Goal: Task Accomplishment & Management: Manage account settings

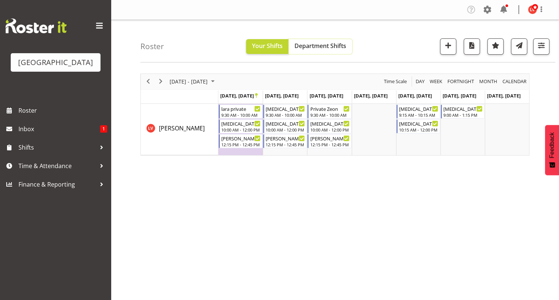
click at [312, 45] on span "Department Shifts" at bounding box center [320, 46] width 52 height 8
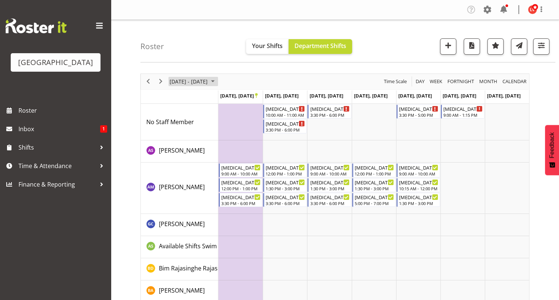
click at [169, 81] on span "September 23 - 29, 2024" at bounding box center [188, 81] width 39 height 9
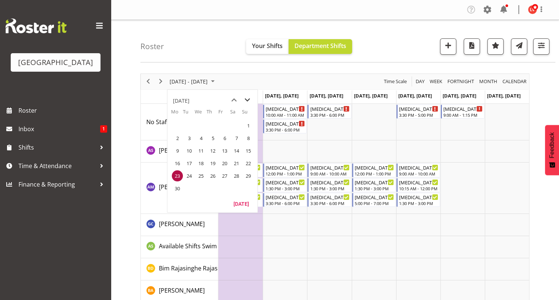
click at [247, 99] on span "next month" at bounding box center [247, 99] width 13 height 13
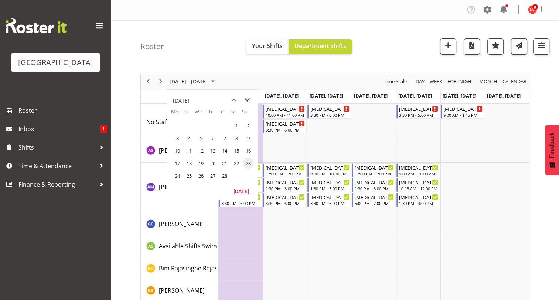
click at [247, 99] on span "next month" at bounding box center [247, 99] width 13 height 13
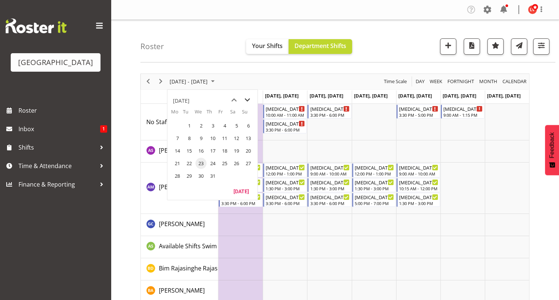
click at [247, 99] on span "next month" at bounding box center [247, 99] width 13 height 13
click at [233, 99] on span "previous month" at bounding box center [233, 99] width 13 height 13
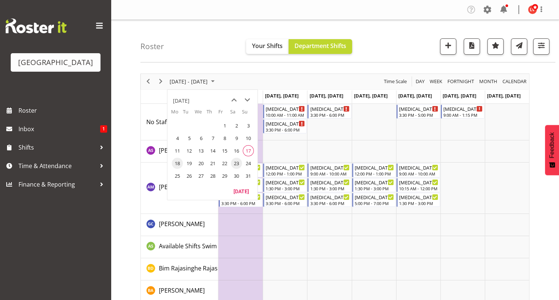
click at [177, 162] on span "18" at bounding box center [177, 163] width 11 height 11
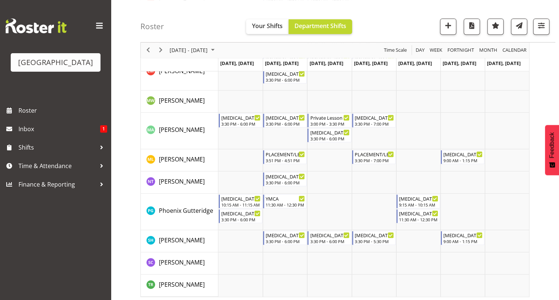
scroll to position [398, 0]
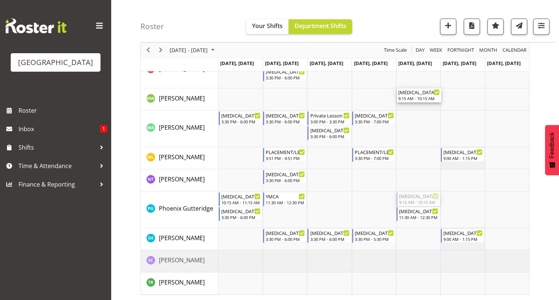
drag, startPoint x: 421, startPoint y: 198, endPoint x: 419, endPoint y: 107, distance: 90.5
click at [419, 107] on div "T3 Privates 3:30 PM - 6:00 PM T3 Privates 3:30 PM - 7:00 PM T3 Squids 3:30 PM -…" at bounding box center [373, 0] width 310 height 588
drag, startPoint x: 409, startPoint y: 202, endPoint x: 406, endPoint y: 107, distance: 95.3
click at [406, 107] on div "T3 Privates 3:30 PM - 6:00 PM T3 Privates 3:30 PM - 7:00 PM T3 Squids 3:30 PM -…" at bounding box center [373, 0] width 310 height 588
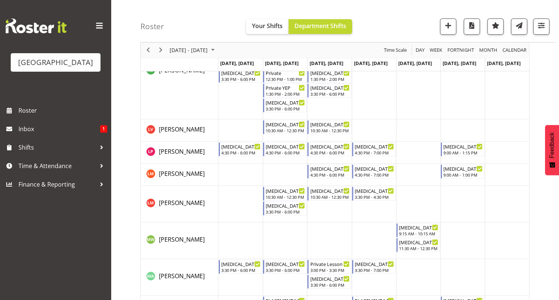
scroll to position [263, 0]
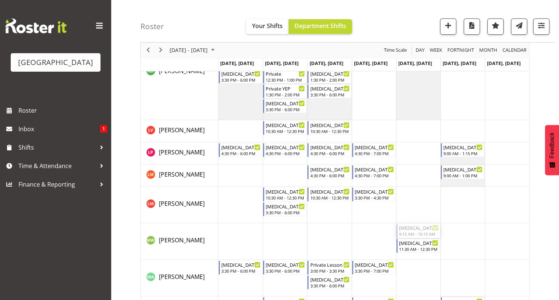
drag, startPoint x: 412, startPoint y: 229, endPoint x: 411, endPoint y: 83, distance: 146.2
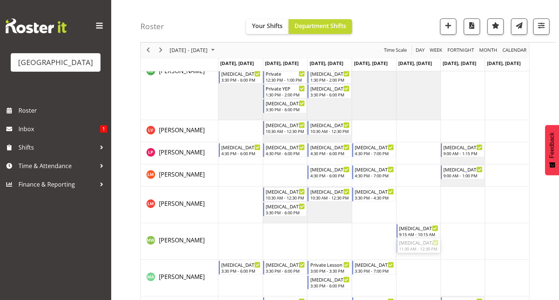
drag, startPoint x: 414, startPoint y: 244, endPoint x: 413, endPoint y: 104, distance: 140.3
click at [413, 104] on div "T3 Privates 3:30 PM - 6:00 PM T3 Privates 3:30 PM - 7:00 PM T3 Squids 3:30 PM -…" at bounding box center [373, 142] width 310 height 603
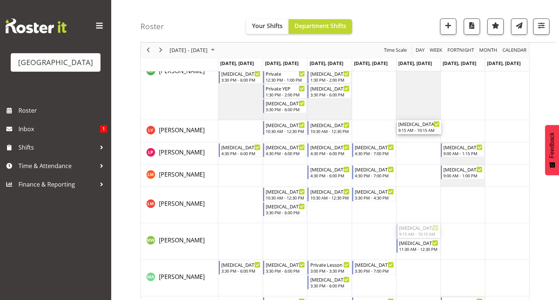
drag, startPoint x: 416, startPoint y: 229, endPoint x: 414, endPoint y: 135, distance: 93.8
click at [414, 135] on div "T3 Privates 3:30 PM - 6:00 PM T3 Privates 3:30 PM - 7:00 PM T3 Squids 3:30 PM -…" at bounding box center [373, 142] width 310 height 603
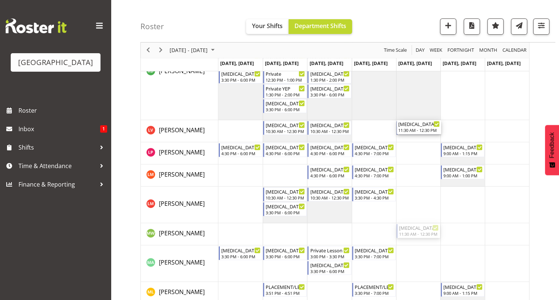
drag, startPoint x: 411, startPoint y: 231, endPoint x: 412, endPoint y: 140, distance: 91.6
click at [412, 140] on div "T3 Privates 3:30 PM - 6:00 PM T3 Privates 3:30 PM - 7:00 PM T3 Squids 3:30 PM -…" at bounding box center [373, 135] width 310 height 588
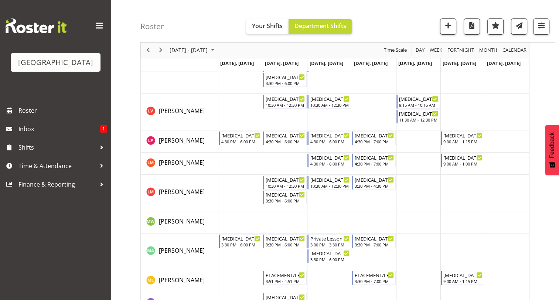
scroll to position [291, 0]
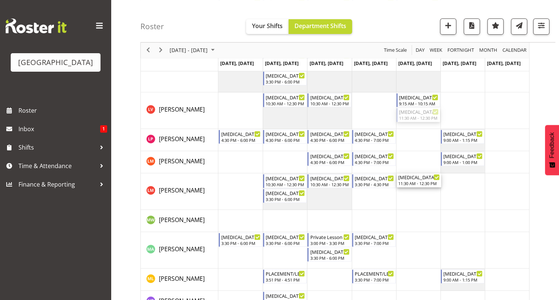
drag, startPoint x: 423, startPoint y: 112, endPoint x: 415, endPoint y: 181, distance: 69.5
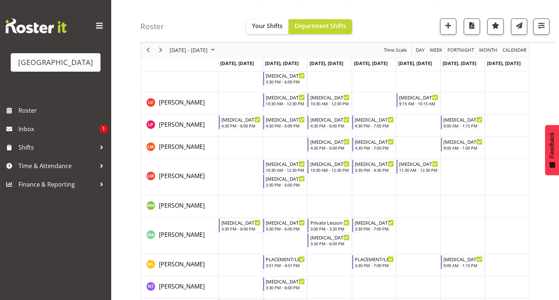
scroll to position [281, 0]
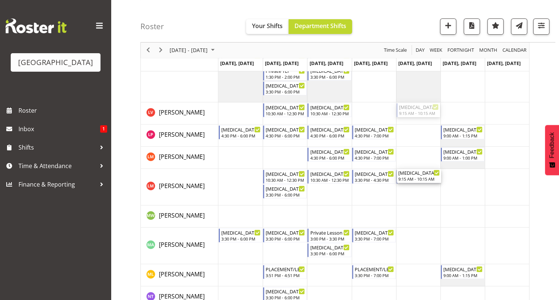
drag, startPoint x: 415, startPoint y: 108, endPoint x: 412, endPoint y: 185, distance: 76.5
click at [412, 185] on div "T3 Privates 3:30 PM - 6:00 PM T3 Privates 3:30 PM - 7:00 PM T3 Squids 3:30 PM -…" at bounding box center [373, 117] width 310 height 588
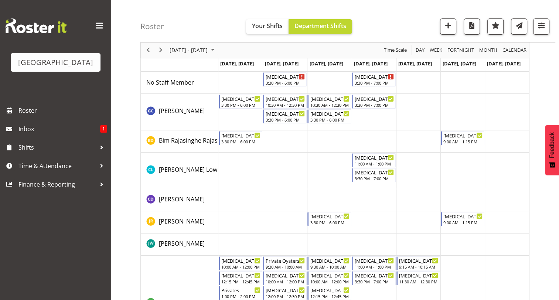
scroll to position [23, 0]
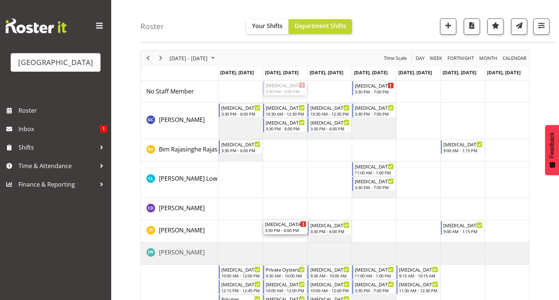
drag, startPoint x: 277, startPoint y: 90, endPoint x: 278, endPoint y: 231, distance: 140.7
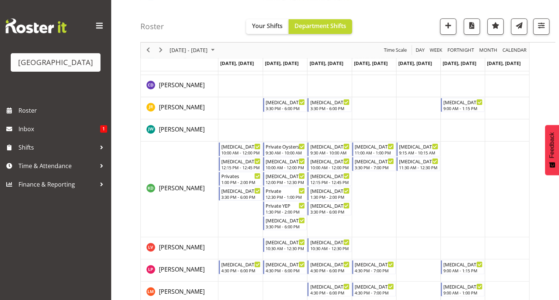
scroll to position [155, 0]
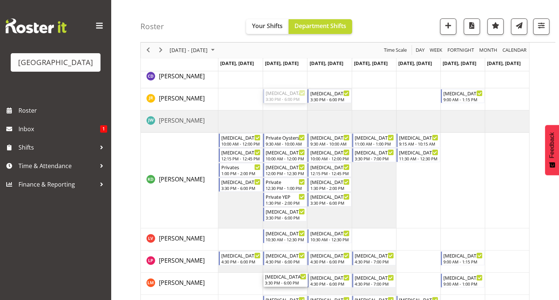
drag, startPoint x: 274, startPoint y: 93, endPoint x: 270, endPoint y: 284, distance: 190.9
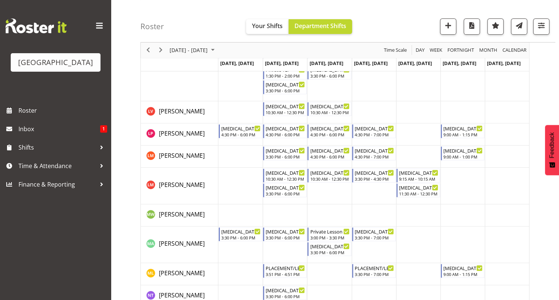
scroll to position [295, 0]
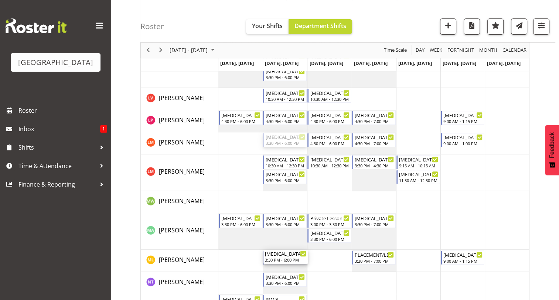
drag, startPoint x: 284, startPoint y: 140, endPoint x: 285, endPoint y: 264, distance: 124.4
click at [285, 264] on div "T3 Privates 3:30 PM - 7:00 PM T3 Squids 3:30 PM - 6:00 PM T3 ST PATRICKS SCHOOL…" at bounding box center [373, 102] width 310 height 588
drag, startPoint x: 282, startPoint y: 139, endPoint x: 325, endPoint y: 262, distance: 130.3
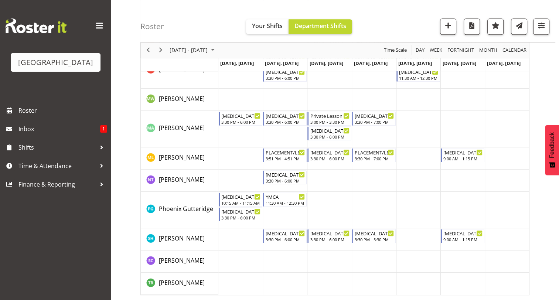
scroll to position [398, 0]
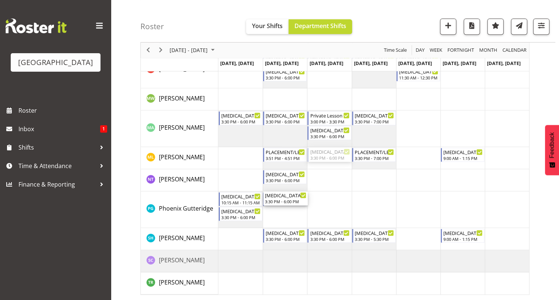
drag, startPoint x: 334, startPoint y: 152, endPoint x: 288, endPoint y: 218, distance: 80.4
click at [288, 218] on div "T3 Privates 3:30 PM - 7:00 PM T3 Squids 3:30 PM - 6:00 PM T3 ST PATRICKS SCHOOL…" at bounding box center [373, 0] width 310 height 588
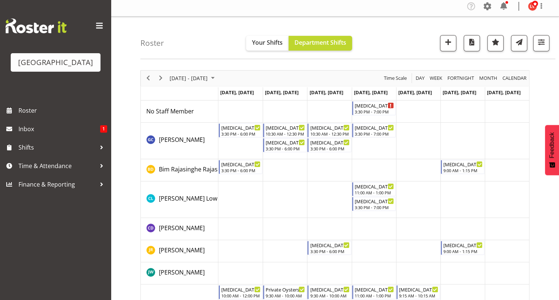
scroll to position [0, 0]
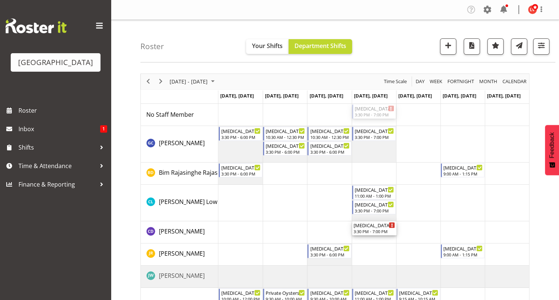
drag, startPoint x: 372, startPoint y: 107, endPoint x: 372, endPoint y: 240, distance: 132.9
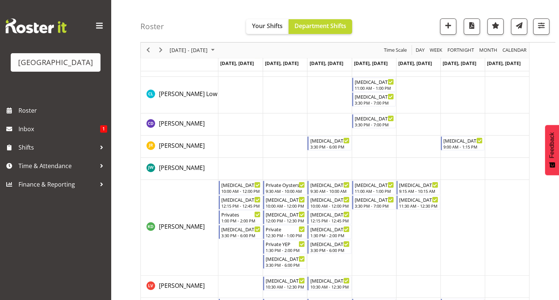
scroll to position [120, 0]
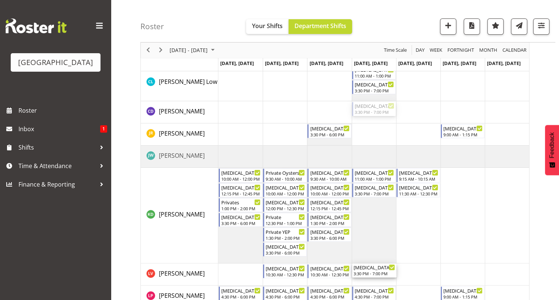
drag, startPoint x: 371, startPoint y: 105, endPoint x: 373, endPoint y: 276, distance: 170.9
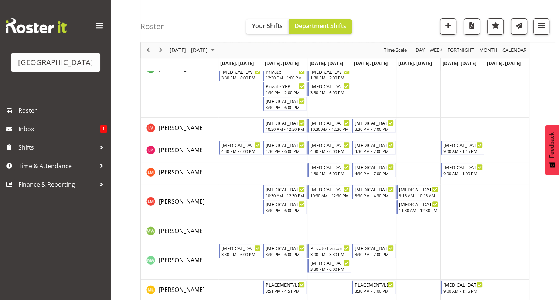
scroll to position [270, 0]
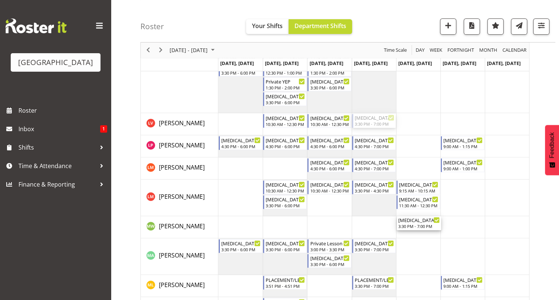
drag, startPoint x: 363, startPoint y: 118, endPoint x: 435, endPoint y: 220, distance: 124.8
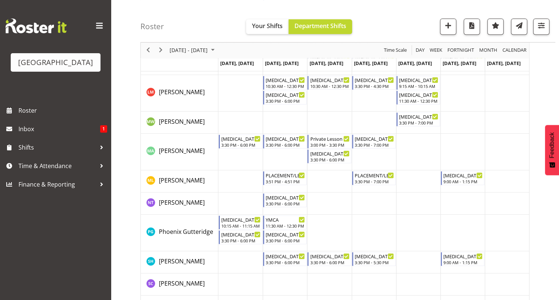
scroll to position [398, 0]
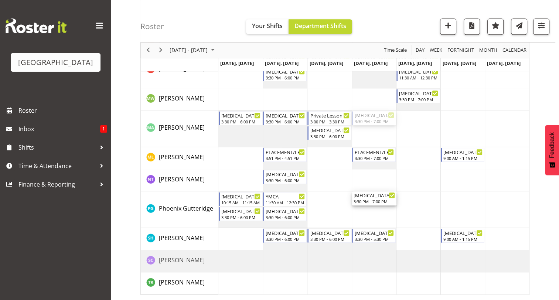
drag, startPoint x: 378, startPoint y: 117, endPoint x: 375, endPoint y: 199, distance: 82.0
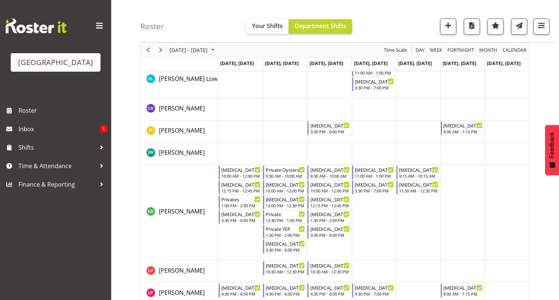
scroll to position [0, 0]
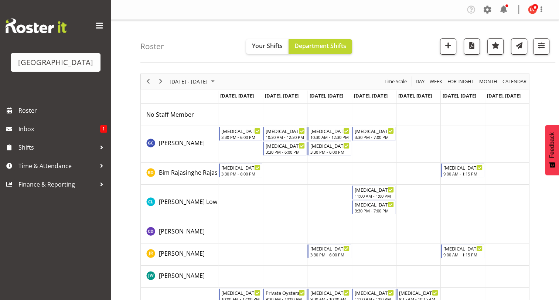
click at [230, 124] on td "Timeline Week of August 18, 2025" at bounding box center [240, 115] width 44 height 22
click at [45, 142] on span "Shifts" at bounding box center [57, 147] width 78 height 11
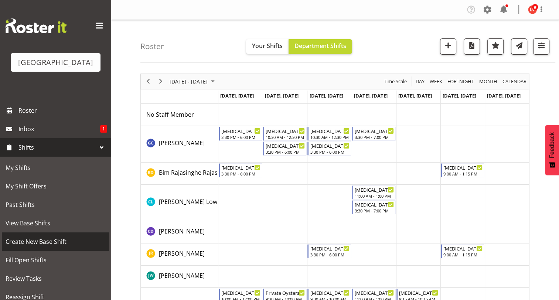
click at [37, 241] on span "Create New Base Shift" at bounding box center [56, 241] width 100 height 11
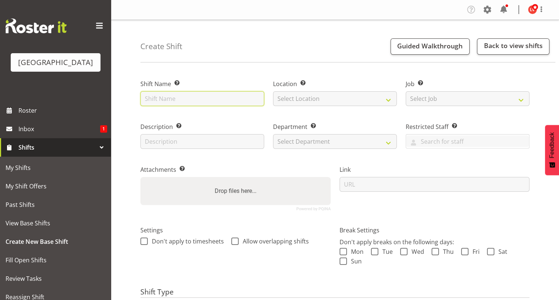
click at [184, 100] on input "text" at bounding box center [202, 98] width 124 height 15
click at [200, 95] on input "text" at bounding box center [202, 98] width 124 height 15
type input "t"
type input "T3 SGHS"
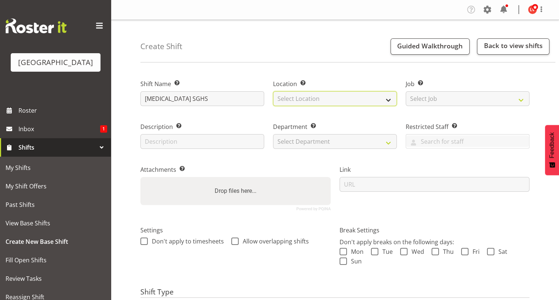
click at [304, 97] on select "Select Location [GEOGRAPHIC_DATA]" at bounding box center [335, 98] width 124 height 15
select select "83"
click at [273, 91] on select "Select Location [GEOGRAPHIC_DATA]" at bounding box center [335, 98] width 124 height 15
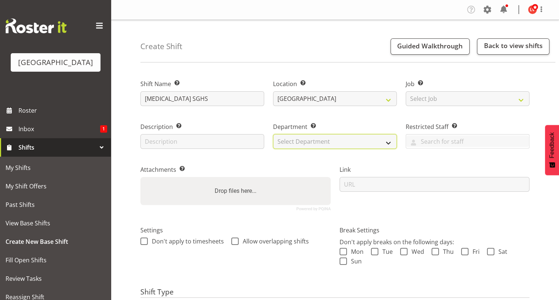
click at [288, 141] on select "Select Department Cleaning Crew Customer Services Crew Lifeguard Crew Maintenan…" at bounding box center [335, 141] width 124 height 15
select select "113"
click at [273, 134] on select "Select Department Cleaning Crew Customer Services Crew Lifeguard Crew Maintenan…" at bounding box center [335, 141] width 124 height 15
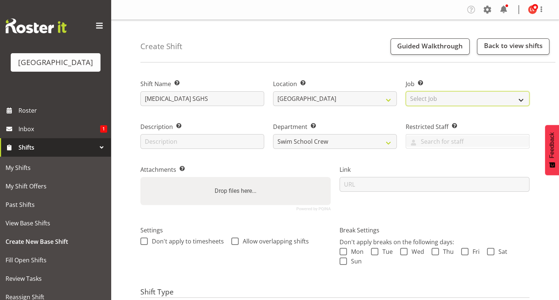
click at [507, 100] on select "Select Job Create new job ACSO" at bounding box center [467, 98] width 124 height 15
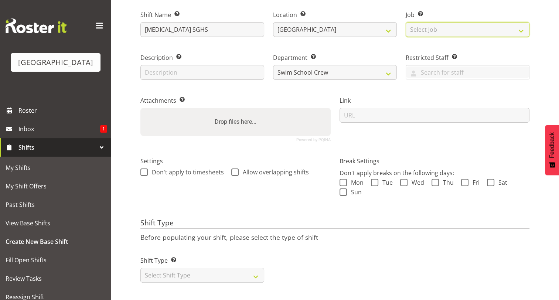
scroll to position [75, 0]
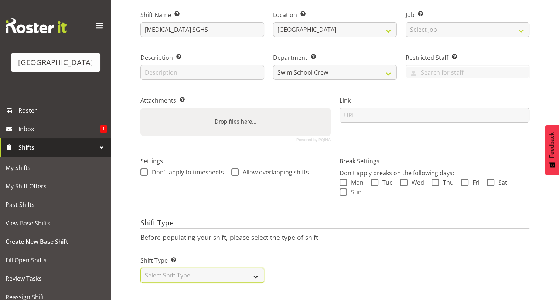
click at [190, 268] on select "Select Shift Type One Off Shift Recurring Shift Rotating Shift" at bounding box center [202, 275] width 124 height 15
select select "recurring"
click at [140, 268] on select "Select Shift Type One Off Shift Recurring Shift Rotating Shift" at bounding box center [202, 275] width 124 height 15
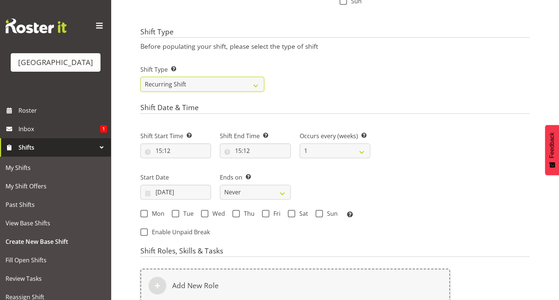
scroll to position [261, 0]
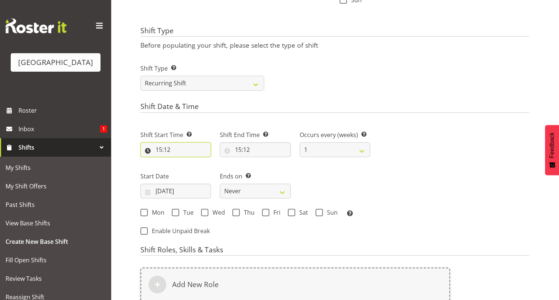
click at [159, 150] on input "15:12" at bounding box center [175, 149] width 71 height 15
click at [207, 169] on select "00 01 02 03 04 05 06 07 08 09 10 11 12 13 14 15 16 17 18 19 20 21 22 23 24 25 2…" at bounding box center [210, 168] width 17 height 15
click at [165, 150] on input "15:12" at bounding box center [175, 149] width 71 height 15
click at [212, 171] on select "00 01 02 03 04 05 06 07 08 09 10 11 12 13 14 15 16 17 18 19 20 21 22 23 24 25 2…" at bounding box center [210, 168] width 17 height 15
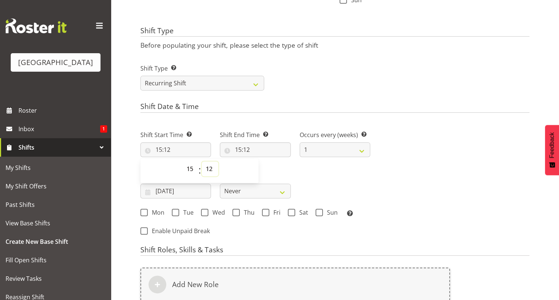
select select "15"
type input "15:15"
click at [315, 89] on div "Shift Type Shift Types: One Off – Select this if you would like a single shift …" at bounding box center [335, 74] width 398 height 41
click at [159, 150] on input "15:15" at bounding box center [175, 149] width 71 height 15
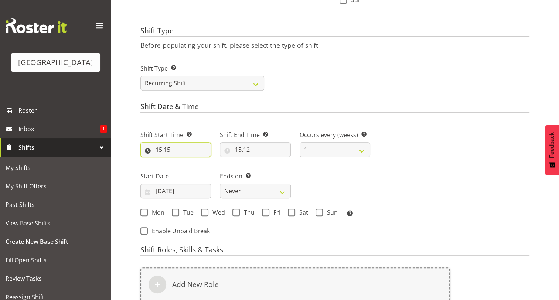
click at [157, 149] on input "15:15" at bounding box center [175, 149] width 71 height 15
click at [189, 167] on select "00 01 02 03 04 05 06 07 08 09 10 11 12 13 14 15 16 17 18 19 20 21 22 23" at bounding box center [190, 168] width 17 height 15
select select "9"
type input "09:15"
click at [279, 169] on div "Ends on This is the end of the recurring period. Selecting ‘Never’ means that t…" at bounding box center [254, 181] width 79 height 41
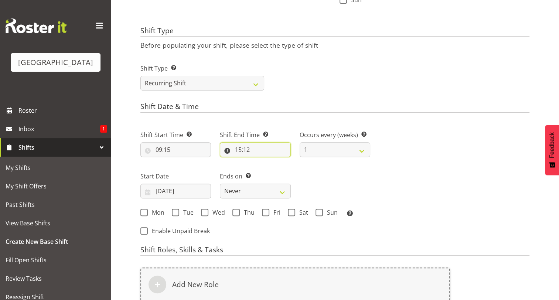
click at [238, 151] on input "15:12" at bounding box center [255, 149] width 71 height 15
click at [268, 169] on select "00 01 02 03 04 05 06 07 08 09 10 11 12 13 14 15 16 17 18 19 20 21 22 23" at bounding box center [270, 168] width 17 height 15
select select "10"
type input "10:12"
click at [268, 169] on select "00 01 02 03 04 05 06 07 08 09 10 11 12 13 14 15 16 17 18 19 20 21 22 23" at bounding box center [270, 168] width 17 height 15
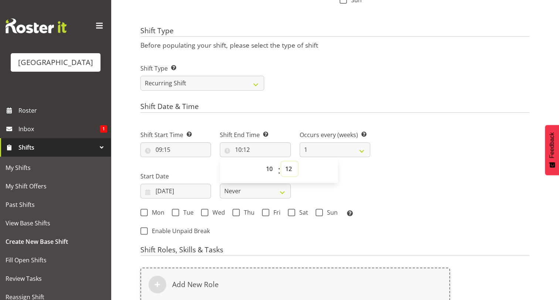
click at [290, 170] on select "00 01 02 03 04 05 06 07 08 09 10 11 12 13 14 15 16 17 18 19 20 21 22 23 24 25 2…" at bounding box center [289, 168] width 17 height 15
select select "15"
type input "10:15"
click at [440, 91] on div "Shift Type Shift Types: One Off – Select this if you would like a single shift …" at bounding box center [335, 74] width 398 height 41
click at [282, 192] on select "Never On Date" at bounding box center [255, 190] width 71 height 15
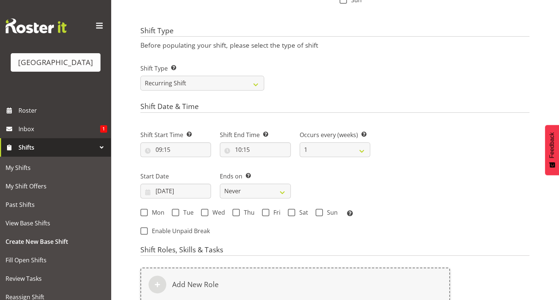
click at [338, 183] on div "Shift Start Time Set the time of the day you wish this shift to start 09:15 00 …" at bounding box center [255, 171] width 238 height 103
click at [202, 189] on input "[DATE]" at bounding box center [175, 190] width 71 height 15
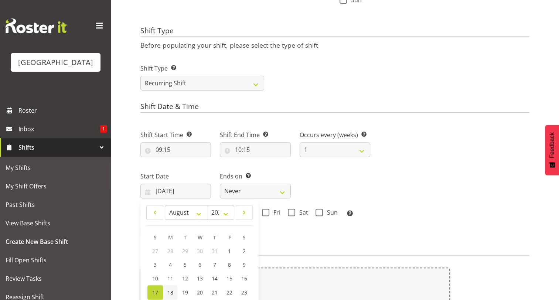
click at [169, 293] on span "18" at bounding box center [170, 292] width 6 height 7
type input "18/08/2025"
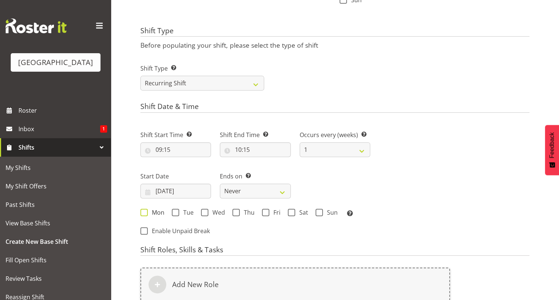
click at [145, 212] on span at bounding box center [143, 212] width 7 height 7
click at [145, 212] on input "Mon" at bounding box center [142, 212] width 5 height 5
checkbox input "true"
click at [175, 212] on span at bounding box center [175, 212] width 7 height 7
click at [175, 212] on input "Tue" at bounding box center [174, 212] width 5 height 5
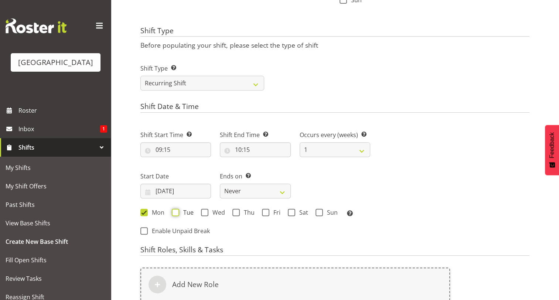
checkbox input "true"
click at [236, 212] on span at bounding box center [235, 212] width 7 height 7
click at [236, 212] on input "Thu" at bounding box center [234, 212] width 5 height 5
checkbox input "true"
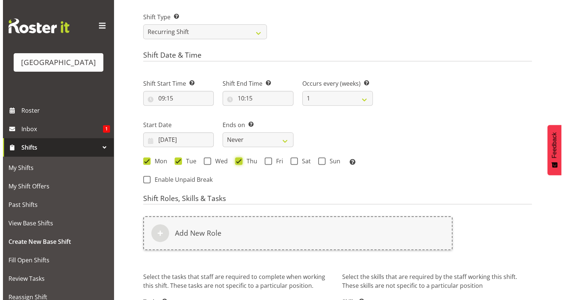
scroll to position [324, 0]
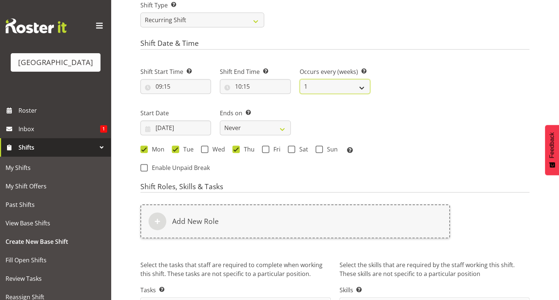
click at [362, 89] on select "1 2 3 4 5 6 7 8 9 10 11 12" at bounding box center [334, 86] width 71 height 15
select select "3"
click at [299, 79] on select "1 2 3 4 5 6 7 8 9 10 11 12" at bounding box center [334, 86] width 71 height 15
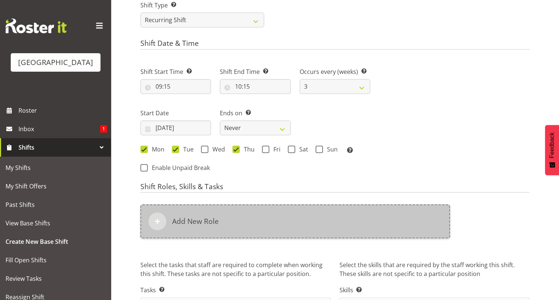
click at [185, 217] on h6 "Add New Role" at bounding box center [195, 221] width 47 height 9
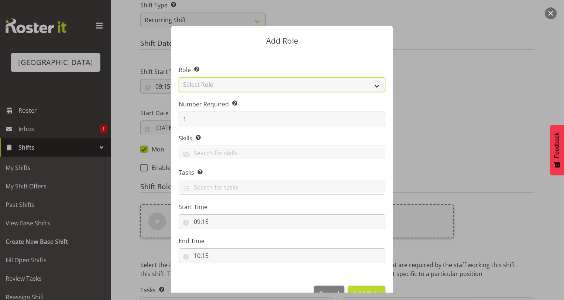
click at [266, 82] on select "Select Role Aquatic Customer Services Officer Cleaner - Splash Palace Facilties…" at bounding box center [282, 84] width 207 height 15
select select "98"
click at [179, 77] on select "Select Role Aquatic Customer Services Officer Cleaner - Splash Palace Facilties…" at bounding box center [282, 84] width 207 height 15
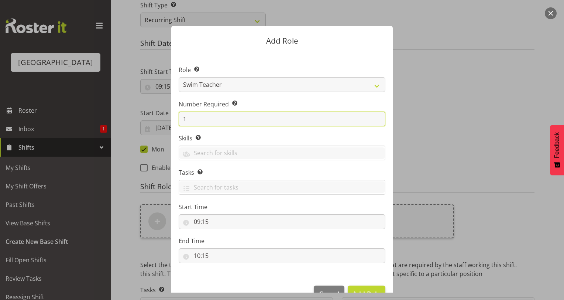
click at [221, 121] on input "1" at bounding box center [282, 118] width 207 height 15
type input "3"
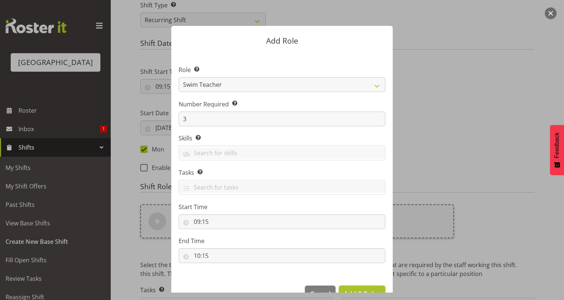
click at [353, 291] on span "Add 3 Roles" at bounding box center [362, 293] width 37 height 9
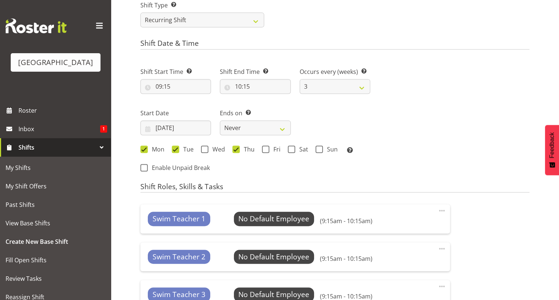
click at [437, 214] on span at bounding box center [441, 210] width 9 height 9
click at [406, 227] on link "Edit" at bounding box center [410, 226] width 71 height 13
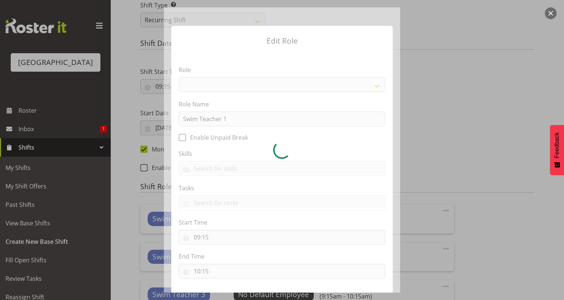
select select "98"
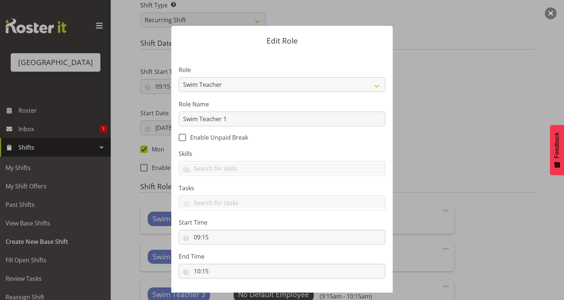
click at [434, 166] on form "Edit Role Role Aquatic Customer Services Officer Cleaner - Splash Palace Facilt…" at bounding box center [282, 149] width 354 height 285
click at [420, 113] on form "Edit Role Role Aquatic Customer Services Officer Cleaner - Splash Palace Facilt…" at bounding box center [282, 149] width 354 height 285
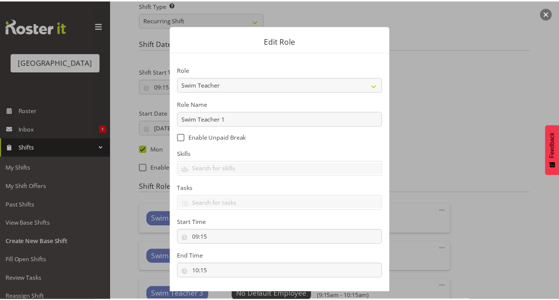
scroll to position [35, 0]
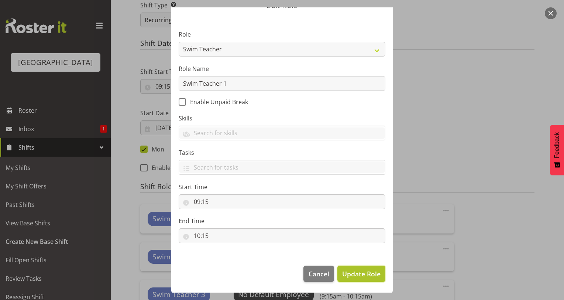
click at [351, 279] on button "Update Role" at bounding box center [361, 273] width 48 height 16
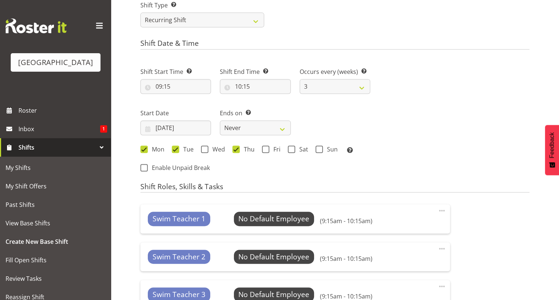
click at [439, 210] on span at bounding box center [441, 210] width 9 height 9
click at [464, 176] on div "Next Shifts" at bounding box center [453, 117] width 159 height 121
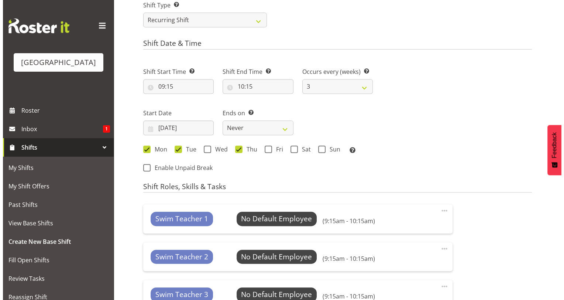
scroll to position [381, 0]
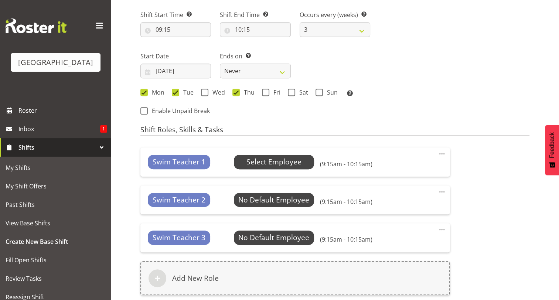
click at [247, 161] on span "Select Employee" at bounding box center [273, 162] width 55 height 11
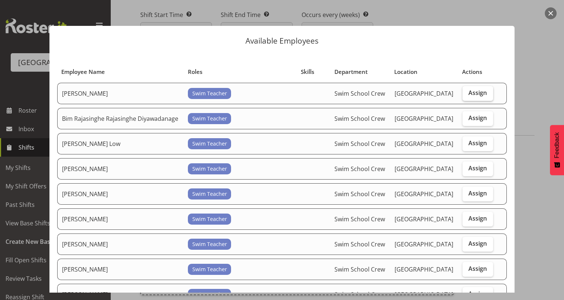
click at [464, 99] on label "Assign" at bounding box center [478, 93] width 31 height 15
click at [464, 95] on input "Assign" at bounding box center [465, 92] width 5 height 5
checkbox input "true"
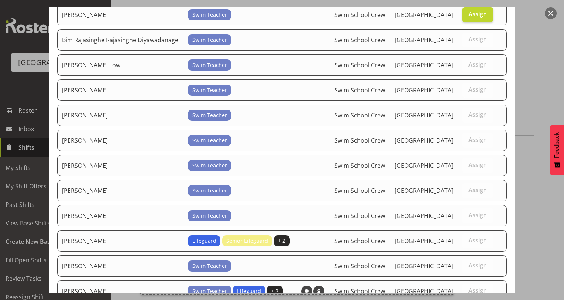
scroll to position [81, 0]
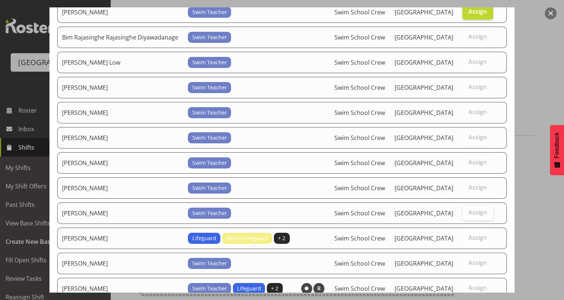
click at [473, 213] on span "Assign" at bounding box center [477, 212] width 18 height 7
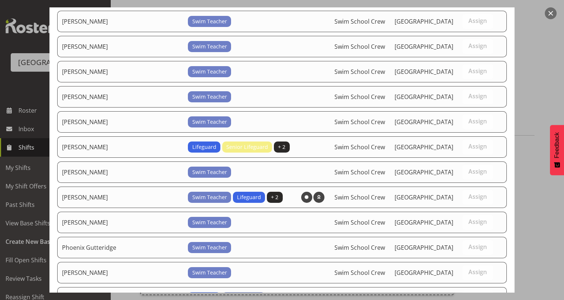
scroll to position [182, 0]
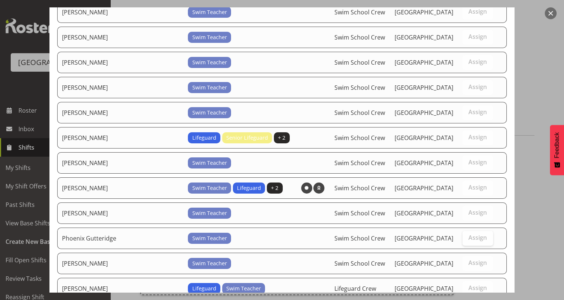
click at [475, 234] on span "Assign" at bounding box center [477, 237] width 18 height 7
click at [538, 205] on div at bounding box center [282, 150] width 564 height 300
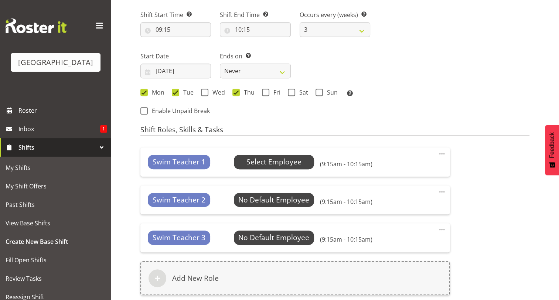
click at [307, 167] on span "Select Employee" at bounding box center [274, 162] width 80 height 14
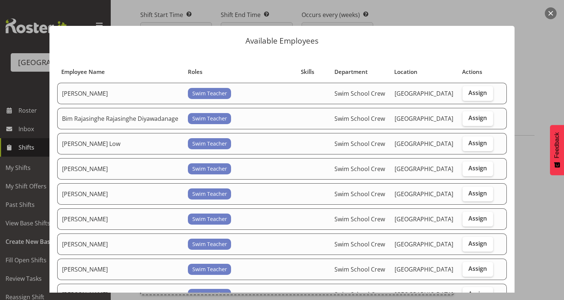
click at [292, 93] on div "Swim Teacher" at bounding box center [240, 93] width 104 height 11
click at [468, 94] on span "Assign" at bounding box center [477, 92] width 18 height 7
click at [467, 94] on input "Assign" at bounding box center [465, 92] width 5 height 5
checkbox input "true"
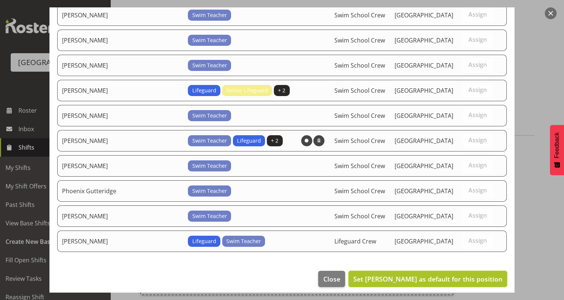
click at [470, 274] on span "Set Argus Chay as default for this position" at bounding box center [427, 278] width 149 height 9
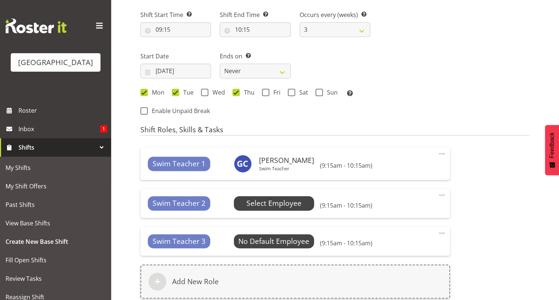
click at [301, 204] on span "Select Employee" at bounding box center [274, 203] width 80 height 14
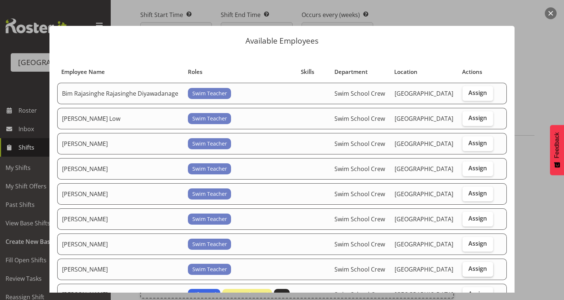
click at [476, 265] on span "Assign" at bounding box center [477, 268] width 18 height 7
click at [467, 266] on input "Assign" at bounding box center [465, 268] width 5 height 5
checkbox input "true"
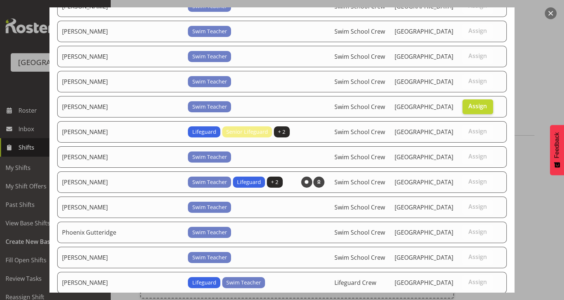
scroll to position [204, 0]
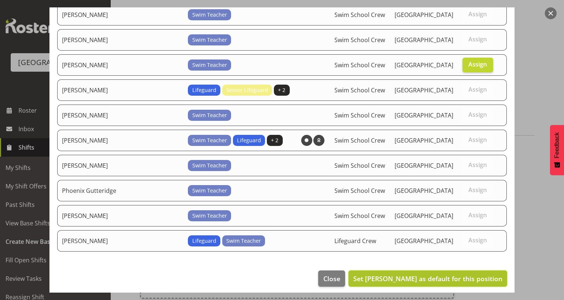
click at [467, 274] on span "Set Loralye McLean as default for this position" at bounding box center [427, 278] width 149 height 9
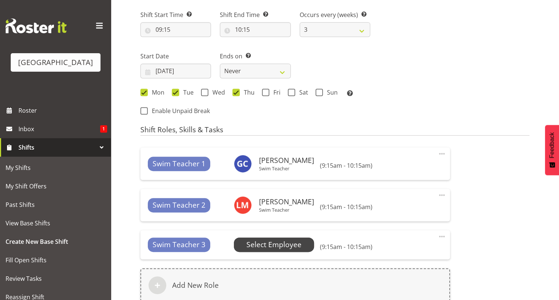
click at [261, 250] on span "Select Employee" at bounding box center [273, 244] width 55 height 11
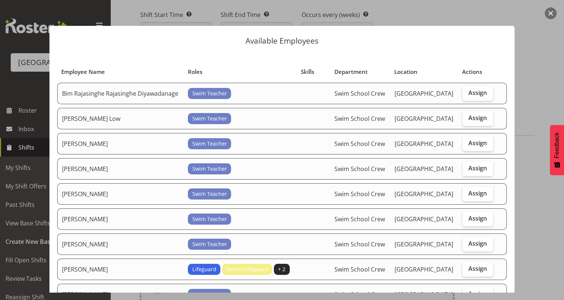
drag, startPoint x: 516, startPoint y: 174, endPoint x: 514, endPoint y: 278, distance: 104.1
click at [514, 278] on div "Available Employees Employee Name Roles Skills Department Location Actions Bim …" at bounding box center [282, 149] width 480 height 285
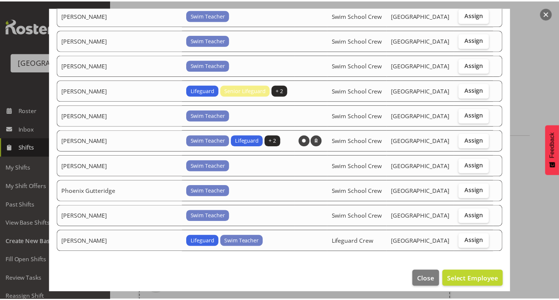
scroll to position [179, 0]
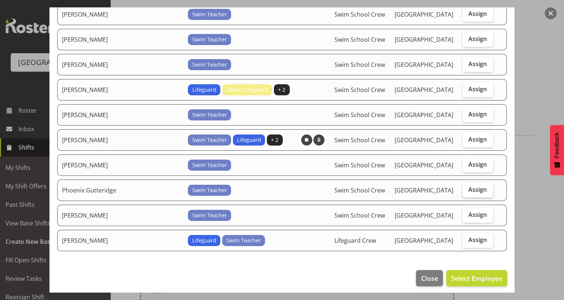
click at [477, 186] on span "Assign" at bounding box center [477, 189] width 18 height 7
click at [467, 187] on input "Assign" at bounding box center [465, 189] width 5 height 5
checkbox input "true"
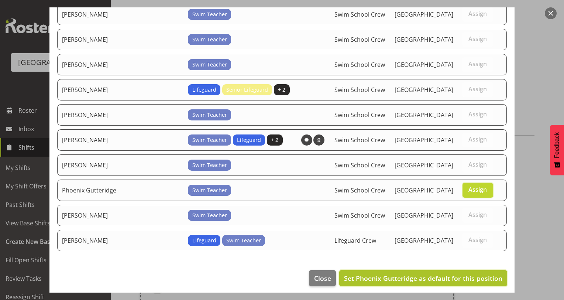
click at [420, 274] on span "Set Phoenix Gutteridge as default for this position" at bounding box center [423, 278] width 158 height 9
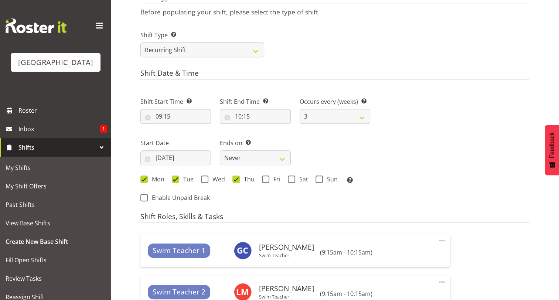
scroll to position [304, 0]
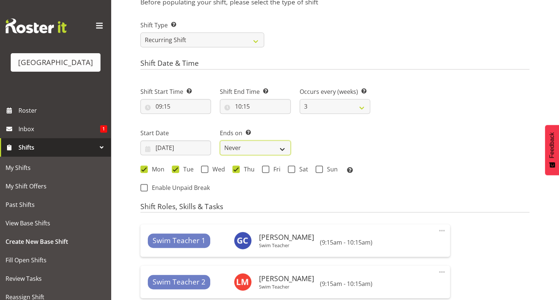
click at [282, 146] on select "Never On Date" at bounding box center [255, 147] width 71 height 15
select select "date"
click at [220, 140] on select "Never On Date" at bounding box center [255, 147] width 71 height 15
select select "7"
select select "2025"
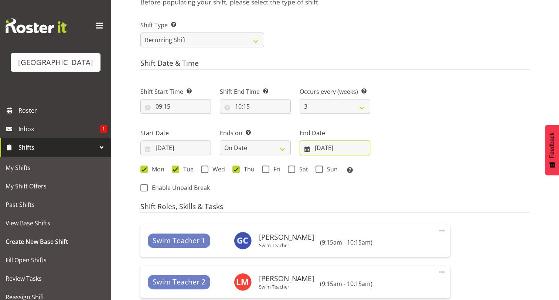
click at [323, 147] on input "[DATE]" at bounding box center [334, 147] width 71 height 15
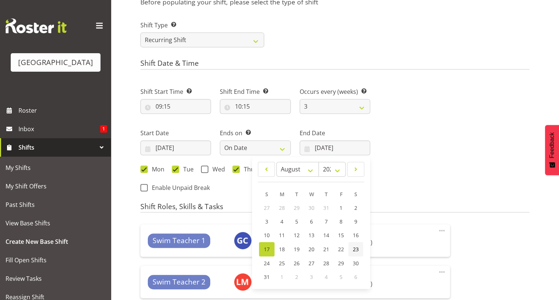
click at [353, 250] on span "23" at bounding box center [356, 248] width 6 height 7
type input "23/08/2025"
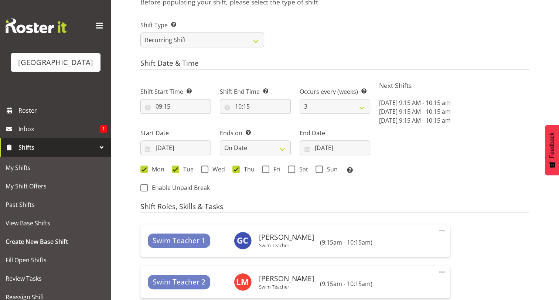
scroll to position [497, 0]
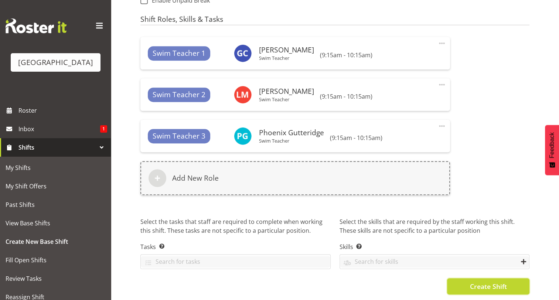
click at [481, 284] on span "Create Shift" at bounding box center [487, 286] width 37 height 10
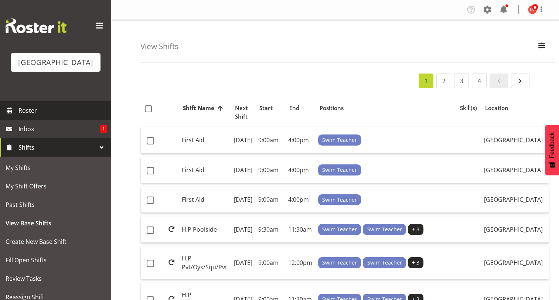
click at [41, 113] on span "Roster" at bounding box center [62, 110] width 89 height 11
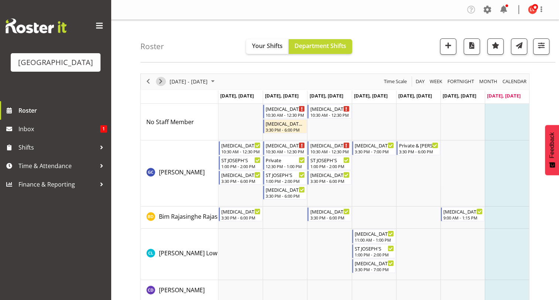
click at [161, 80] on span "Next" at bounding box center [160, 81] width 9 height 9
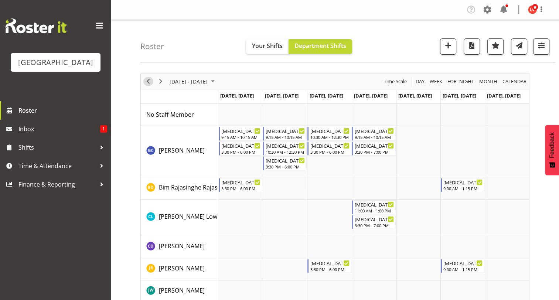
click at [149, 80] on span "Previous" at bounding box center [148, 81] width 9 height 9
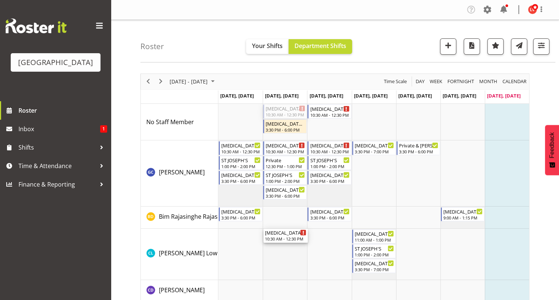
drag, startPoint x: 282, startPoint y: 109, endPoint x: 279, endPoint y: 264, distance: 155.1
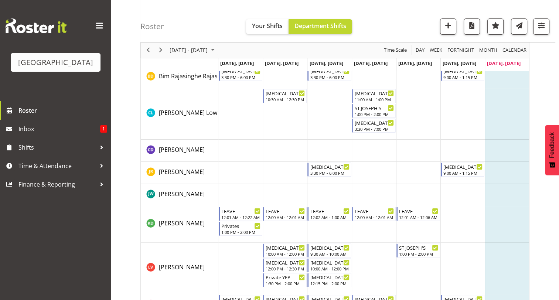
scroll to position [124, 0]
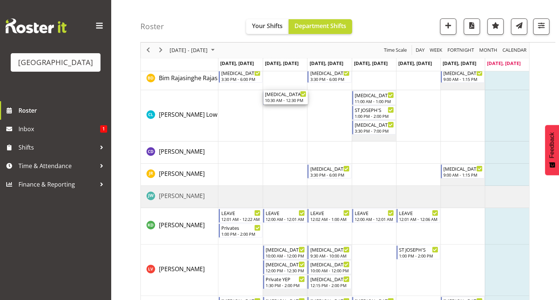
drag, startPoint x: 285, startPoint y: 96, endPoint x: 285, endPoint y: 101, distance: 4.8
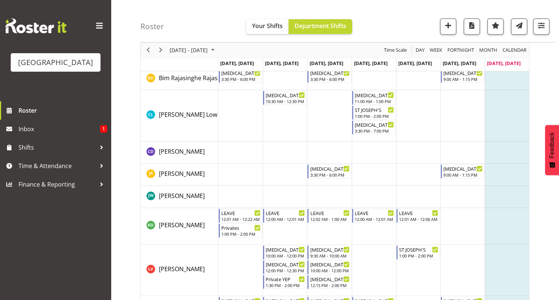
scroll to position [0, 0]
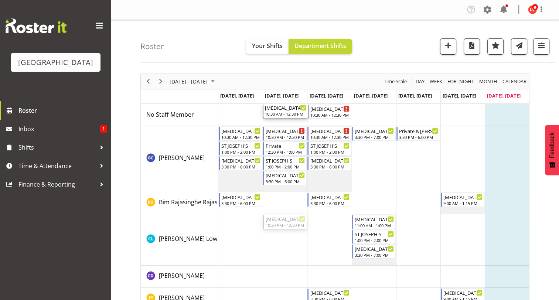
drag, startPoint x: 274, startPoint y: 221, endPoint x: 289, endPoint y: 119, distance: 103.7
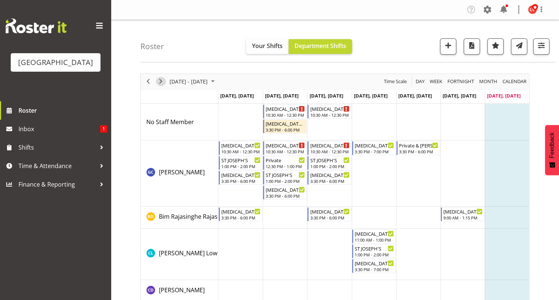
click at [157, 80] on span "Next" at bounding box center [160, 81] width 9 height 9
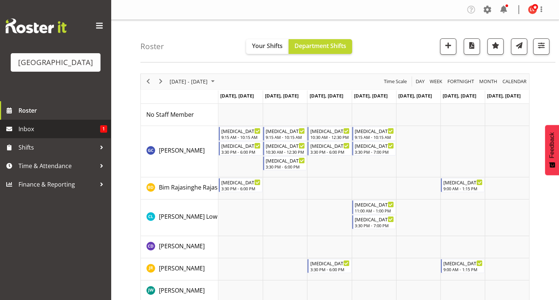
click at [27, 126] on span "Inbox" at bounding box center [59, 128] width 82 height 11
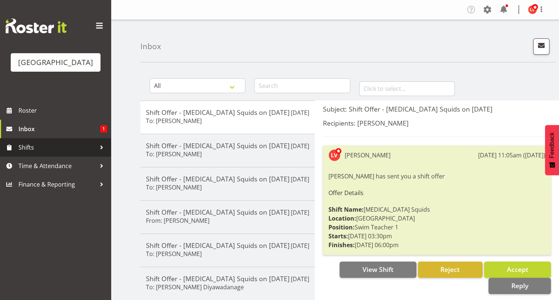
click at [29, 150] on span "Shifts" at bounding box center [57, 147] width 78 height 11
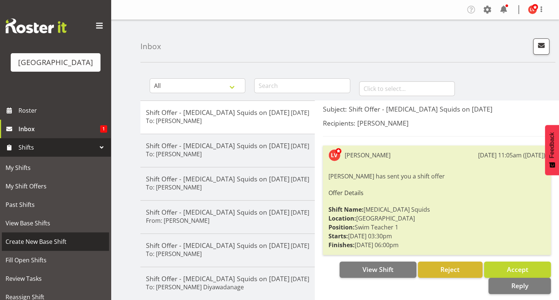
click at [24, 238] on span "Create New Base Shift" at bounding box center [56, 241] width 100 height 11
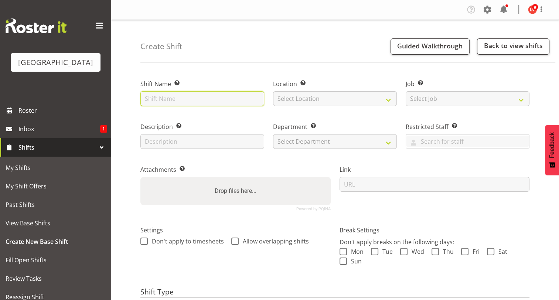
click at [169, 96] on input "text" at bounding box center [202, 98] width 124 height 15
type input "[MEDICAL_DATA] St JOSEPH'S"
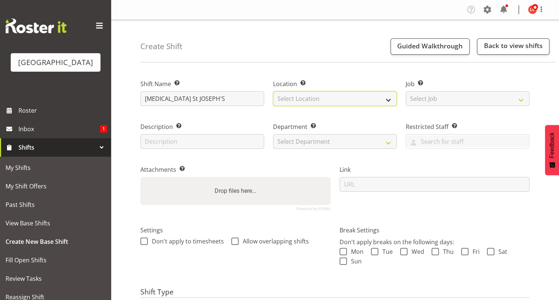
click at [310, 96] on select "Select Location [GEOGRAPHIC_DATA]" at bounding box center [335, 98] width 124 height 15
select select "83"
click at [273, 91] on select "Select Location [GEOGRAPHIC_DATA]" at bounding box center [335, 98] width 124 height 15
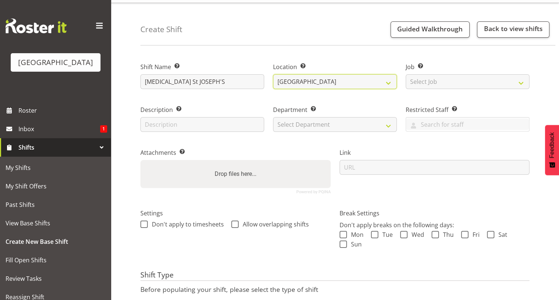
scroll to position [21, 0]
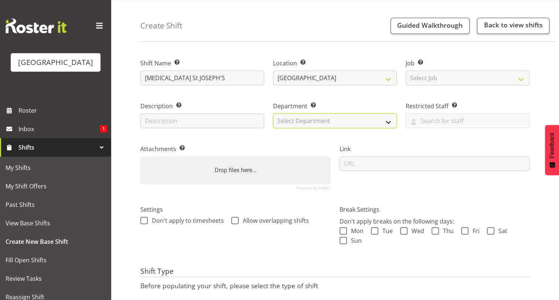
click at [336, 119] on select "Select Department Cleaning Crew Customer Services Crew Lifeguard Crew Maintenan…" at bounding box center [335, 120] width 124 height 15
select select "113"
click at [273, 113] on select "Select Department Cleaning Crew Customer Services Crew Lifeguard Crew Maintenan…" at bounding box center [335, 120] width 124 height 15
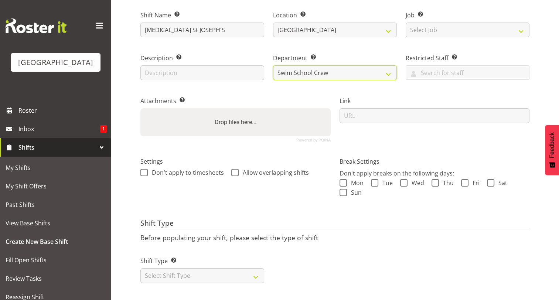
scroll to position [75, 0]
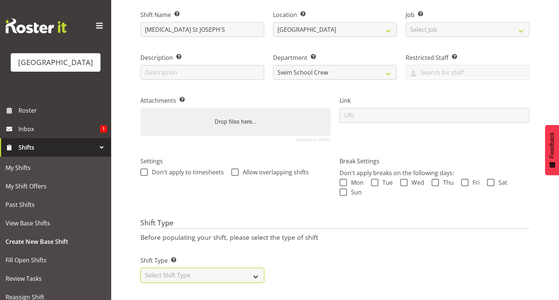
click at [255, 268] on select "Select Shift Type One Off Shift Recurring Shift Rotating Shift" at bounding box center [202, 275] width 124 height 15
select select "recurring"
click at [140, 268] on select "Select Shift Type One Off Shift Recurring Shift Rotating Shift" at bounding box center [202, 275] width 124 height 15
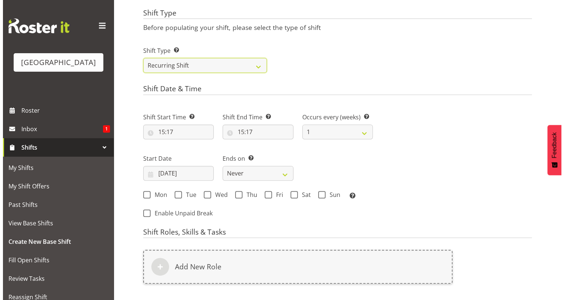
scroll to position [282, 0]
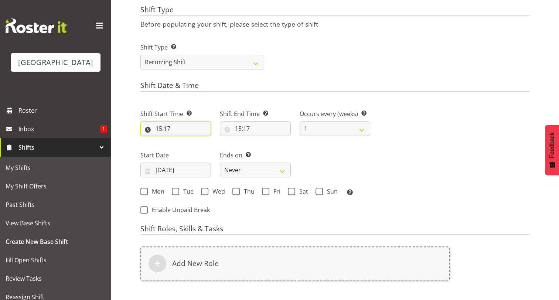
click at [160, 128] on input "15:17" at bounding box center [175, 128] width 71 height 15
click at [189, 148] on select "00 01 02 03 04 05 06 07 08 09 10 11 12 13 14 15 16 17 18 19 20 21 22 23" at bounding box center [190, 147] width 17 height 15
select select "13"
click at [182, 140] on select "00 01 02 03 04 05 06 07 08 09 10 11 12 13 14 15 16 17 18 19 20 21 22 23" at bounding box center [190, 147] width 17 height 15
type input "13:17"
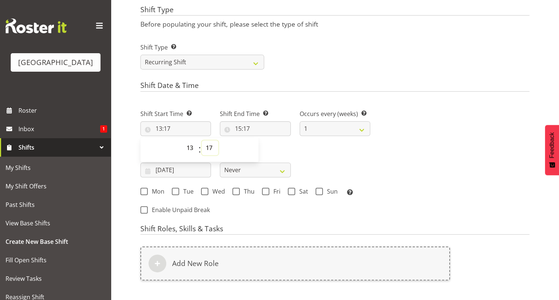
click at [209, 151] on select "00 01 02 03 04 05 06 07 08 09 10 11 12 13 14 15 16 17 18 19 20 21 22 23 24 25 2…" at bounding box center [210, 147] width 17 height 15
select select "0"
click at [202, 140] on select "00 01 02 03 04 05 06 07 08 09 10 11 12 13 14 15 16 17 18 19 20 21 22 23 24 25 2…" at bounding box center [210, 147] width 17 height 15
type input "13:00"
click at [282, 152] on label "Ends on This is the end of the recurring period. Selecting ‘Never’ means that t…" at bounding box center [255, 155] width 71 height 9
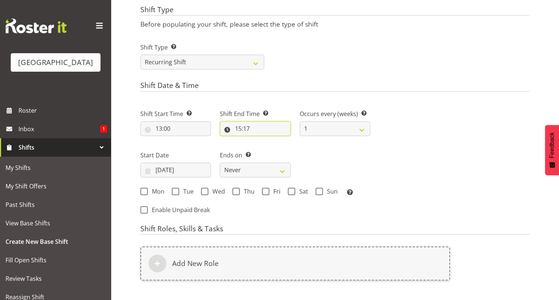
click at [238, 130] on input "15:17" at bounding box center [255, 128] width 71 height 15
click at [268, 146] on select "00 01 02 03 04 05 06 07 08 09 10 11 12 13 14 15 16 17 18 19 20 21 22 23" at bounding box center [270, 147] width 17 height 15
select select "14"
click at [262, 140] on select "00 01 02 03 04 05 06 07 08 09 10 11 12 13 14 15 16 17 18 19 20 21 22 23" at bounding box center [270, 147] width 17 height 15
type input "14:17"
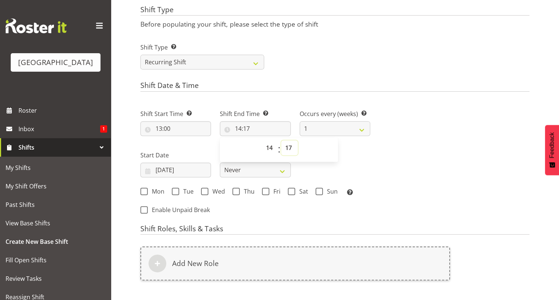
click at [289, 146] on select "00 01 02 03 04 05 06 07 08 09 10 11 12 13 14 15 16 17 18 19 20 21 22 23 24 25 2…" at bounding box center [289, 147] width 17 height 15
select select "0"
click at [281, 140] on select "00 01 02 03 04 05 06 07 08 09 10 11 12 13 14 15 16 17 18 19 20 21 22 23 24 25 2…" at bounding box center [289, 147] width 17 height 15
type input "14:00"
click at [444, 111] on div "Next Shifts" at bounding box center [453, 159] width 159 height 121
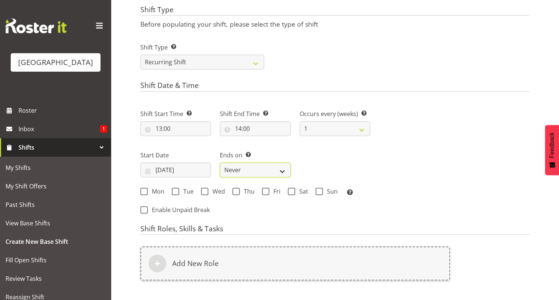
click at [279, 171] on select "Never On Date" at bounding box center [255, 169] width 71 height 15
select select "date"
click at [220, 162] on select "Never On Date" at bounding box center [255, 169] width 71 height 15
select select "7"
select select "2025"
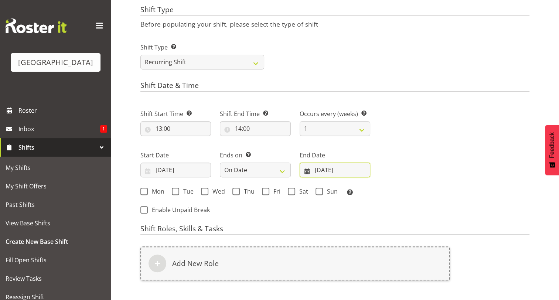
click at [346, 173] on input "[DATE]" at bounding box center [334, 169] width 71 height 15
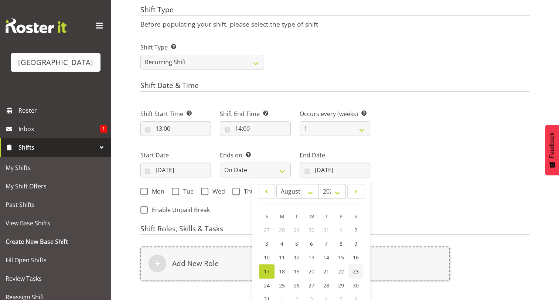
click at [354, 269] on span "23" at bounding box center [356, 271] width 6 height 7
type input "[DATE]"
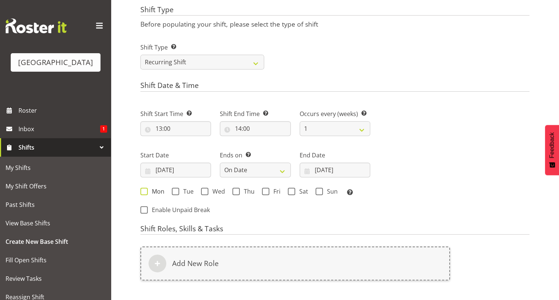
click at [143, 190] on span at bounding box center [143, 191] width 7 height 7
click at [143, 190] on input "Mon" at bounding box center [142, 191] width 5 height 5
checkbox input "true"
click at [177, 189] on span at bounding box center [175, 191] width 7 height 7
click at [176, 189] on input "Tue" at bounding box center [174, 191] width 5 height 5
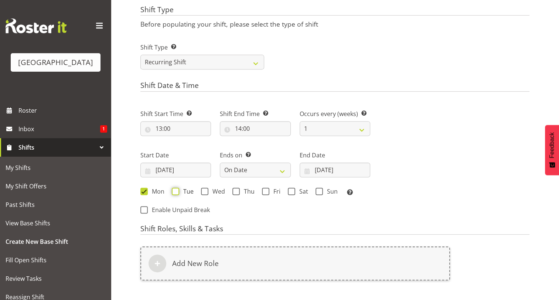
checkbox input "true"
click at [203, 190] on span at bounding box center [204, 191] width 7 height 7
click at [203, 190] on input "Wed" at bounding box center [203, 191] width 5 height 5
checkbox input "true"
click at [233, 189] on span at bounding box center [235, 191] width 7 height 7
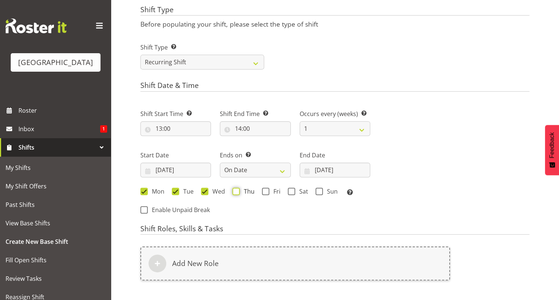
click at [233, 189] on input "Thu" at bounding box center [234, 191] width 5 height 5
checkbox input "true"
click at [264, 189] on span at bounding box center [265, 191] width 7 height 7
click at [264, 189] on input "Fri" at bounding box center [264, 191] width 5 height 5
checkbox input "true"
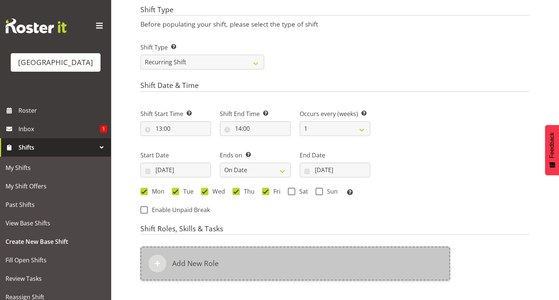
click at [181, 264] on h6 "Add New Role" at bounding box center [195, 263] width 47 height 9
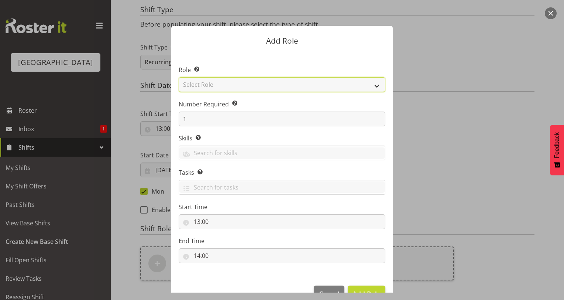
click at [226, 87] on select "Select Role Aquatic Customer Services Officer Cleaner - Splash Palace Facilties…" at bounding box center [282, 84] width 207 height 15
select select "98"
click at [179, 77] on select "Select Role Aquatic Customer Services Officer Cleaner - Splash Palace Facilties…" at bounding box center [282, 84] width 207 height 15
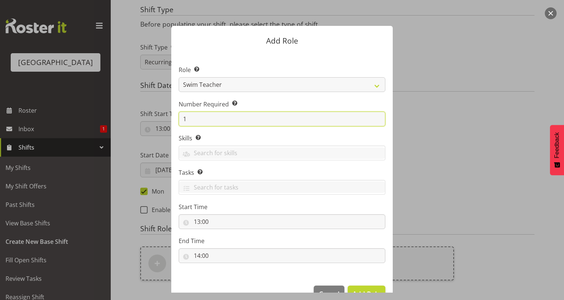
click at [210, 121] on input "1" at bounding box center [282, 118] width 207 height 15
type input "2"
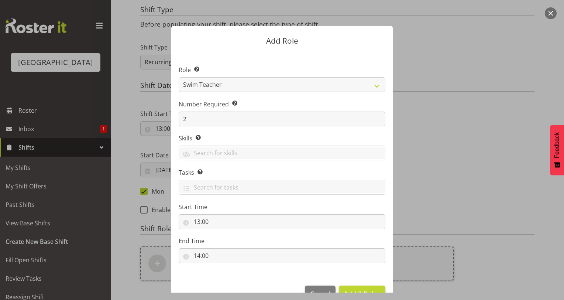
click at [354, 293] on div at bounding box center [282, 150] width 564 height 300
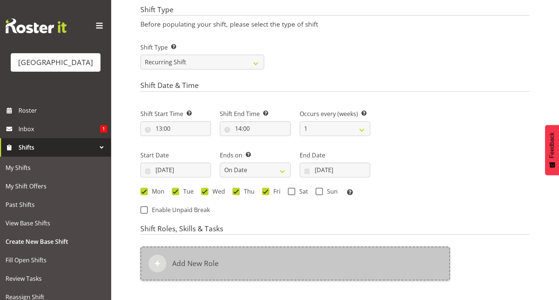
click at [285, 263] on div "Add New Role" at bounding box center [294, 263] width 309 height 34
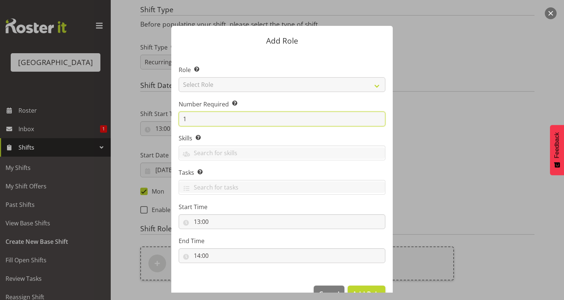
click at [209, 117] on input "1" at bounding box center [282, 118] width 207 height 15
type input "2"
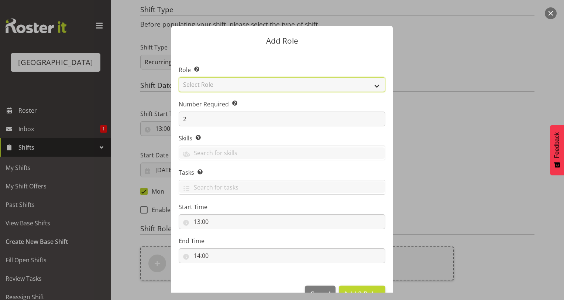
click at [205, 84] on select "Select Role Aquatic Customer Services Officer Cleaner - Splash Palace Facilties…" at bounding box center [282, 84] width 207 height 15
select select "98"
click at [179, 77] on select "Select Role Aquatic Customer Services Officer Cleaner - Splash Palace Facilties…" at bounding box center [282, 84] width 207 height 15
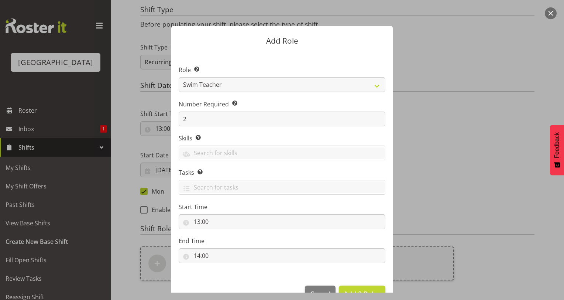
scroll to position [20, 0]
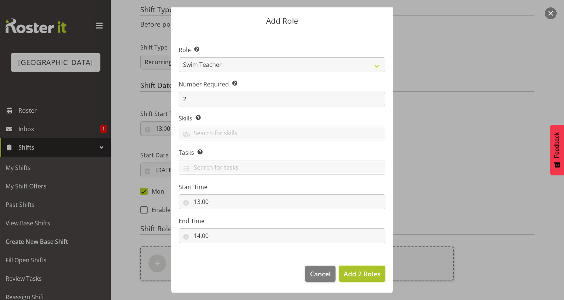
click at [354, 275] on span "Add 2 Roles" at bounding box center [362, 273] width 37 height 9
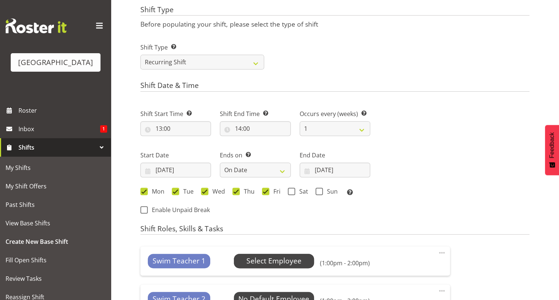
click at [299, 260] on span "Select Employee" at bounding box center [273, 260] width 55 height 11
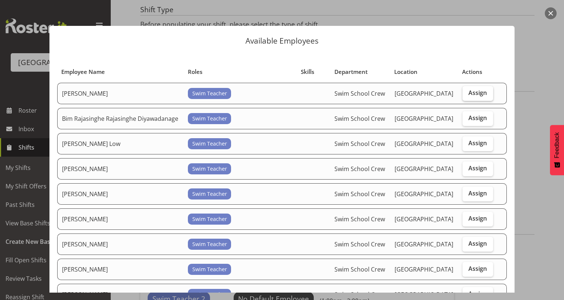
click at [463, 94] on label "Assign" at bounding box center [478, 93] width 31 height 15
click at [463, 94] on input "Assign" at bounding box center [465, 92] width 5 height 5
checkbox input "true"
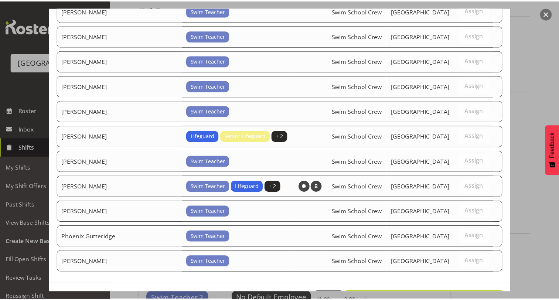
scroll to position [229, 0]
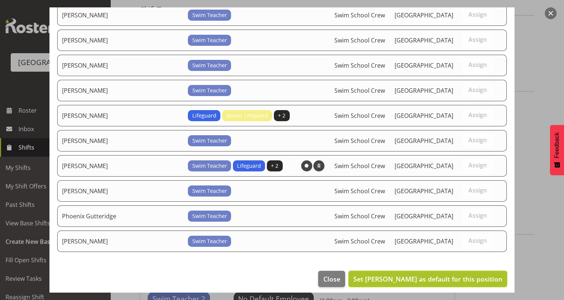
click at [451, 274] on span "Set Argus Chay as default for this position" at bounding box center [427, 278] width 149 height 9
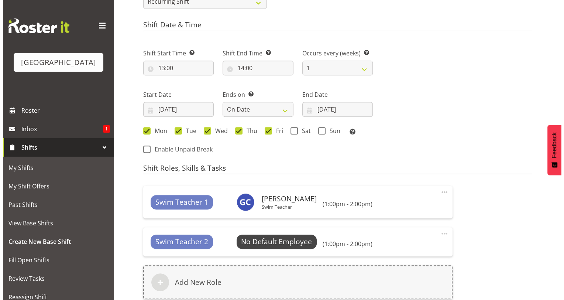
scroll to position [371, 0]
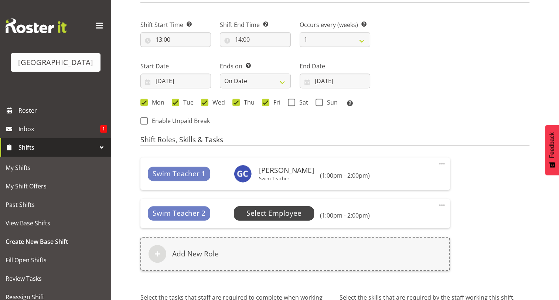
click at [292, 215] on span "Select Employee" at bounding box center [273, 213] width 55 height 11
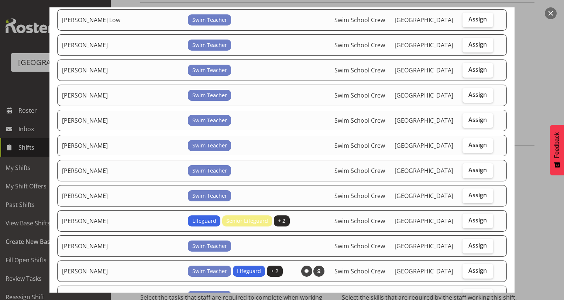
scroll to position [108, 0]
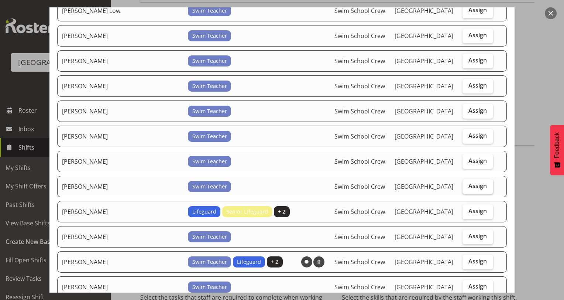
click at [468, 183] on span "Assign" at bounding box center [477, 185] width 18 height 7
click at [464, 183] on input "Assign" at bounding box center [465, 185] width 5 height 5
checkbox input "true"
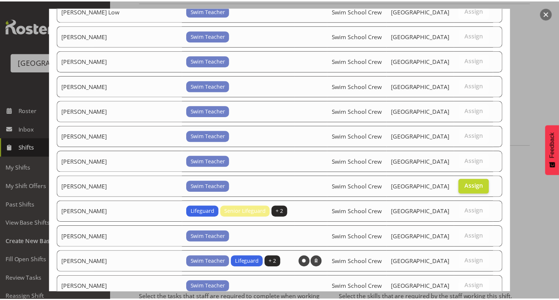
scroll to position [204, 0]
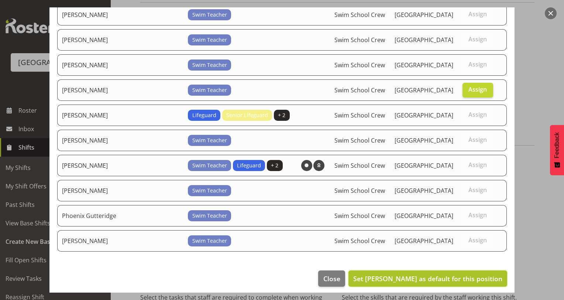
click at [468, 276] on span "Set [PERSON_NAME] as default for this position" at bounding box center [427, 278] width 149 height 9
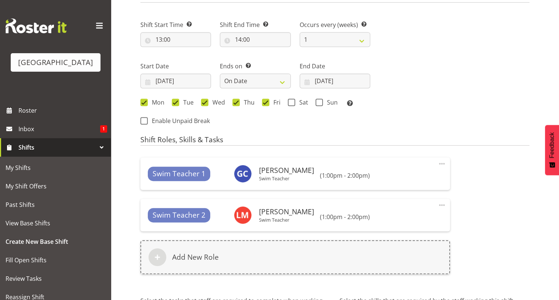
scroll to position [456, 0]
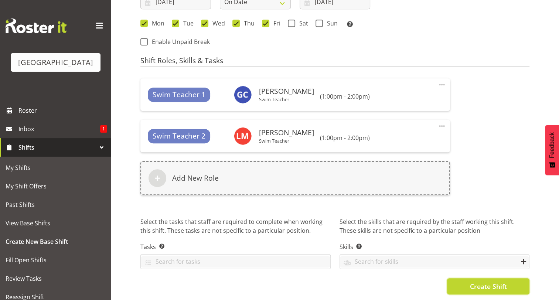
click at [486, 278] on button "Create Shift" at bounding box center [488, 286] width 82 height 16
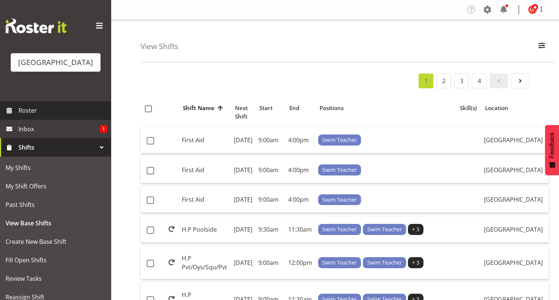
click at [42, 108] on span "Roster" at bounding box center [62, 110] width 89 height 11
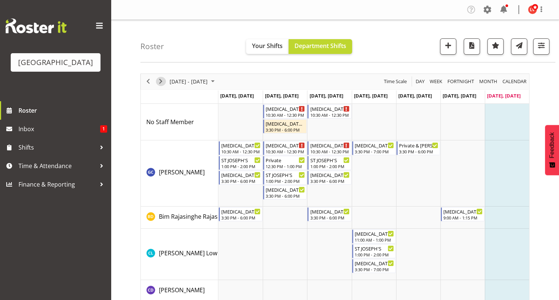
click at [159, 82] on span "Next" at bounding box center [160, 81] width 9 height 9
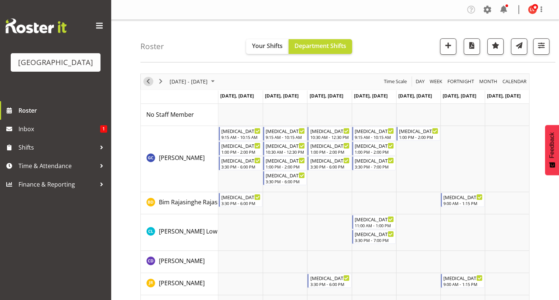
click at [146, 80] on span "Previous" at bounding box center [148, 81] width 9 height 9
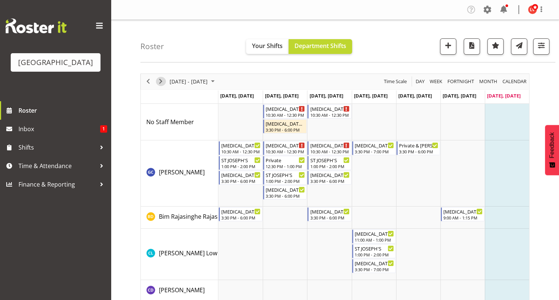
click at [160, 80] on span "Next" at bounding box center [160, 81] width 9 height 9
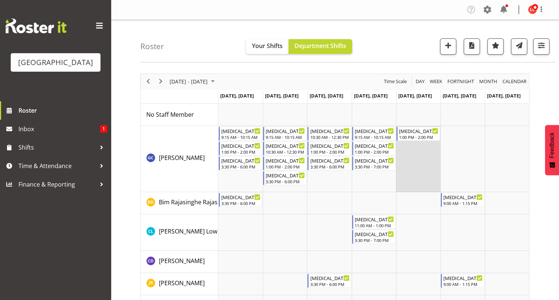
click at [409, 164] on td "Timeline Week of August 24, 2025" at bounding box center [418, 159] width 44 height 66
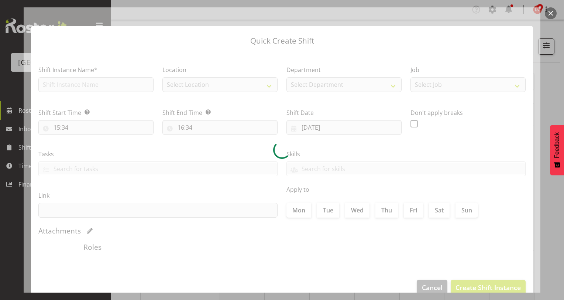
type input "22/08/2025"
checkbox input "true"
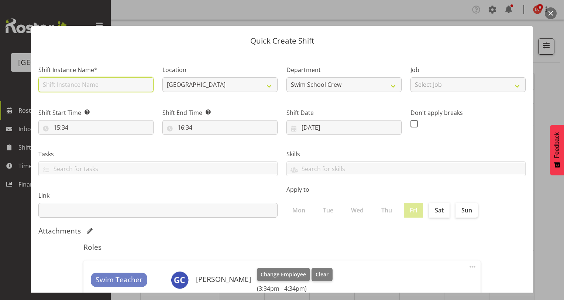
click at [96, 86] on input "text" at bounding box center [95, 84] width 115 height 15
type input "T3 TISBURY"
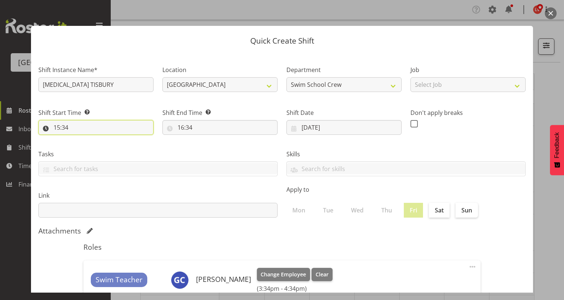
click at [57, 128] on input "15:34" at bounding box center [95, 127] width 115 height 15
click at [552, 14] on button "button" at bounding box center [551, 13] width 12 height 12
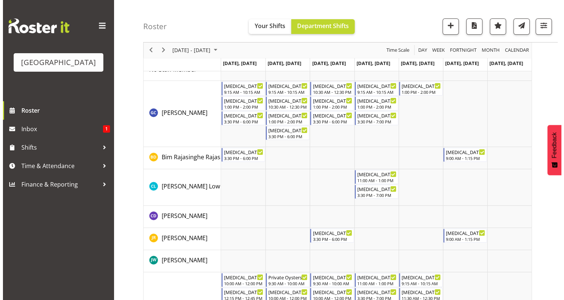
scroll to position [37, 0]
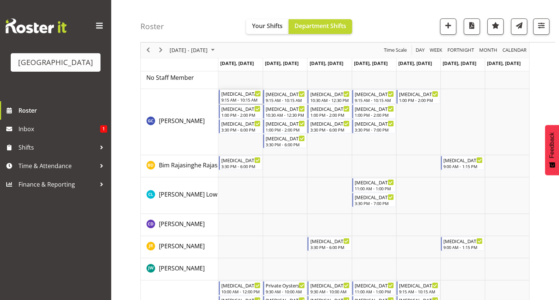
click at [238, 96] on div "[MEDICAL_DATA] SGHS 9:15 AM - 10:15 AM" at bounding box center [240, 97] width 39 height 14
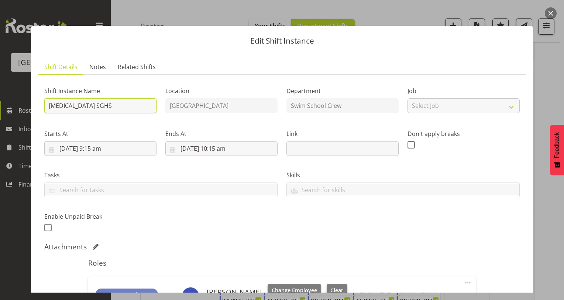
click at [107, 108] on input "[MEDICAL_DATA] SGHS" at bounding box center [100, 105] width 112 height 15
type input "T3 SGHS 1"
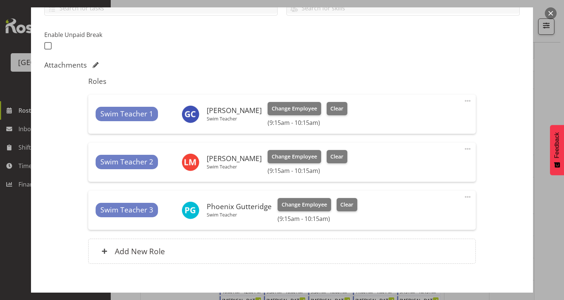
scroll to position [218, 0]
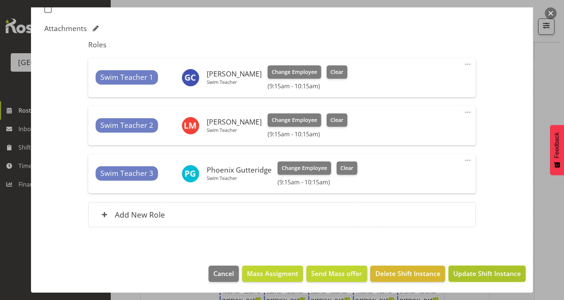
click at [474, 272] on span "Update Shift Instance" at bounding box center [487, 273] width 68 height 10
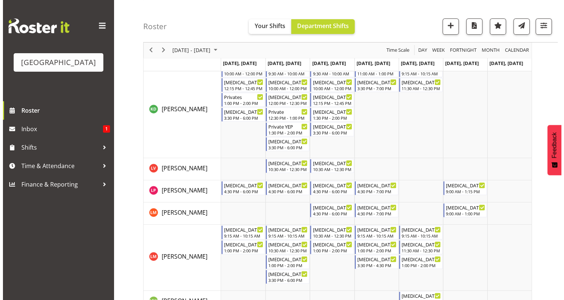
scroll to position [255, 0]
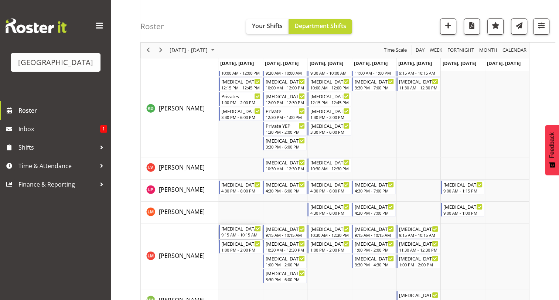
click at [232, 230] on div "T3 SGHS 1" at bounding box center [240, 227] width 39 height 7
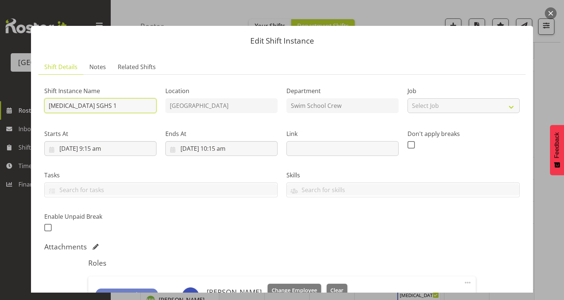
click at [102, 107] on input "T3 SGHS 1" at bounding box center [100, 105] width 112 height 15
type input "[MEDICAL_DATA] SGHS"
click at [188, 55] on section "Shift Details Notes Related Shifts Shift Instance Name T3 SGHS Location Splash …" at bounding box center [282, 264] width 502 height 424
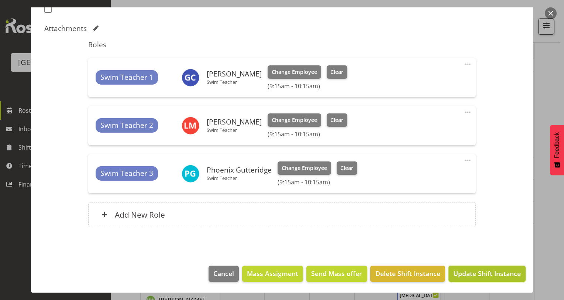
click at [457, 274] on span "Update Shift Instance" at bounding box center [487, 273] width 68 height 10
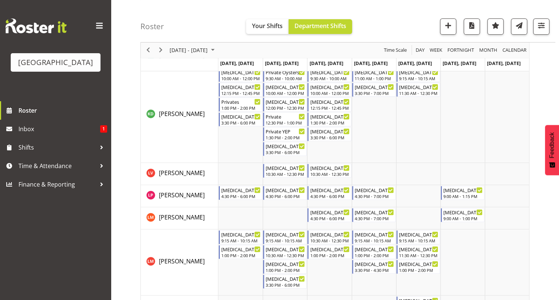
scroll to position [251, 0]
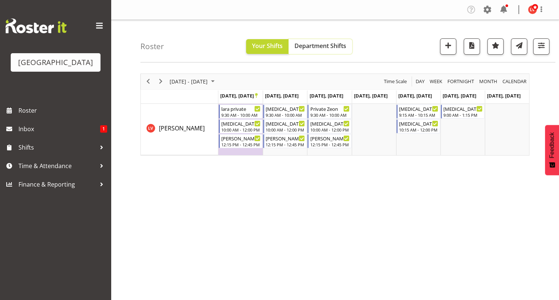
click at [326, 47] on span "Department Shifts" at bounding box center [320, 46] width 52 height 8
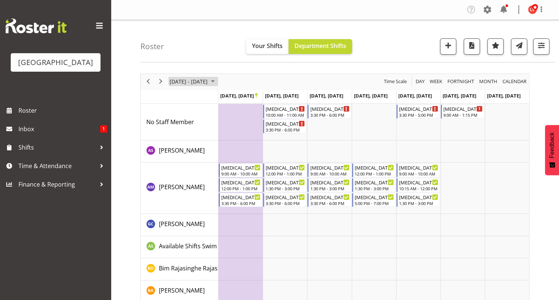
click at [208, 84] on span "[DATE] - [DATE]" at bounding box center [188, 81] width 39 height 9
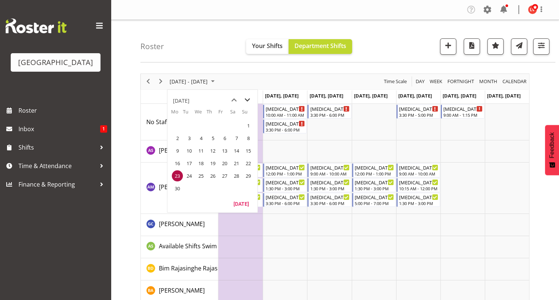
click at [245, 99] on span "next month" at bounding box center [247, 99] width 13 height 13
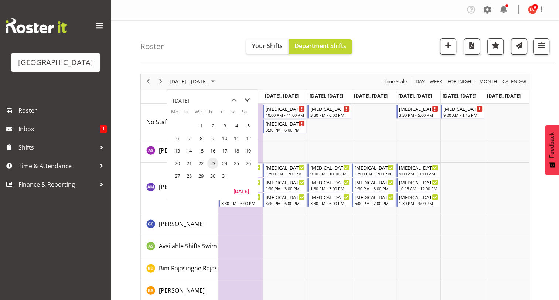
click at [245, 99] on span "next month" at bounding box center [247, 99] width 13 height 13
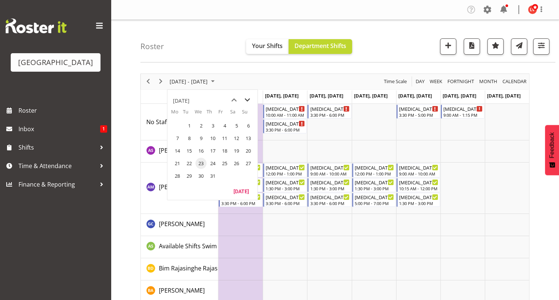
click at [245, 99] on span "next month" at bounding box center [247, 99] width 13 height 13
click at [177, 162] on span "18" at bounding box center [177, 163] width 11 height 11
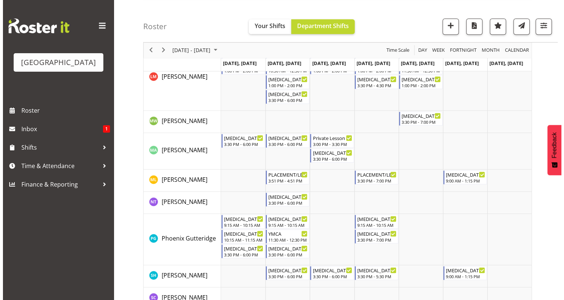
scroll to position [443, 0]
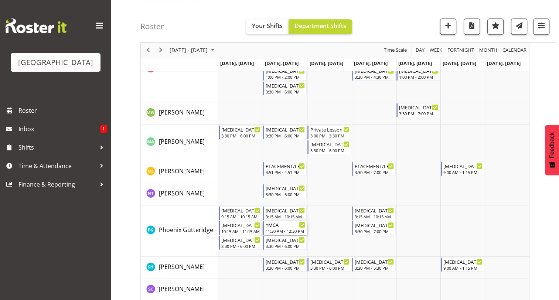
click at [276, 228] on div "11:30 AM - 12:30 PM" at bounding box center [284, 231] width 39 height 6
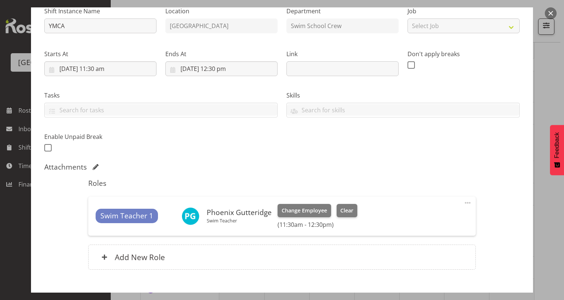
scroll to position [105, 0]
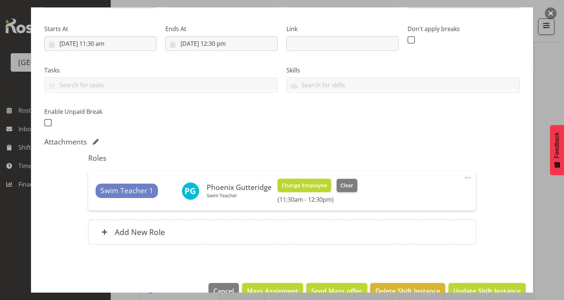
click at [323, 183] on span "Change Employee" at bounding box center [304, 185] width 45 height 8
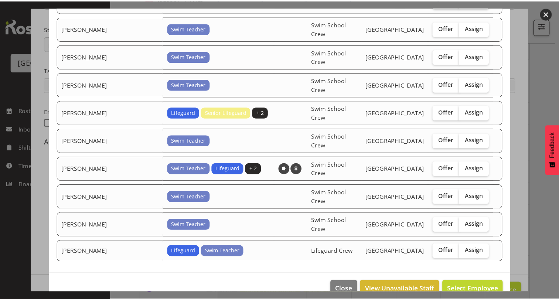
scroll to position [165, 0]
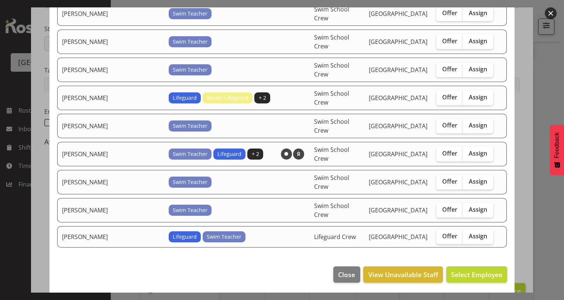
click at [555, 69] on div at bounding box center [282, 150] width 564 height 300
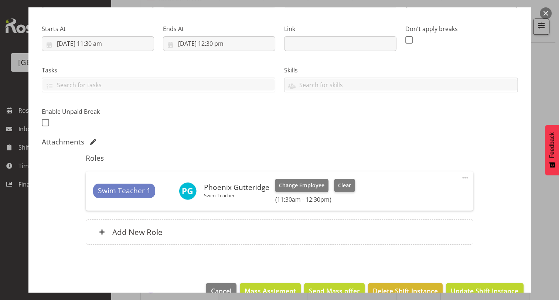
click at [545, 13] on button "button" at bounding box center [545, 13] width 12 height 12
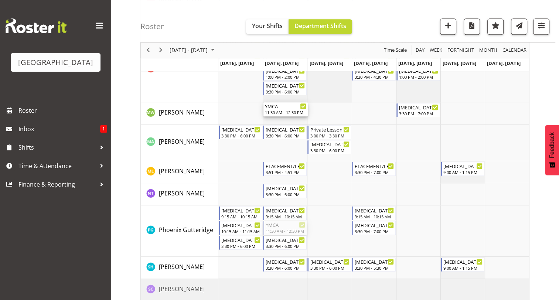
drag, startPoint x: 289, startPoint y: 228, endPoint x: 280, endPoint y: 119, distance: 109.3
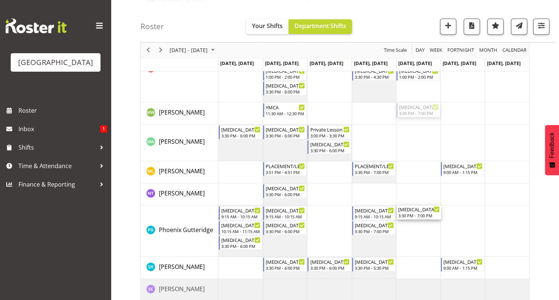
drag, startPoint x: 411, startPoint y: 107, endPoint x: 412, endPoint y: 248, distance: 141.4
drag, startPoint x: 409, startPoint y: 215, endPoint x: 376, endPoint y: 207, distance: 34.6
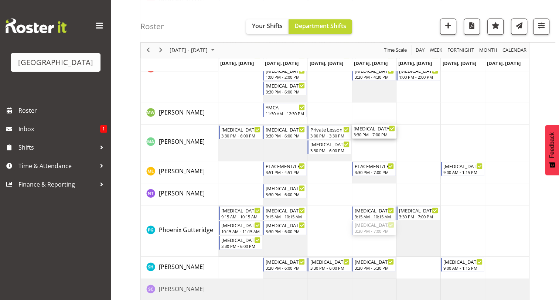
drag, startPoint x: 363, startPoint y: 229, endPoint x: 369, endPoint y: 142, distance: 87.3
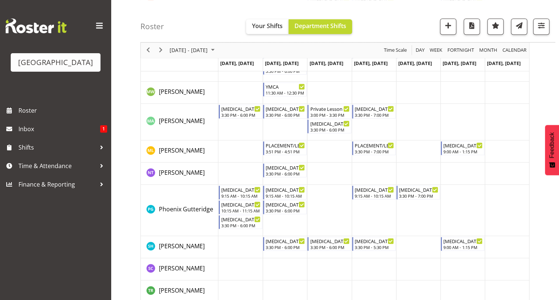
scroll to position [468, 0]
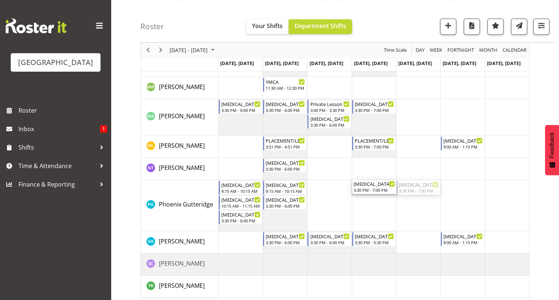
drag, startPoint x: 411, startPoint y: 186, endPoint x: 374, endPoint y: 212, distance: 45.3
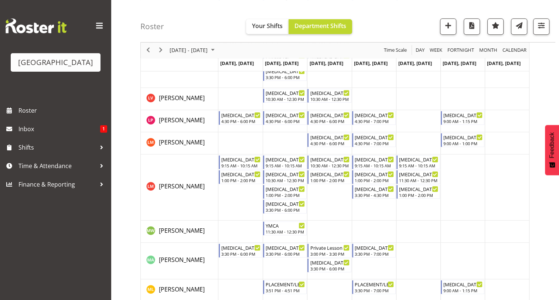
scroll to position [323, 0]
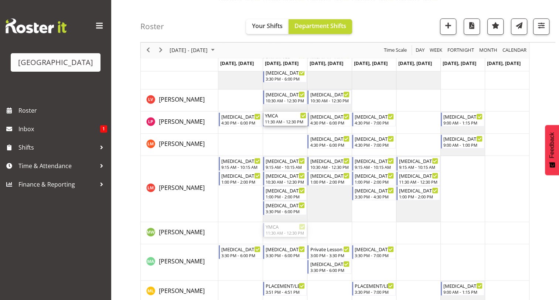
drag, startPoint x: 282, startPoint y: 229, endPoint x: 296, endPoint y: 113, distance: 116.7
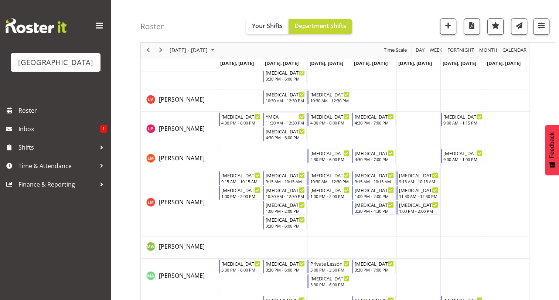
scroll to position [310, 0]
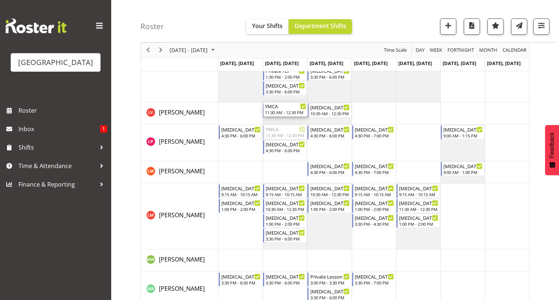
drag, startPoint x: 270, startPoint y: 133, endPoint x: 270, endPoint y: 113, distance: 19.6
drag, startPoint x: 278, startPoint y: 107, endPoint x: 272, endPoint y: 167, distance: 60.9
drag, startPoint x: 276, startPoint y: 131, endPoint x: 278, endPoint y: 115, distance: 16.3
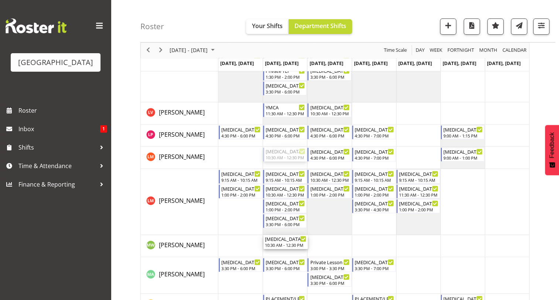
drag, startPoint x: 281, startPoint y: 150, endPoint x: 279, endPoint y: 237, distance: 86.4
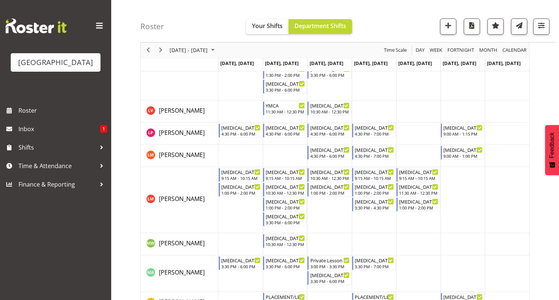
scroll to position [307, 0]
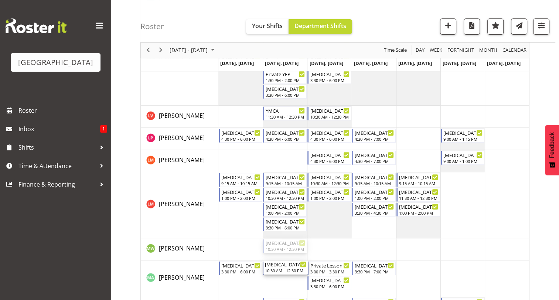
drag, startPoint x: 276, startPoint y: 241, endPoint x: 275, endPoint y: 283, distance: 41.3
click at [275, 283] on div "T3 SGHS 9:15 AM - 10:15 AM T3 St JOSEPH'S 1:00 PM - 2:00 PM T3 Squids 3:30 PM -…" at bounding box center [373, 128] width 310 height 662
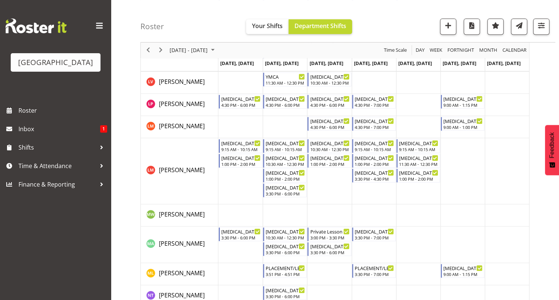
scroll to position [384, 0]
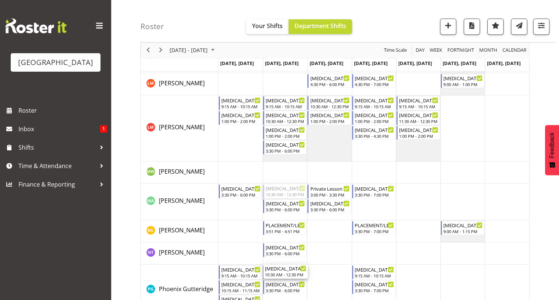
drag, startPoint x: 279, startPoint y: 192, endPoint x: 277, endPoint y: 269, distance: 76.8
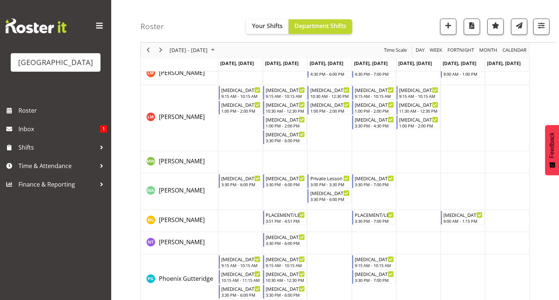
scroll to position [406, 0]
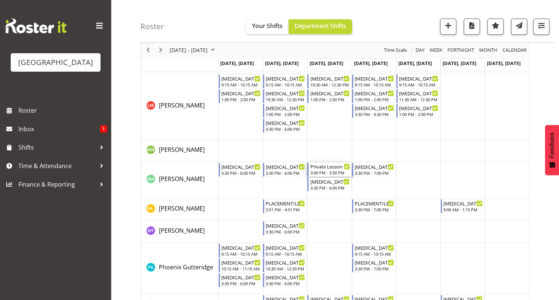
click at [329, 172] on div "3:00 PM - 3:30 PM" at bounding box center [329, 172] width 39 height 6
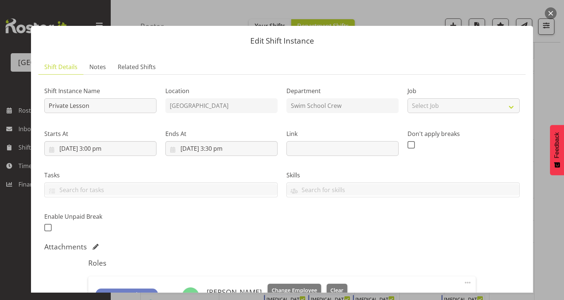
click at [553, 12] on button "button" at bounding box center [551, 13] width 12 height 12
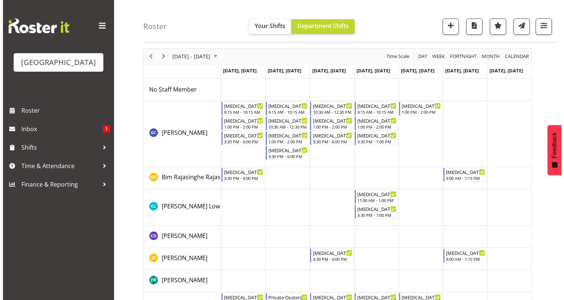
scroll to position [0, 0]
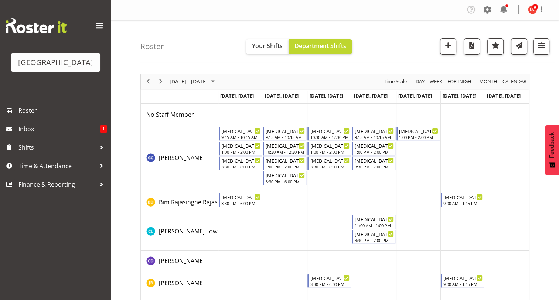
click at [323, 181] on td "Timeline Week of August 18, 2025" at bounding box center [329, 159] width 44 height 66
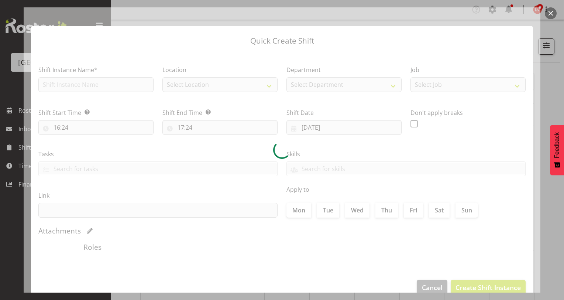
type input "20/08/2025"
checkbox input "true"
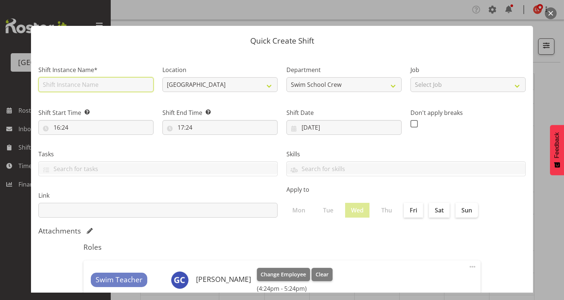
click at [97, 86] on input "text" at bounding box center [95, 84] width 115 height 15
drag, startPoint x: 87, startPoint y: 85, endPoint x: 71, endPoint y: 85, distance: 17.0
click at [71, 85] on input "NO SGHS today" at bounding box center [95, 84] width 115 height 15
type input "NO SGHS [DATE]"
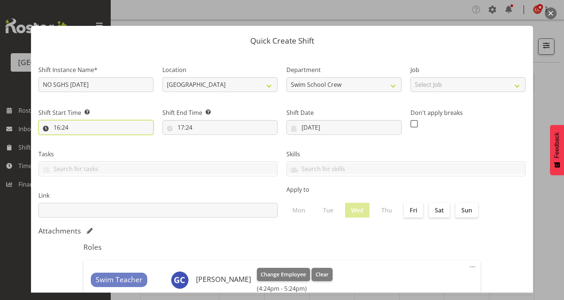
click at [58, 128] on input "16:24" at bounding box center [95, 127] width 115 height 15
click at [88, 146] on select "00 01 02 03 04 05 06 07 08 09 10 11 12 13 14 15 16 17 18 19 20 21 22 23" at bounding box center [88, 146] width 17 height 15
select select "9"
click at [80, 139] on select "00 01 02 03 04 05 06 07 08 09 10 11 12 13 14 15 16 17 18 19 20 21 22 23" at bounding box center [88, 146] width 17 height 15
type input "09:24"
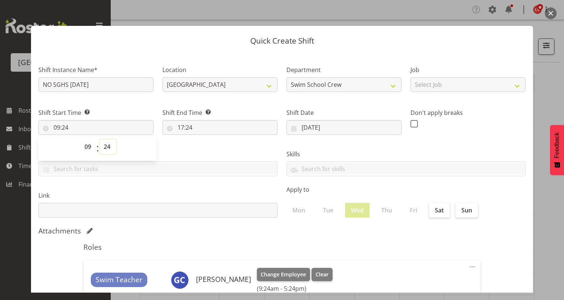
click at [107, 144] on select "00 01 02 03 04 05 06 07 08 09 10 11 12 13 14 15 16 17 18 19 20 21 22 23 24 25 2…" at bounding box center [108, 146] width 17 height 15
select select "15"
click at [100, 139] on select "00 01 02 03 04 05 06 07 08 09 10 11 12 13 14 15 16 17 18 19 20 21 22 23 24 25 2…" at bounding box center [108, 146] width 17 height 15
type input "09:15"
click at [186, 151] on label "Tasks" at bounding box center [157, 154] width 239 height 9
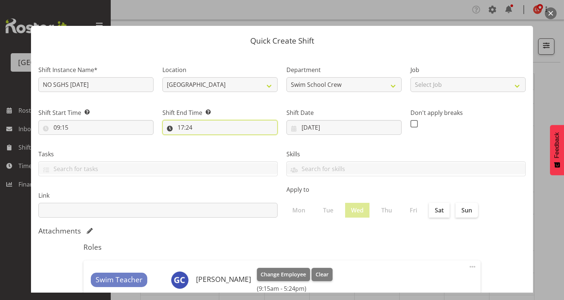
click at [180, 128] on input "17:24" at bounding box center [219, 127] width 115 height 15
click at [211, 146] on select "00 01 02 03 04 05 06 07 08 09 10 11 12 13 14 15 16 17 18 19 20 21 22 23" at bounding box center [213, 146] width 17 height 15
select select "10"
click at [205, 139] on select "00 01 02 03 04 05 06 07 08 09 10 11 12 13 14 15 16 17 18 19 20 21 22 23" at bounding box center [213, 146] width 17 height 15
type input "10:24"
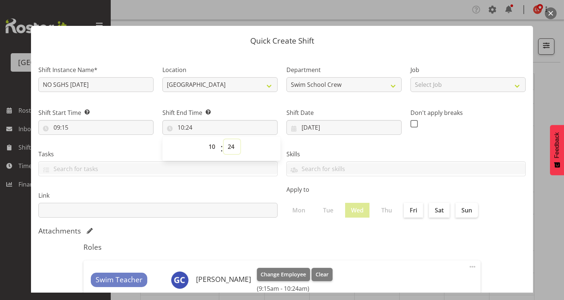
click at [229, 148] on select "00 01 02 03 04 05 06 07 08 09 10 11 12 13 14 15 16 17 18 19 20 21 22 23 24 25 2…" at bounding box center [232, 146] width 17 height 15
select select "15"
type input "10:15"
click at [312, 147] on div "Skills PLPC PLSA" at bounding box center [406, 159] width 248 height 41
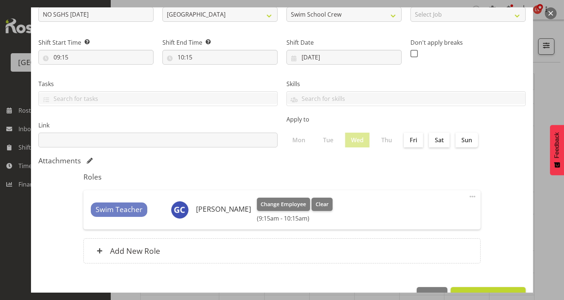
scroll to position [92, 0]
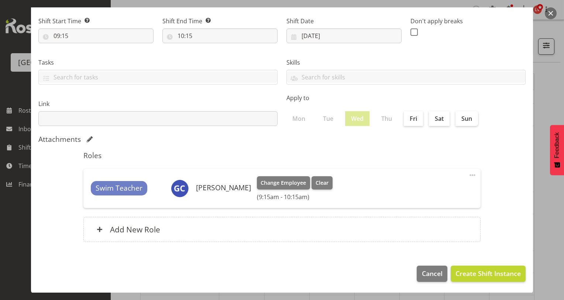
click at [372, 174] on div "Swim Teacher Argus Chay Change Employee Clear (9:15am - 10:15am) Edit Delete" at bounding box center [281, 188] width 397 height 39
click at [469, 176] on span at bounding box center [472, 175] width 9 height 9
click at [443, 192] on link "Edit" at bounding box center [441, 191] width 71 height 13
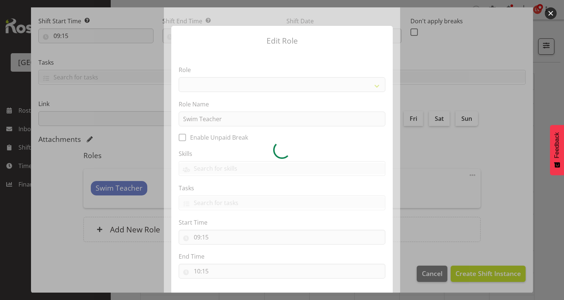
select select "98"
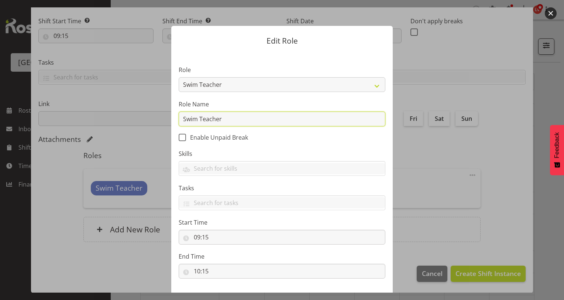
click at [268, 118] on input "Swim Teacher" at bounding box center [282, 118] width 207 height 15
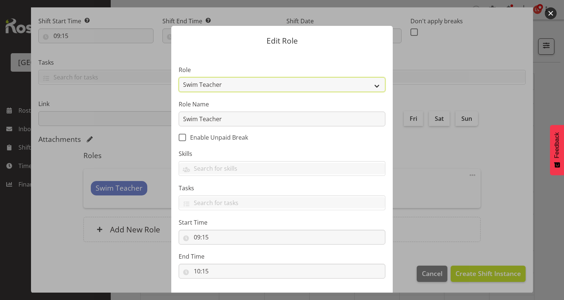
click at [269, 80] on select "Aquatic Customer Services Officer Cleaner - Splash Palace Facilties Maintenance…" at bounding box center [282, 84] width 207 height 15
click at [179, 77] on select "Aquatic Customer Services Officer Cleaner - Splash Palace Facilties Maintenance…" at bounding box center [282, 84] width 207 height 15
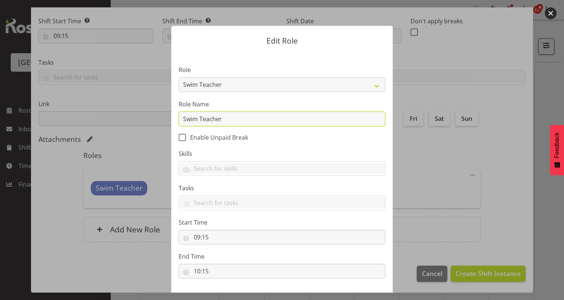
click at [230, 111] on input "Swim Teacher" at bounding box center [282, 118] width 207 height 15
click at [347, 138] on section "Role Aquatic Customer Services Officer Cleaner - Splash Palace Facilties Mainte…" at bounding box center [281, 172] width 221 height 241
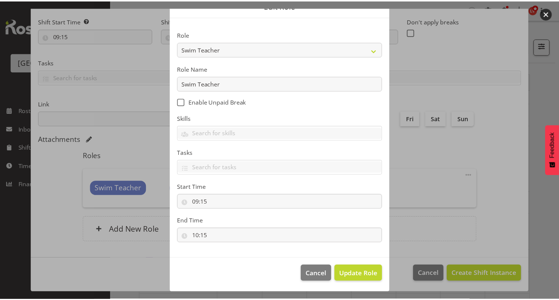
scroll to position [0, 0]
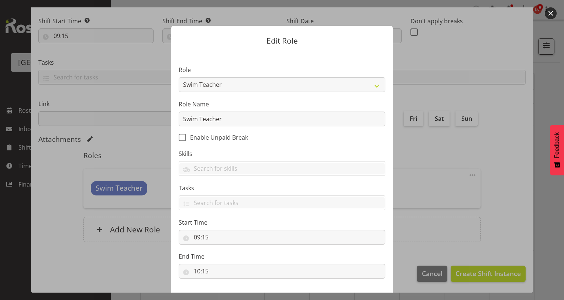
click at [422, 154] on form "Edit Role Role Aquatic Customer Services Officer Cleaner - Splash Palace Facilt…" at bounding box center [282, 149] width 354 height 285
click at [485, 234] on div at bounding box center [282, 150] width 564 height 300
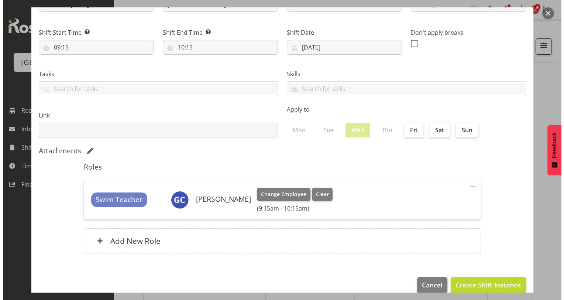
scroll to position [92, 0]
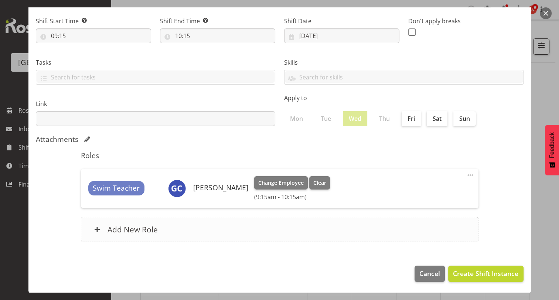
click at [135, 229] on h6 "Add New Role" at bounding box center [132, 229] width 50 height 10
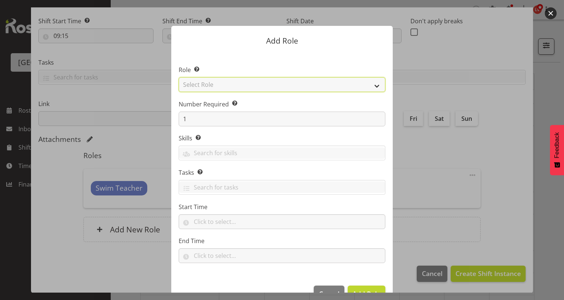
click at [213, 86] on select "Select Role Aquatic Customer Services Officer Cleaner - Splash Palace Facilties…" at bounding box center [282, 84] width 207 height 15
select select "98"
click at [179, 77] on select "Select Role Aquatic Customer Services Officer Cleaner - Splash Palace Facilties…" at bounding box center [282, 84] width 207 height 15
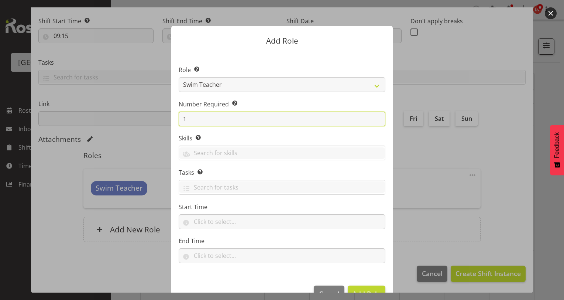
click at [204, 118] on input "1" at bounding box center [282, 118] width 207 height 15
drag, startPoint x: 204, startPoint y: 118, endPoint x: 183, endPoint y: 118, distance: 21.4
click at [183, 118] on input "1" at bounding box center [282, 118] width 207 height 15
drag, startPoint x: 190, startPoint y: 118, endPoint x: 181, endPoint y: 118, distance: 9.6
click at [181, 118] on input "3" at bounding box center [282, 118] width 207 height 15
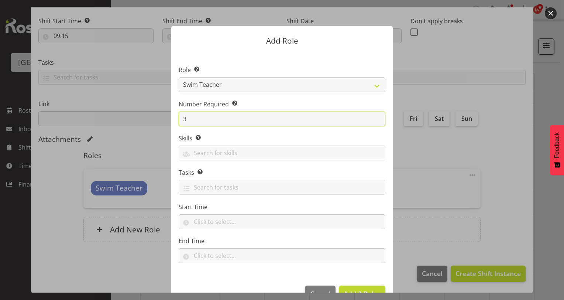
type input "3"
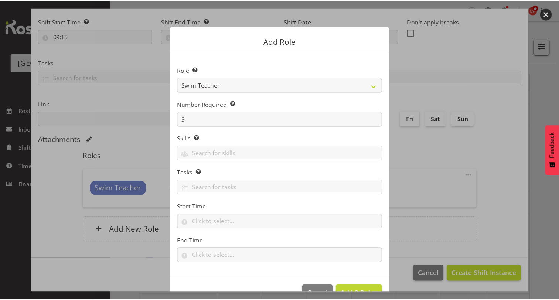
scroll to position [20, 0]
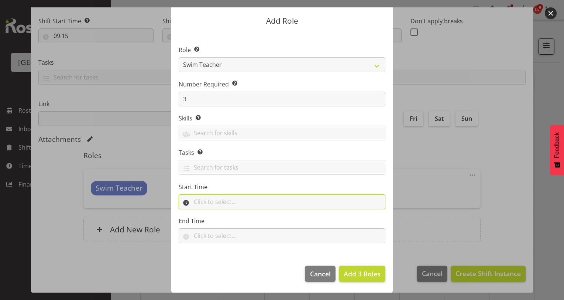
click at [298, 205] on input "text" at bounding box center [282, 201] width 207 height 15
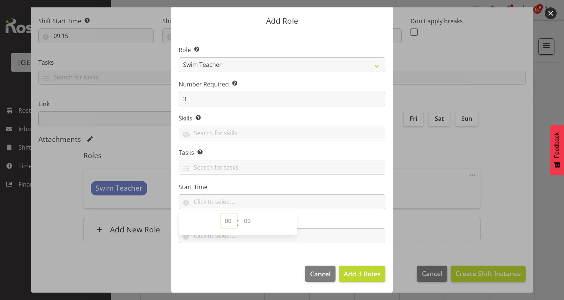
click at [227, 219] on select "00 00 01 02 03 04 05 06 07 08 09 10 11 12 13 14 15 16 17 18 19 20 21 22 23" at bounding box center [229, 220] width 17 height 15
select select "9"
click at [243, 220] on select "00 00 01 02 03 04 05 06 07 08 09 10 11 12 13 14 15 16 17 18 19 20 21 22 23 24 2…" at bounding box center [248, 220] width 17 height 15
select select "15"
type input "09:15"
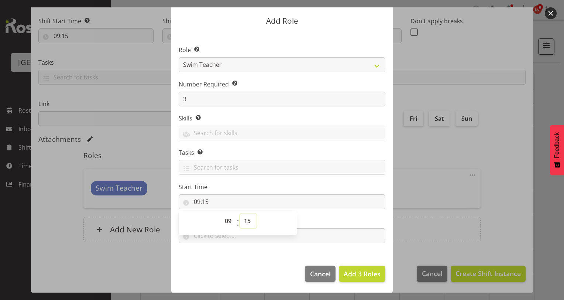
click at [243, 220] on select "00 01 02 03 04 05 06 07 08 09 10 11 12 13 14 15 16 17 18 19 20 21 22 23 24 25 2…" at bounding box center [248, 220] width 17 height 15
click at [223, 237] on input "text" at bounding box center [282, 235] width 207 height 15
click at [228, 254] on select "00 00 01 02 03 04 05 06 07 08 09 10 11 12 13 14 15 16 17 18 19 20 21 22 23" at bounding box center [229, 254] width 17 height 15
select select "10"
click at [221, 247] on select "00 00 01 02 03 04 05 06 07 08 09 10 11 12 13 14 15 16 17 18 19 20 21 22 23" at bounding box center [229, 254] width 17 height 15
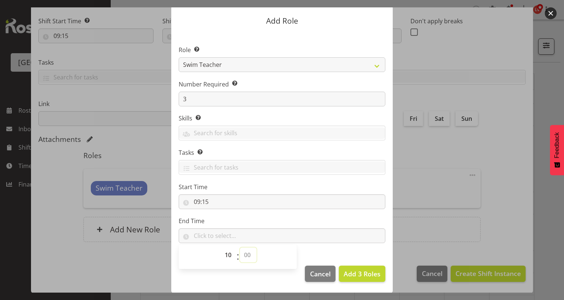
click at [243, 254] on select "00 00 01 02 03 04 05 06 07 08 09 10 11 12 13 14 15 16 17 18 19 20 21 22 23 24 2…" at bounding box center [248, 254] width 17 height 15
select select "15"
click at [240, 247] on select "00 00 01 02 03 04 05 06 07 08 09 10 11 12 13 14 15 16 17 18 19 20 21 22 23 24 2…" at bounding box center [248, 254] width 17 height 15
type input "10:15"
click at [363, 272] on span "Add 3 Roles" at bounding box center [362, 273] width 37 height 9
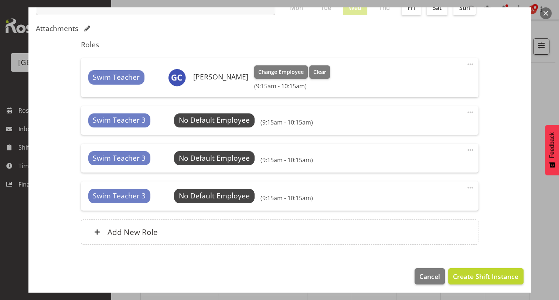
scroll to position [195, 0]
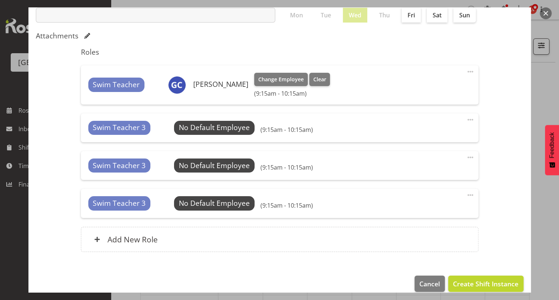
click at [466, 193] on span at bounding box center [470, 194] width 9 height 9
click at [425, 223] on link "Delete" at bounding box center [438, 224] width 71 height 13
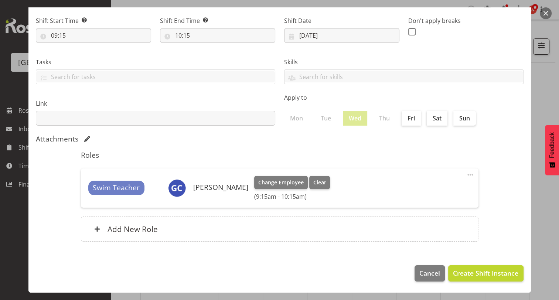
scroll to position [92, 0]
click at [144, 227] on h6 "Add New Role" at bounding box center [132, 229] width 50 height 10
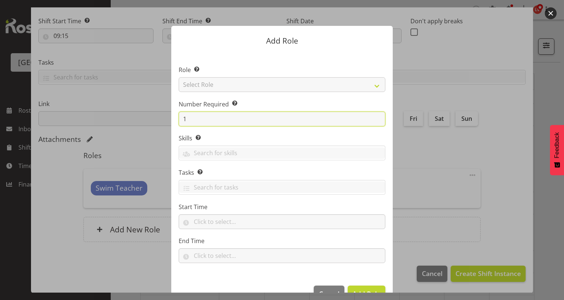
drag, startPoint x: 193, startPoint y: 121, endPoint x: 178, endPoint y: 118, distance: 15.5
click at [179, 118] on input "1" at bounding box center [282, 118] width 207 height 15
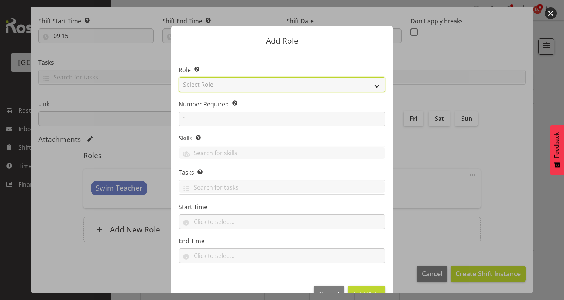
click at [251, 84] on select "Select Role Aquatic Customer Services Officer Cleaner - Splash Palace Facilties…" at bounding box center [282, 84] width 207 height 15
select select "98"
click at [179, 77] on select "Select Role Aquatic Customer Services Officer Cleaner - Splash Palace Facilties…" at bounding box center [282, 84] width 207 height 15
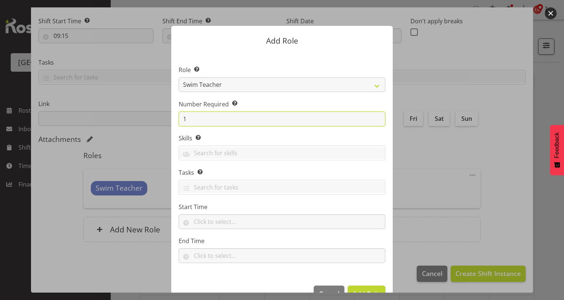
click at [221, 120] on input "1" at bounding box center [282, 118] width 207 height 15
type input "2"
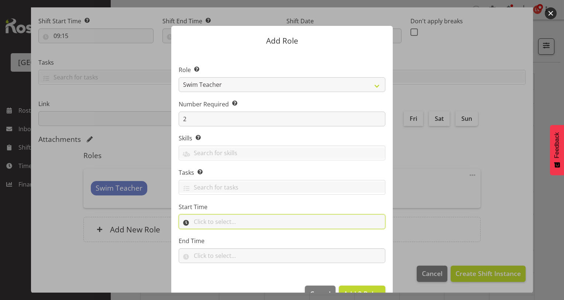
click at [229, 221] on input "text" at bounding box center [282, 221] width 207 height 15
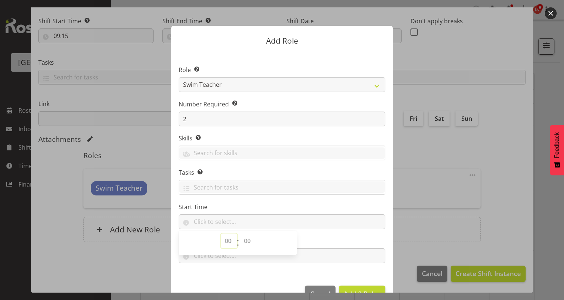
click at [224, 238] on select "00 00 01 02 03 04 05 06 07 08 09 10 11 12 13 14 15 16 17 18 19 20 21 22 23" at bounding box center [229, 240] width 17 height 15
select select "9"
click at [243, 241] on select "00 00 01 02 03 04 05 06 07 08 09 10 11 12 13 14 15 16 17 18 19 20 21 22 23 24 2…" at bounding box center [248, 240] width 17 height 15
select select "15"
type input "09:15"
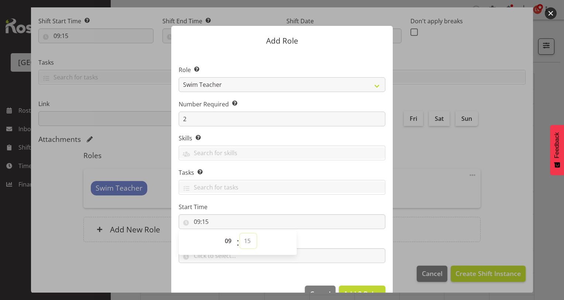
click at [243, 241] on select "00 00 01 02 03 04 05 06 07 08 09 10 11 12 13 14 15 16 17 18 19 20 21 22 23 24 2…" at bounding box center [248, 240] width 17 height 15
click at [317, 257] on input "text" at bounding box center [282, 255] width 207 height 15
click at [223, 274] on select "00 00 01 02 03 04 05 06 07 08 09 10 11 12 13 14 15 16 17 18 19 20 21 22 23" at bounding box center [229, 274] width 17 height 15
select select "10"
click at [221, 267] on select "00 00 01 02 03 04 05 06 07 08 09 10 11 12 13 14 15 16 17 18 19 20 21 22 23" at bounding box center [229, 274] width 17 height 15
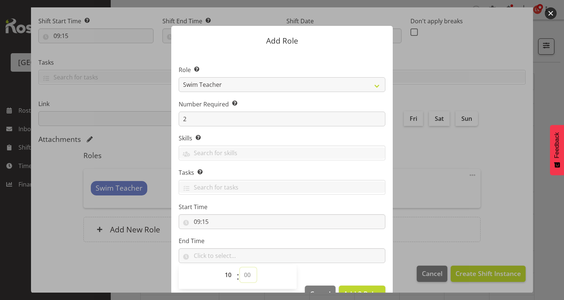
click at [244, 272] on select "00 00 01 02 03 04 05 06 07 08 09 10 11 12 13 14 15 16 17 18 19 20 21 22 23 24 2…" at bounding box center [248, 274] width 17 height 15
select select "15"
click at [240, 267] on select "00 00 01 02 03 04 05 06 07 08 09 10 11 12 13 14 15 16 17 18 19 20 21 22 23 24 2…" at bounding box center [248, 274] width 17 height 15
type input "10:15"
click at [347, 288] on button "Add 2 Roles" at bounding box center [362, 293] width 47 height 16
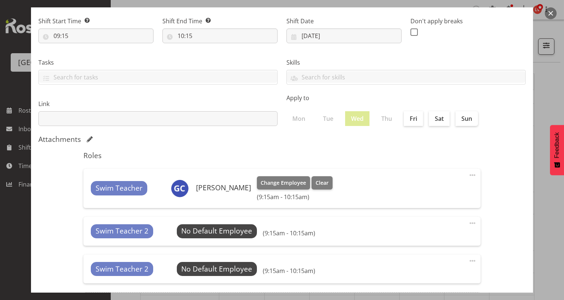
scroll to position [167, 0]
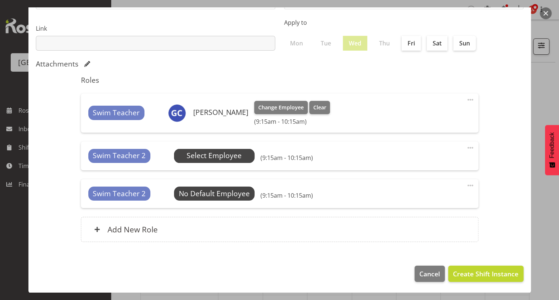
click at [230, 152] on span "Select Employee" at bounding box center [213, 155] width 55 height 11
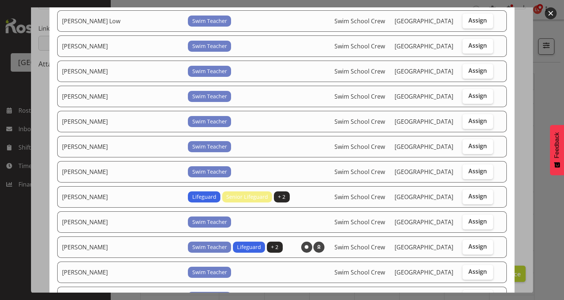
scroll to position [121, 0]
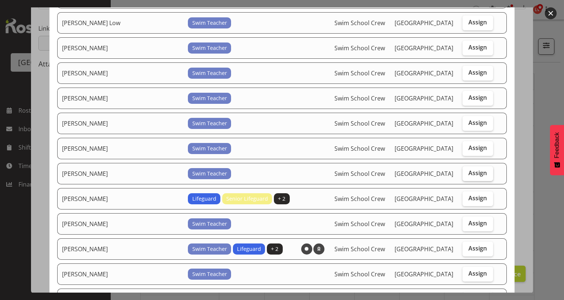
click at [468, 169] on span "Assign" at bounding box center [477, 172] width 18 height 7
click at [467, 171] on input "Assign" at bounding box center [465, 173] width 5 height 5
checkbox input "true"
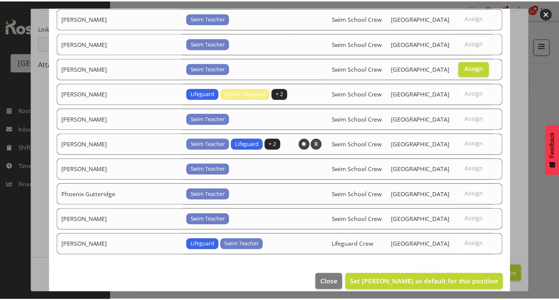
scroll to position [229, 0]
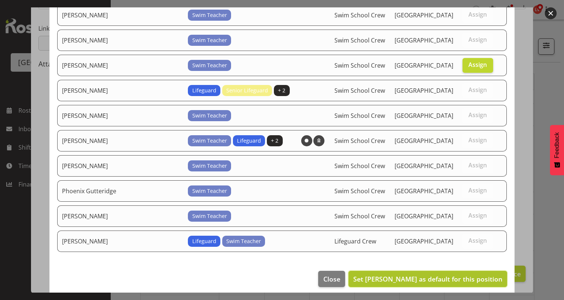
click at [457, 274] on span "Set Loralye McLean as default for this position" at bounding box center [427, 278] width 149 height 9
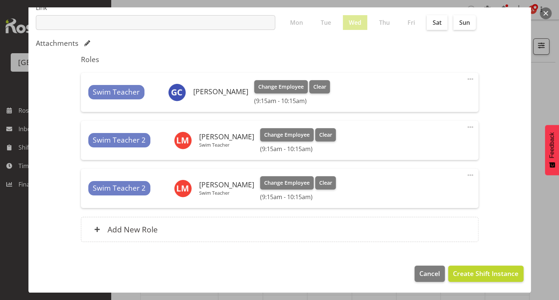
click at [359, 187] on div "Swim Teacher 2 Loralye McLean Swim Teacher Change Employee Clear (9:15am - 10:1…" at bounding box center [279, 188] width 382 height 24
click at [466, 175] on span at bounding box center [470, 175] width 9 height 9
click at [424, 194] on link "Edit" at bounding box center [438, 191] width 71 height 13
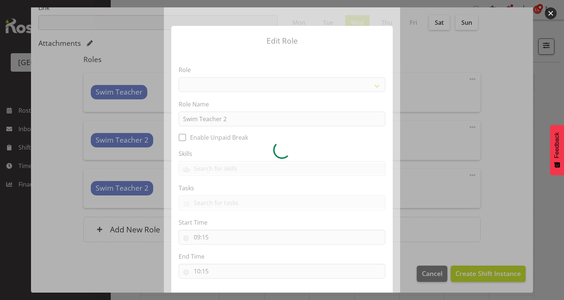
select select "98"
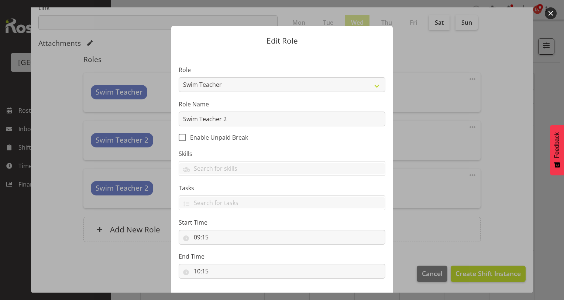
click at [493, 155] on div at bounding box center [282, 150] width 564 height 300
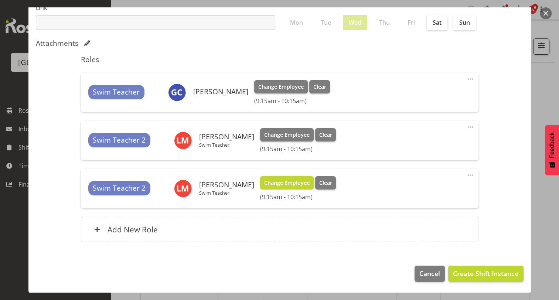
click at [282, 184] on span "Change Employee" at bounding box center [286, 183] width 45 height 8
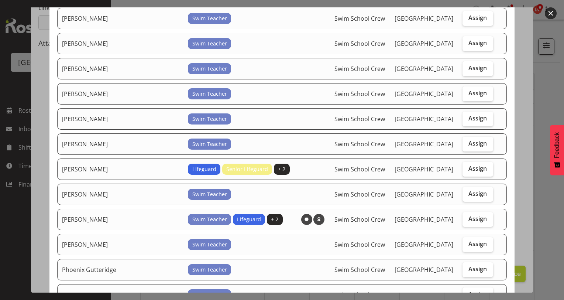
scroll to position [158, 0]
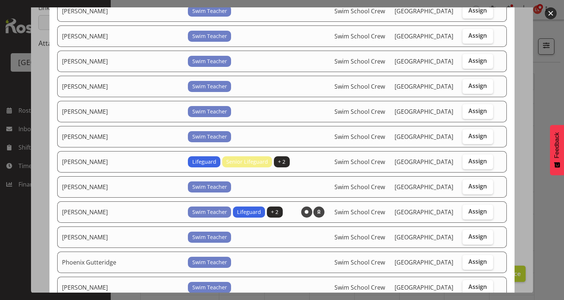
drag, startPoint x: 514, startPoint y: 223, endPoint x: 515, endPoint y: 249, distance: 26.2
click at [515, 249] on div "Available Employees Employee Name Roles Skills Department Location Actions Argu…" at bounding box center [282, 149] width 480 height 285
click at [469, 262] on label "Assign" at bounding box center [478, 262] width 31 height 15
click at [467, 262] on input "Assign" at bounding box center [465, 261] width 5 height 5
checkbox input "true"
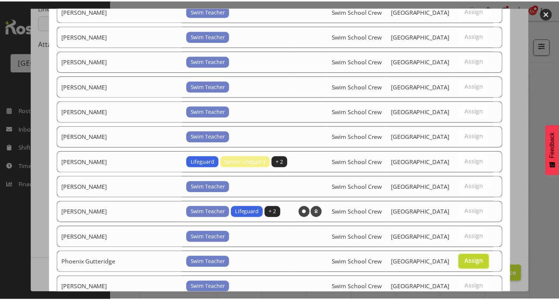
scroll to position [229, 0]
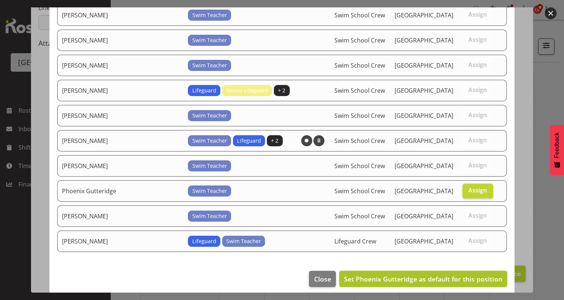
click at [463, 274] on span "Set Phoenix Gutteridge as default for this position" at bounding box center [423, 278] width 158 height 9
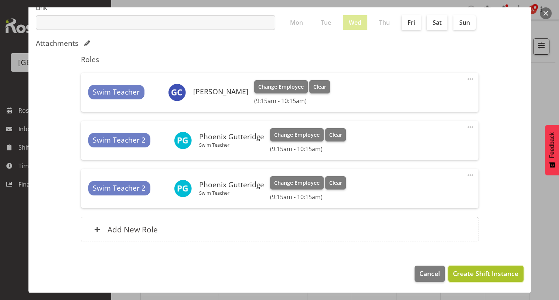
click at [491, 275] on span "Create Shift Instance" at bounding box center [485, 273] width 65 height 10
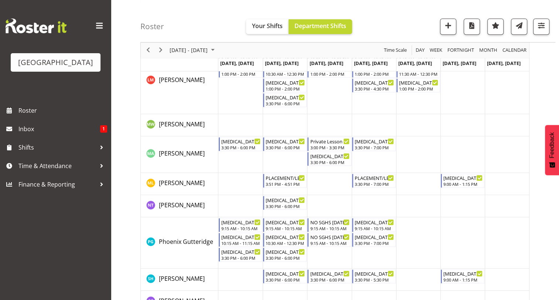
scroll to position [434, 0]
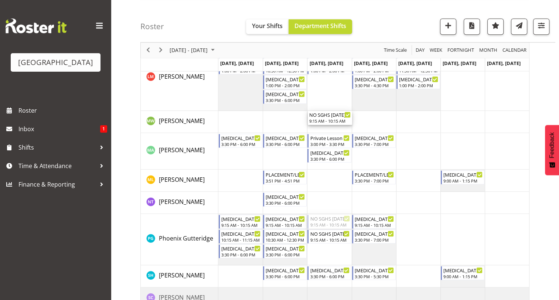
drag, startPoint x: 326, startPoint y: 223, endPoint x: 327, endPoint y: 114, distance: 108.9
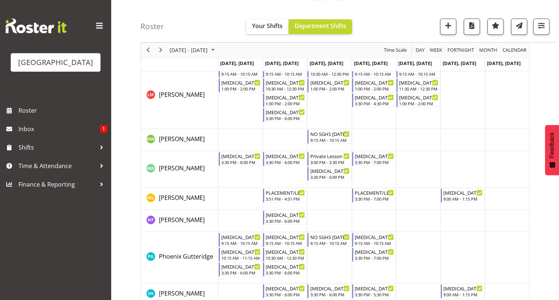
scroll to position [415, 0]
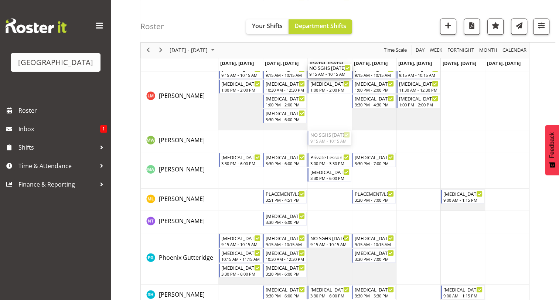
drag, startPoint x: 321, startPoint y: 137, endPoint x: 322, endPoint y: 113, distance: 24.8
click at [322, 113] on div "T3 SGHS 9:15 AM - 10:15 AM T3 St JOSEPH'S 1:00 PM - 2:00 PM T3 Squids 3:30 PM -…" at bounding box center [373, 19] width 310 height 662
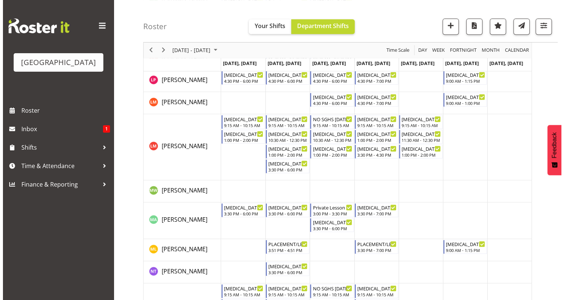
scroll to position [364, 0]
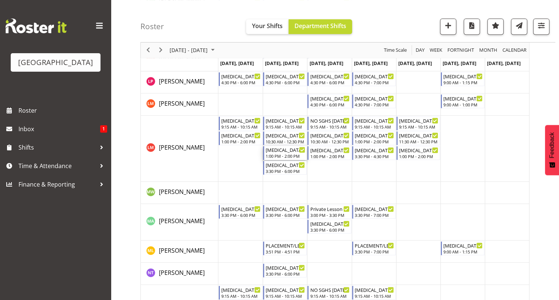
click at [293, 155] on div "1:00 PM - 2:00 PM" at bounding box center [284, 156] width 39 height 6
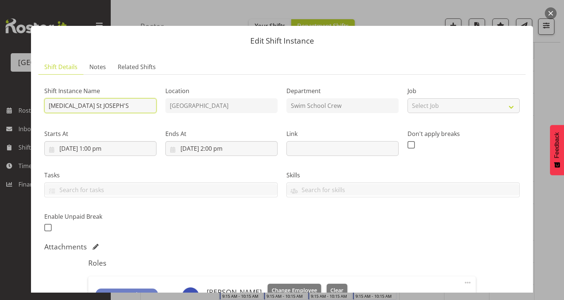
click at [62, 102] on input "[MEDICAL_DATA] St JOSEPH'S" at bounding box center [100, 105] width 112 height 15
type input "[MEDICAL_DATA] ST JOSEPH'S"
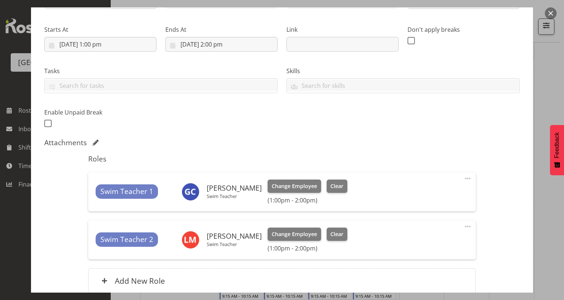
scroll to position [170, 0]
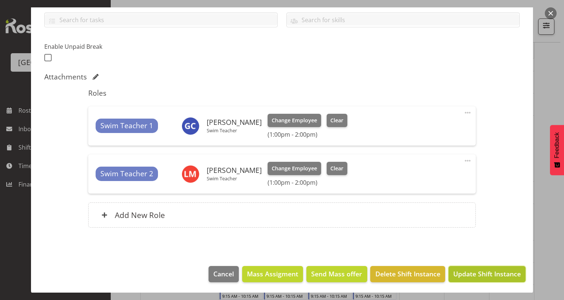
click at [462, 269] on span "Update Shift Instance" at bounding box center [487, 274] width 68 height 10
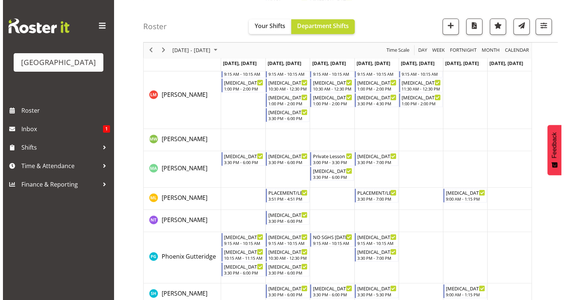
scroll to position [418, 0]
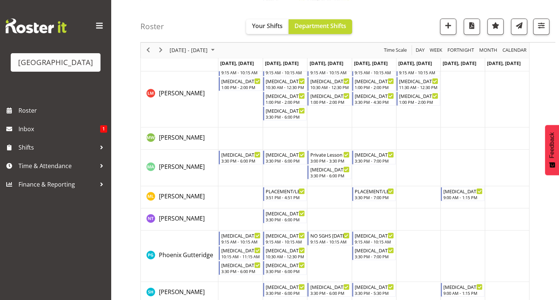
click at [329, 259] on td "Timeline Week of August 18, 2025" at bounding box center [329, 255] width 44 height 51
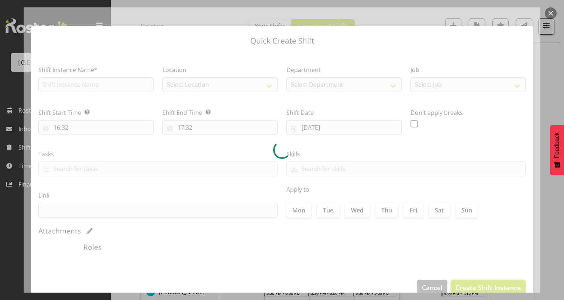
type input "20/08/2025"
checkbox input "true"
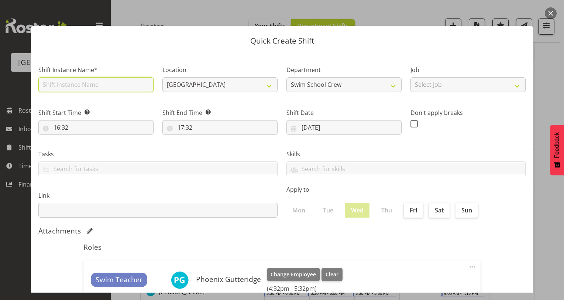
click at [109, 82] on input "text" at bounding box center [95, 84] width 115 height 15
type input "ST PATRICKS"
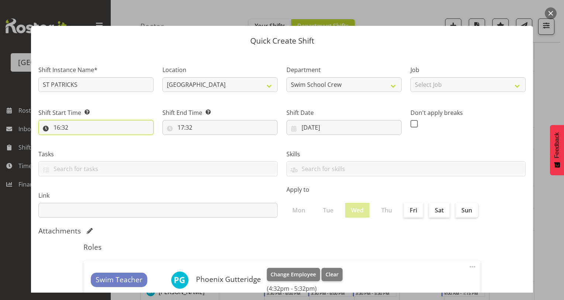
click at [58, 128] on input "16:32" at bounding box center [95, 127] width 115 height 15
click at [87, 144] on select "00 01 02 03 04 05 06 07 08 09 10 11 12 13 14 15 16 17 18 19 20 21 22 23" at bounding box center [88, 146] width 17 height 15
select select "10"
type input "10:32"
click at [87, 143] on select "00 01 02 03 04 05 06 07 08 09 10 11 12 13 14 15 16 17 18 19 20 21 22 23" at bounding box center [88, 146] width 17 height 15
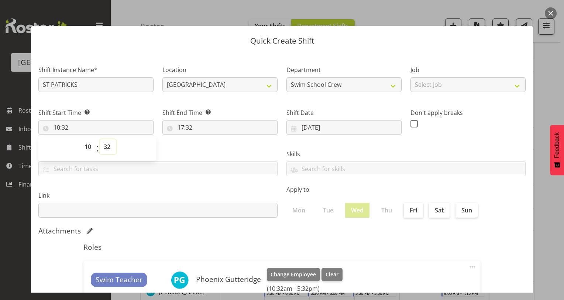
click at [106, 145] on select "00 01 02 03 04 05 06 07 08 09 10 11 12 13 14 15 16 17 18 19 20 21 22 23 24 25 2…" at bounding box center [108, 146] width 17 height 15
select select "15"
type input "10:15"
click at [106, 145] on select "00 01 02 03 04 05 06 07 08 09 10 11 12 13 14 15 16 17 18 19 20 21 22 23 24 25 2…" at bounding box center [108, 146] width 17 height 15
click at [199, 145] on div "Tasks TEST123" at bounding box center [158, 159] width 248 height 41
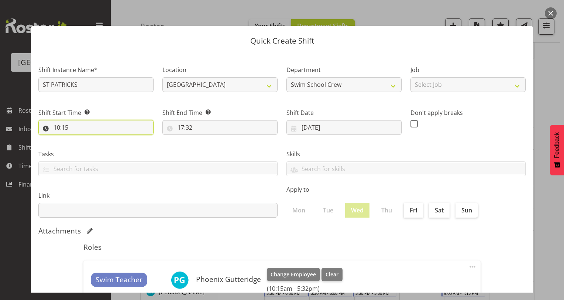
click at [65, 127] on input "10:15" at bounding box center [95, 127] width 115 height 15
click at [111, 146] on select "00 01 02 03 04 05 06 07 08 09 10 11 12 13 14 15 16 17 18 19 20 21 22 23 24 25 2…" at bounding box center [108, 146] width 17 height 15
select select "30"
type input "10:30"
click at [111, 146] on select "00 01 02 03 04 05 06 07 08 09 10 11 12 13 14 15 16 17 18 19 20 21 22 23 24 25 2…" at bounding box center [108, 146] width 17 height 15
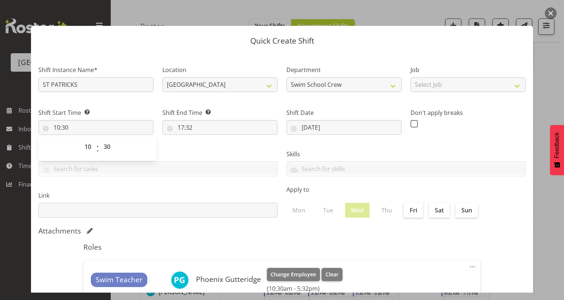
click at [190, 152] on label "Tasks" at bounding box center [157, 154] width 239 height 9
click at [179, 126] on input "17:32" at bounding box center [219, 127] width 115 height 15
click at [210, 147] on select "00 01 02 03 04 05 06 07 08 09 10 11 12 13 14 15 16 17 18 19 20 21 22 23" at bounding box center [213, 146] width 17 height 15
select select "12"
click at [205, 139] on select "00 01 02 03 04 05 06 07 08 09 10 11 12 13 14 15 16 17 18 19 20 21 22 23" at bounding box center [213, 146] width 17 height 15
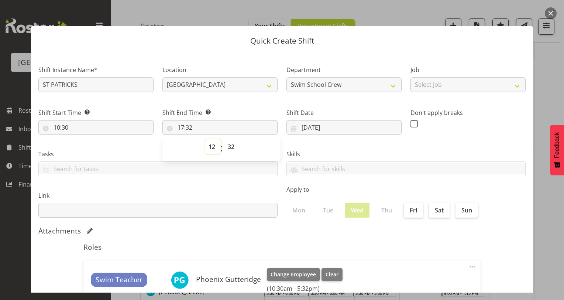
type input "12:32"
click at [231, 146] on select "00 01 02 03 04 05 06 07 08 09 10 11 12 13 14 15 16 17 18 19 20 21 22 23 24 25 2…" at bounding box center [232, 146] width 17 height 15
select select "30"
type input "12:30"
click at [231, 146] on select "00 01 02 03 04 05 06 07 08 09 10 11 12 13 14 15 16 17 18 19 20 21 22 23 24 25 2…" at bounding box center [232, 146] width 17 height 15
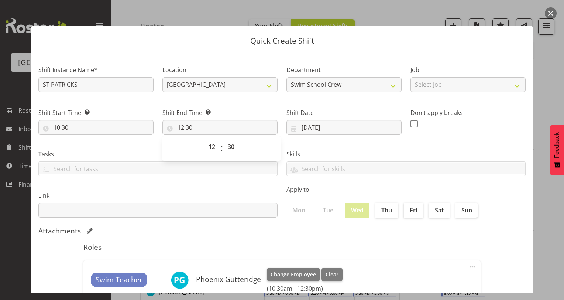
click at [310, 148] on div "Skills PLPC PLSA" at bounding box center [406, 159] width 248 height 41
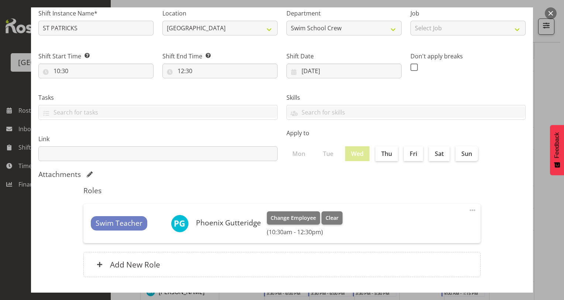
scroll to position [92, 0]
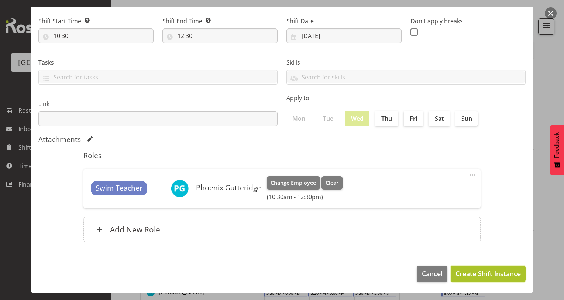
click at [468, 272] on span "Create Shift Instance" at bounding box center [488, 273] width 65 height 10
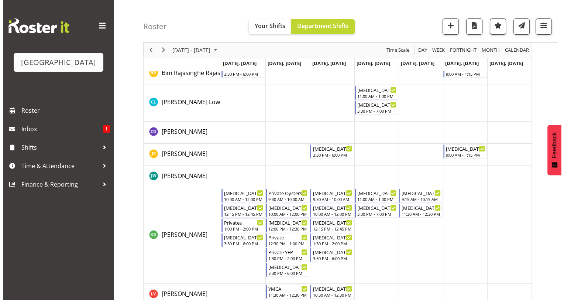
scroll to position [125, 0]
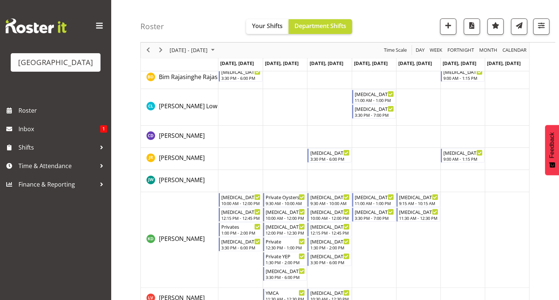
click at [374, 121] on td "Timeline Week of August 18, 2025" at bounding box center [373, 107] width 44 height 37
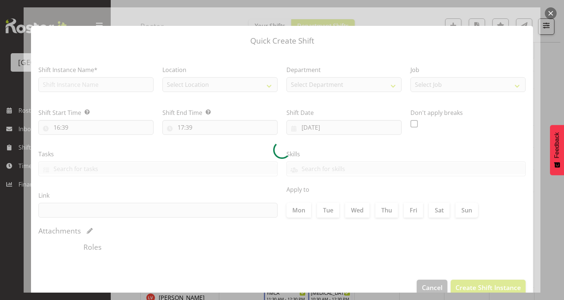
type input "21/08/2025"
checkbox input "true"
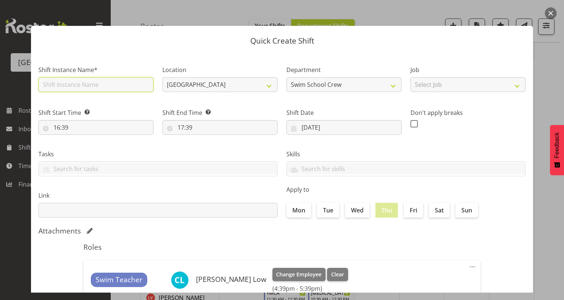
click at [101, 83] on input "text" at bounding box center [95, 84] width 115 height 15
type input "[MEDICAL_DATA] SGHS"
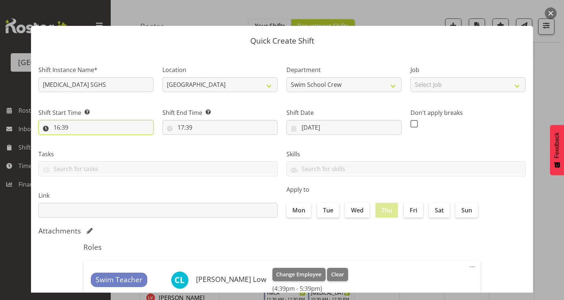
click at [58, 126] on input "16:39" at bounding box center [95, 127] width 115 height 15
click at [89, 146] on select "00 01 02 03 04 05 06 07 08 09 10 11 12 13 14 15 16 17 18 19 20 21 22 23" at bounding box center [88, 146] width 17 height 15
select select "9"
type input "09:39"
click at [89, 146] on select "00 01 02 03 04 05 06 07 08 09 10 11 12 13 14 15 16 17 18 19 20 21 22 23" at bounding box center [88, 146] width 17 height 15
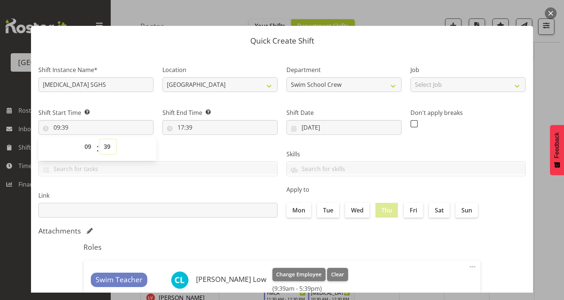
click at [110, 146] on select "00 01 02 03 04 05 06 07 08 09 10 11 12 13 14 15 16 17 18 19 20 21 22 23 24 25 2…" at bounding box center [108, 146] width 17 height 15
select select "15"
click at [100, 139] on select "00 01 02 03 04 05 06 07 08 09 10 11 12 13 14 15 16 17 18 19 20 21 22 23 24 25 2…" at bounding box center [108, 146] width 17 height 15
type input "09:15"
click at [191, 151] on label "Tasks" at bounding box center [157, 154] width 239 height 9
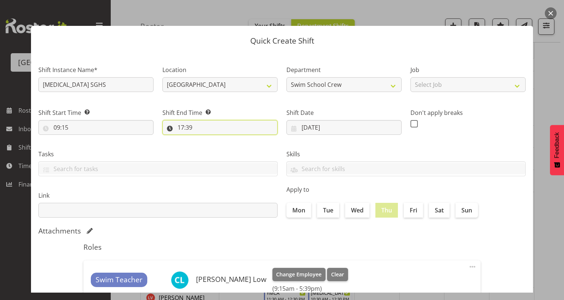
click at [179, 125] on input "17:39" at bounding box center [219, 127] width 115 height 15
click at [210, 147] on select "00 01 02 03 04 05 06 07 08 09 10 11 12 13 14 15 16 17 18 19 20 21 22 23" at bounding box center [213, 146] width 17 height 15
select select "10"
click at [205, 139] on select "00 01 02 03 04 05 06 07 08 09 10 11 12 13 14 15 16 17 18 19 20 21 22 23" at bounding box center [213, 146] width 17 height 15
type input "10:39"
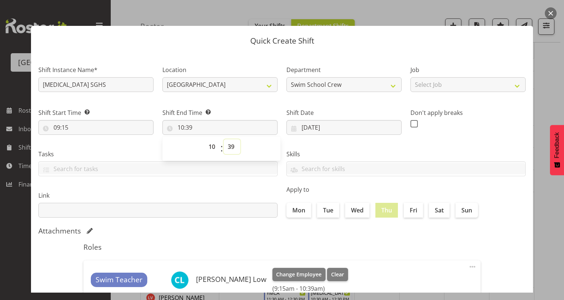
click at [230, 147] on select "00 01 02 03 04 05 06 07 08 09 10 11 12 13 14 15 16 17 18 19 20 21 22 23 24 25 2…" at bounding box center [232, 146] width 17 height 15
select select "15"
click at [224, 139] on select "00 01 02 03 04 05 06 07 08 09 10 11 12 13 14 15 16 17 18 19 20 21 22 23 24 25 2…" at bounding box center [232, 146] width 17 height 15
type input "10:15"
click at [391, 151] on label "Skills" at bounding box center [405, 154] width 239 height 9
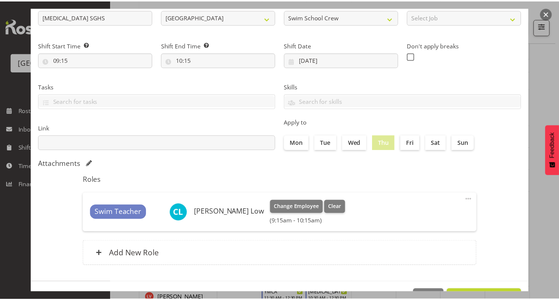
scroll to position [92, 0]
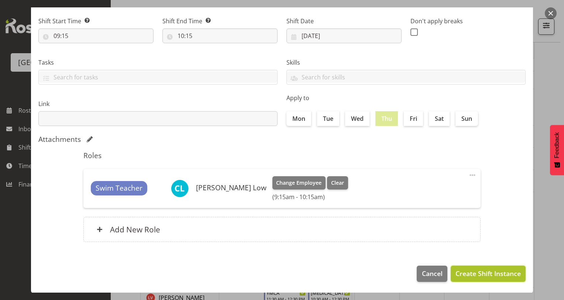
click at [480, 276] on span "Create Shift Instance" at bounding box center [488, 273] width 65 height 10
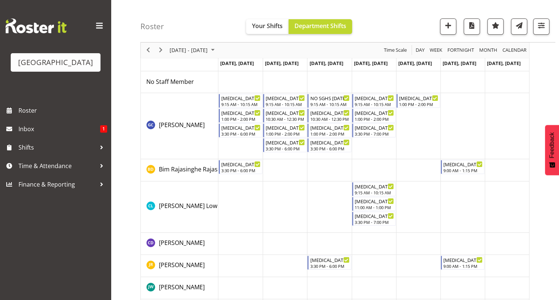
scroll to position [31, 0]
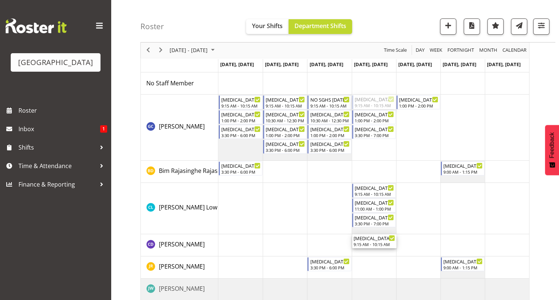
drag, startPoint x: 374, startPoint y: 100, endPoint x: 368, endPoint y: 244, distance: 143.7
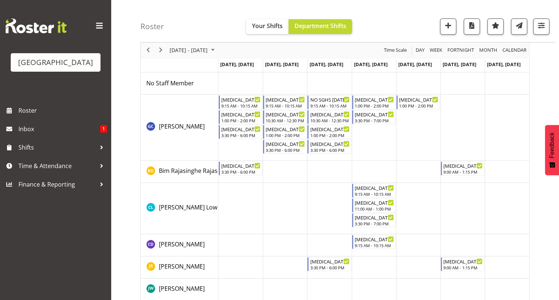
scroll to position [68, 0]
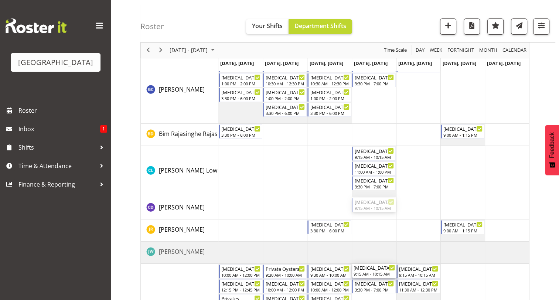
drag, startPoint x: 361, startPoint y: 205, endPoint x: 368, endPoint y: 277, distance: 72.0
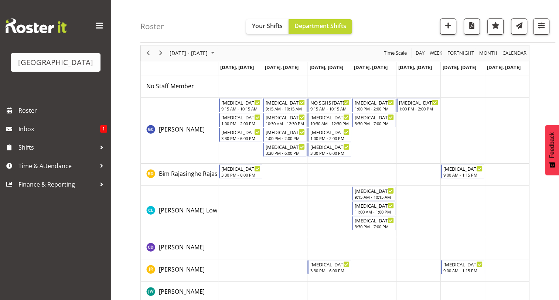
scroll to position [28, 0]
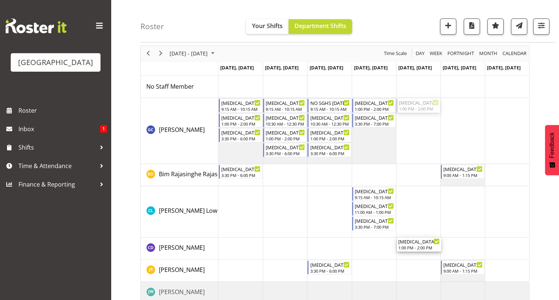
drag, startPoint x: 410, startPoint y: 105, endPoint x: 415, endPoint y: 246, distance: 141.5
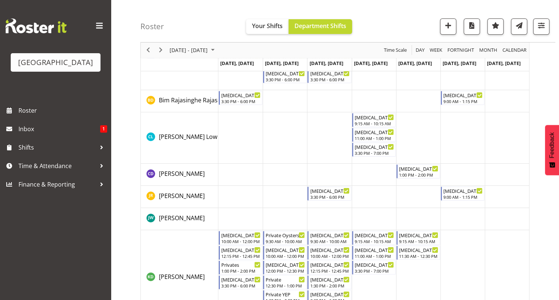
scroll to position [108, 0]
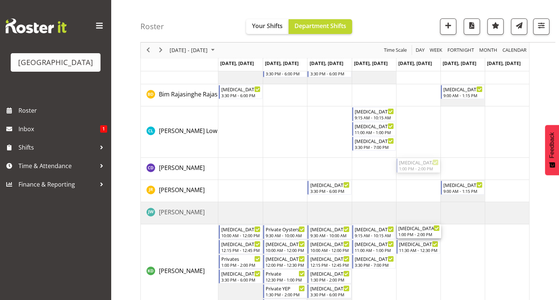
drag, startPoint x: 416, startPoint y: 166, endPoint x: 414, endPoint y: 236, distance: 70.2
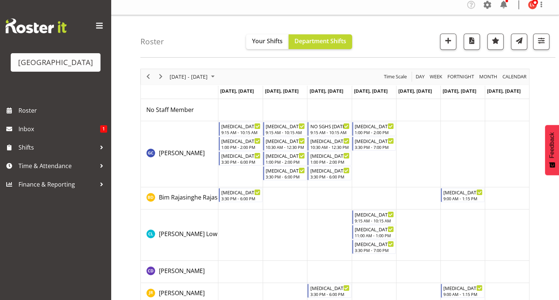
scroll to position [0, 0]
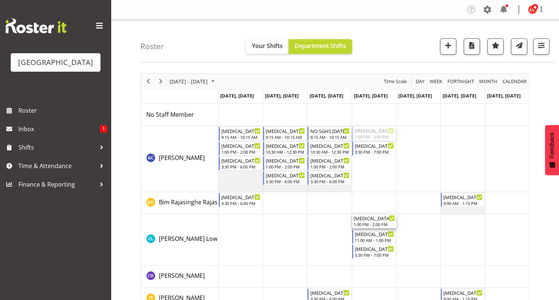
drag, startPoint x: 363, startPoint y: 134, endPoint x: 372, endPoint y: 224, distance: 90.6
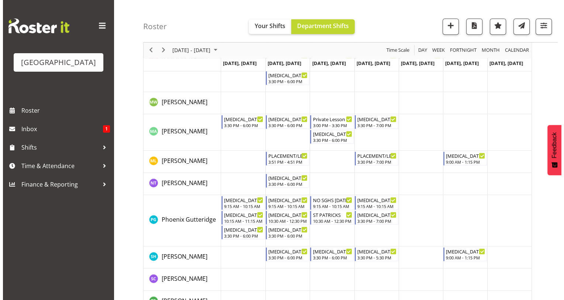
scroll to position [501, 0]
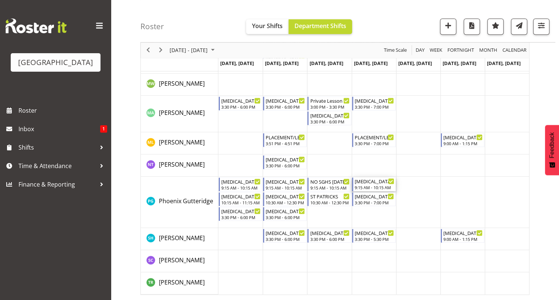
click at [362, 188] on div "9:15 AM - 10:15 AM" at bounding box center [373, 187] width 39 height 6
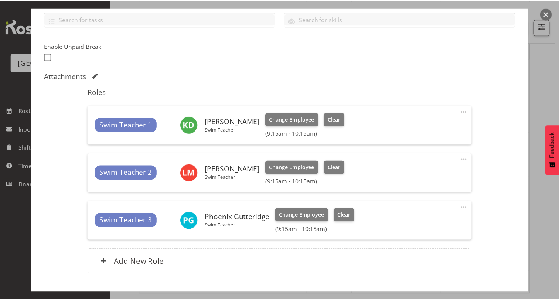
scroll to position [175, 0]
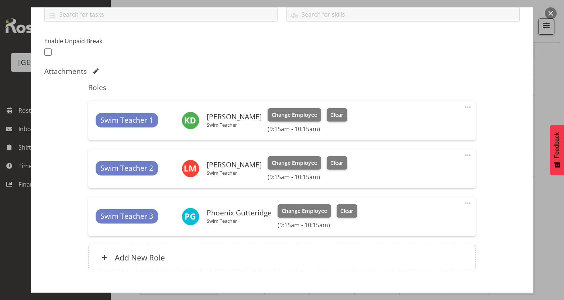
click at [463, 203] on span at bounding box center [467, 203] width 9 height 9
click at [374, 219] on div "Swim Teacher 3 Phoenix Gutteridge Swim Teacher Change Employee Clear (9:15am - …" at bounding box center [282, 216] width 372 height 24
click at [318, 207] on span "Change Employee" at bounding box center [304, 211] width 45 height 8
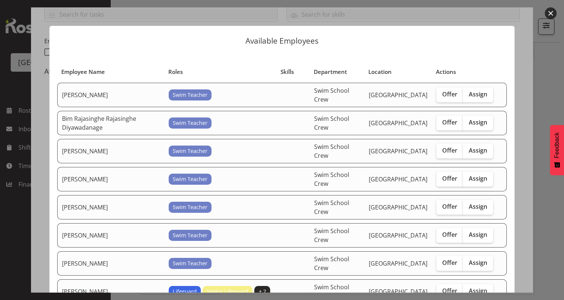
click at [556, 186] on div at bounding box center [282, 150] width 564 height 300
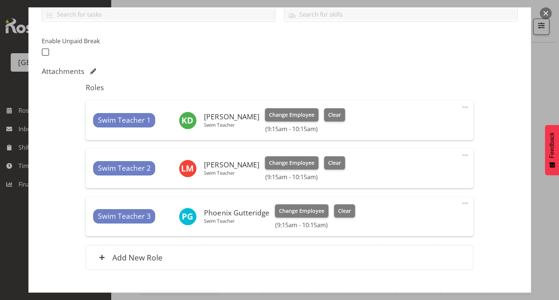
click at [460, 202] on span at bounding box center [464, 203] width 9 height 9
click at [341, 210] on span "Clear" at bounding box center [344, 211] width 13 height 8
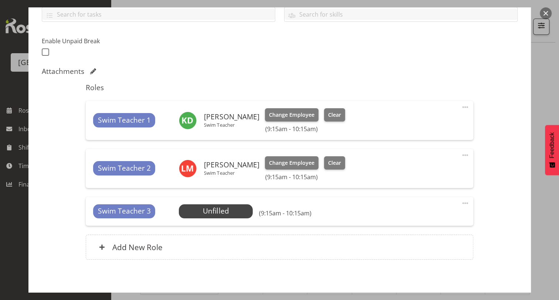
click at [460, 201] on span at bounding box center [464, 203] width 9 height 9
click at [420, 246] on link "Delete" at bounding box center [433, 245] width 71 height 13
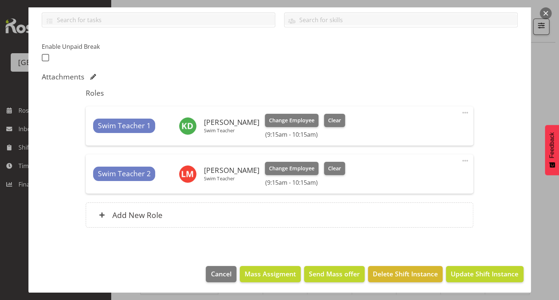
click at [439, 273] on footer "Cancel Mass Assigment Send Mass offer Delete Shift Instance Update Shift Instan…" at bounding box center [279, 275] width 502 height 35
click at [460, 275] on span "Update Shift Instance" at bounding box center [484, 274] width 68 height 10
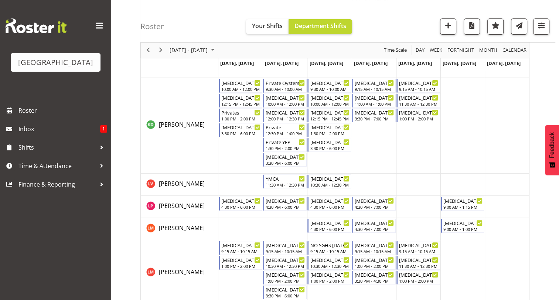
scroll to position [267, 0]
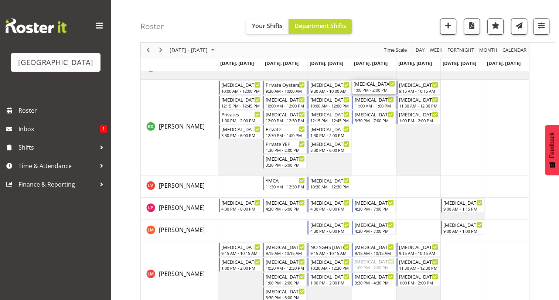
drag, startPoint x: 370, startPoint y: 263, endPoint x: 370, endPoint y: 158, distance: 105.2
click at [370, 158] on div "T3 SGHS 9:15 AM - 10:15 AM T3 St JOSEPH'S 1:00 PM - 2:00 PM T3 Squids 3:30 PM -…" at bounding box center [373, 183] width 310 height 692
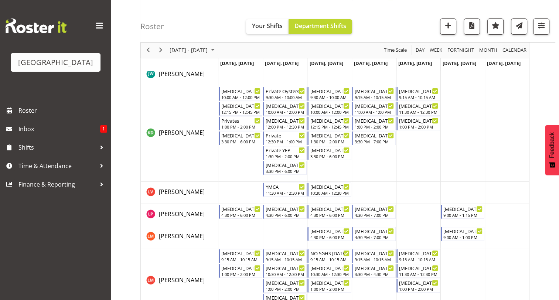
scroll to position [245, 0]
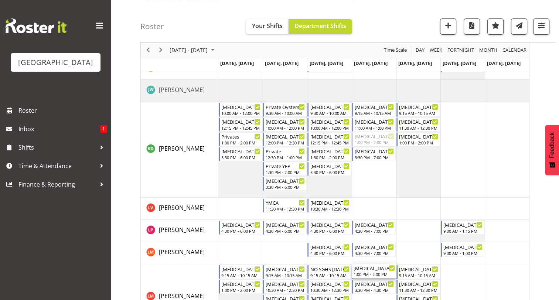
drag, startPoint x: 372, startPoint y: 137, endPoint x: 369, endPoint y: 276, distance: 140.0
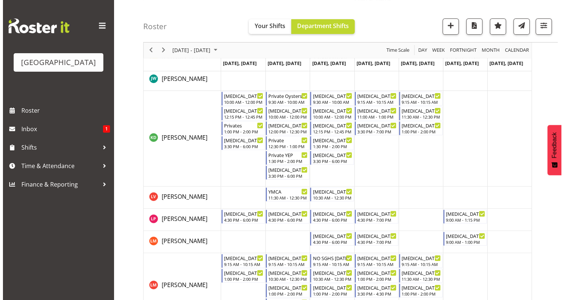
scroll to position [254, 0]
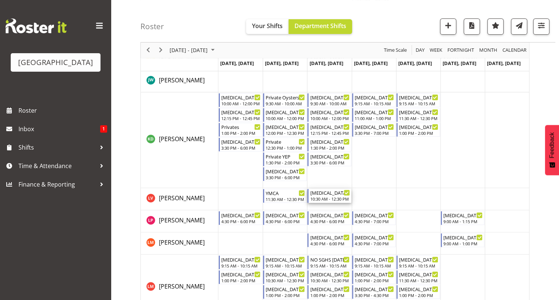
click at [334, 192] on div "[MEDICAL_DATA] [GEOGRAPHIC_DATA]" at bounding box center [329, 192] width 39 height 7
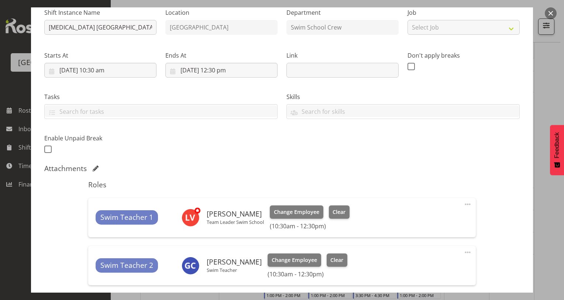
scroll to position [82, 0]
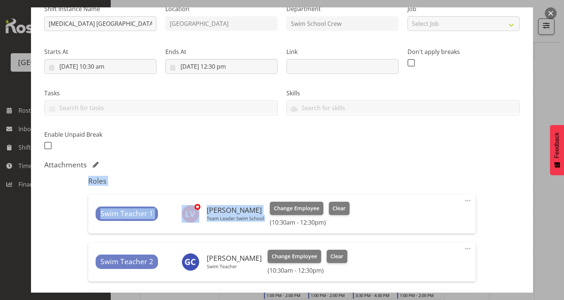
drag, startPoint x: 532, startPoint y: 166, endPoint x: 530, endPoint y: 192, distance: 26.3
click at [530, 192] on div "Edit Shift Instance Shift Details Notes Related Shifts Shift Instance Name T3 S…" at bounding box center [282, 67] width 517 height 285
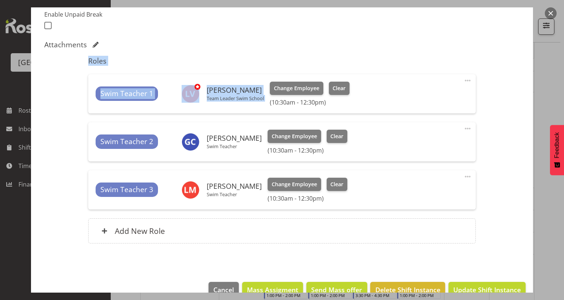
scroll to position [202, 0]
click at [340, 87] on span "Clear" at bounding box center [339, 88] width 13 height 8
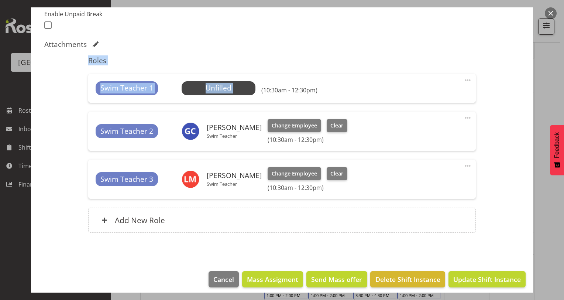
click at [463, 80] on span at bounding box center [467, 80] width 9 height 9
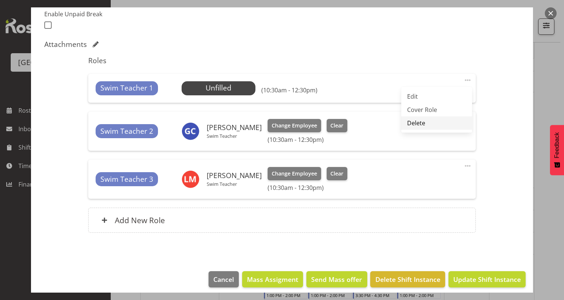
click at [418, 123] on link "Delete" at bounding box center [436, 122] width 71 height 13
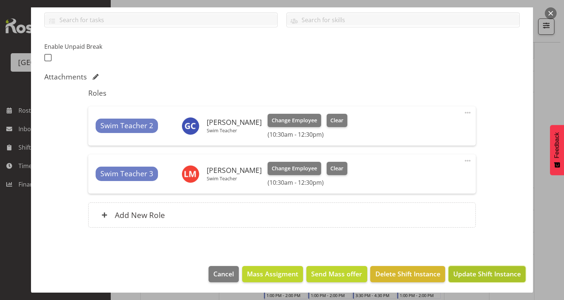
click at [458, 275] on span "Update Shift Instance" at bounding box center [487, 274] width 68 height 10
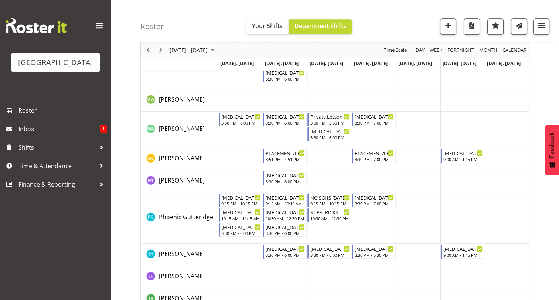
scroll to position [501, 0]
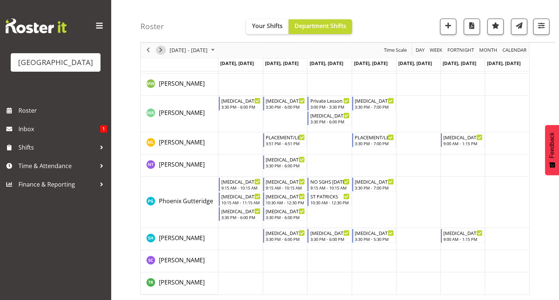
click at [159, 47] on span "Next" at bounding box center [160, 50] width 9 height 9
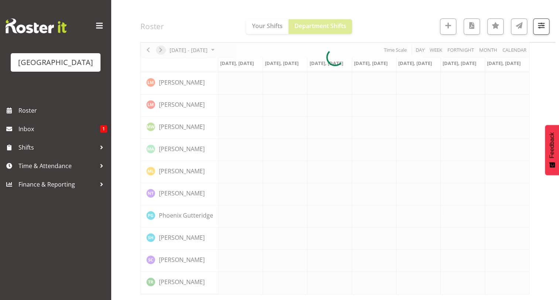
scroll to position [253, 0]
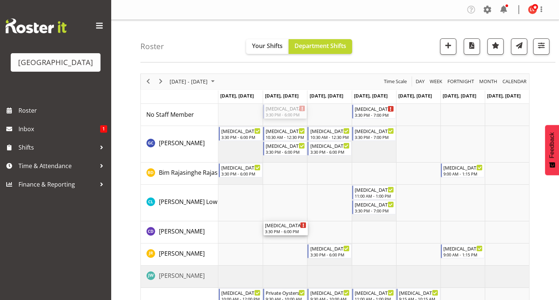
drag, startPoint x: 295, startPoint y: 111, endPoint x: 287, endPoint y: 227, distance: 116.9
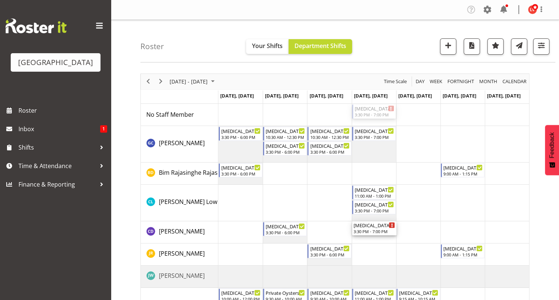
drag, startPoint x: 365, startPoint y: 108, endPoint x: 365, endPoint y: 231, distance: 122.9
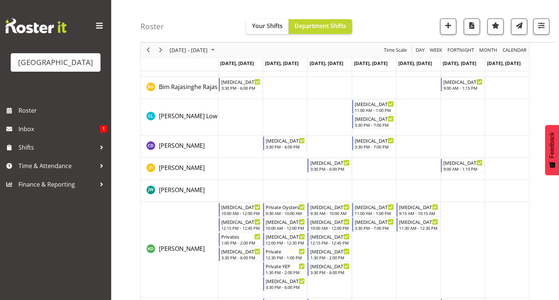
scroll to position [94, 0]
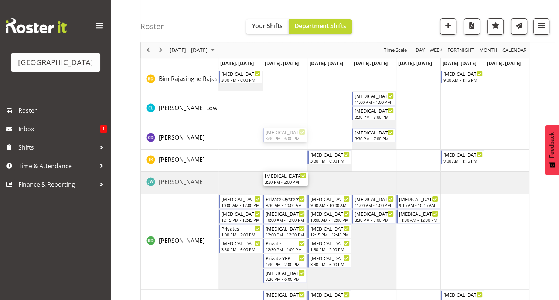
drag, startPoint x: 281, startPoint y: 136, endPoint x: 277, endPoint y: 180, distance: 44.5
drag, startPoint x: 278, startPoint y: 132, endPoint x: 276, endPoint y: 184, distance: 52.1
drag, startPoint x: 282, startPoint y: 134, endPoint x: 288, endPoint y: 144, distance: 11.8
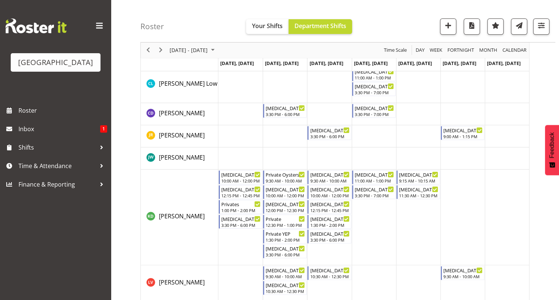
scroll to position [130, 0]
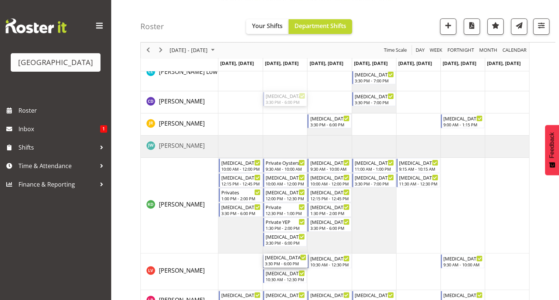
drag, startPoint x: 293, startPoint y: 97, endPoint x: 288, endPoint y: 266, distance: 168.4
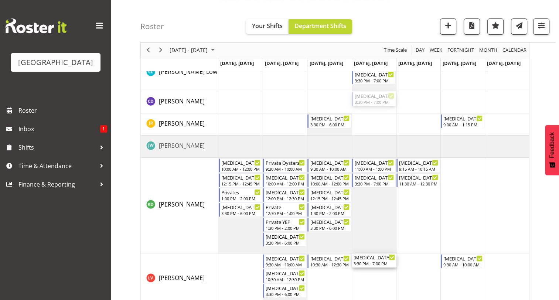
drag, startPoint x: 370, startPoint y: 98, endPoint x: 374, endPoint y: 274, distance: 176.2
click at [374, 274] on div "T3 Squids 3:30 PM - 6:00 PM T3 ST PATRICKS SCHOOL 10:30 AM - 12:30 PM T3 Yellow…" at bounding box center [373, 283] width 310 height 618
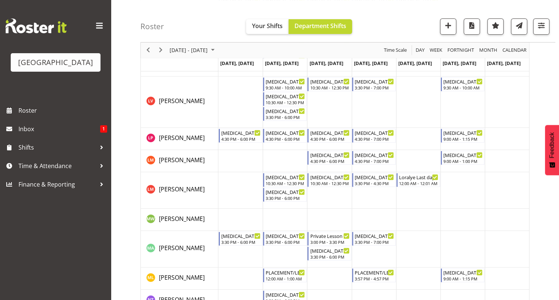
scroll to position [307, 0]
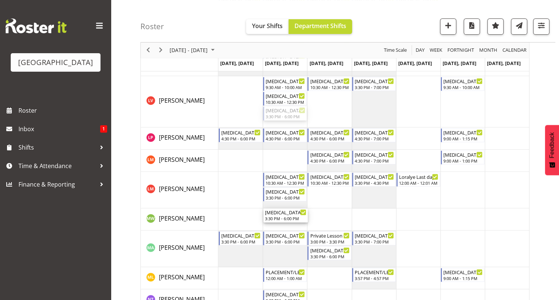
drag, startPoint x: 282, startPoint y: 110, endPoint x: 285, endPoint y: 221, distance: 110.4
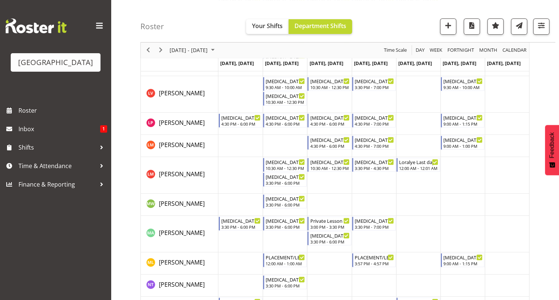
scroll to position [281, 0]
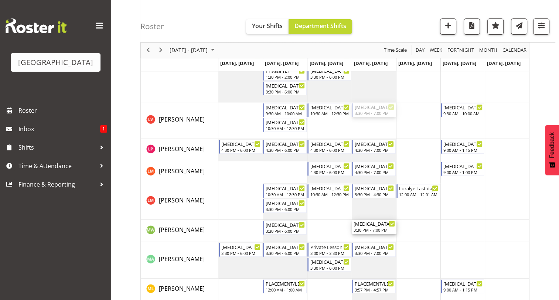
drag, startPoint x: 366, startPoint y: 107, endPoint x: 378, endPoint y: 224, distance: 117.6
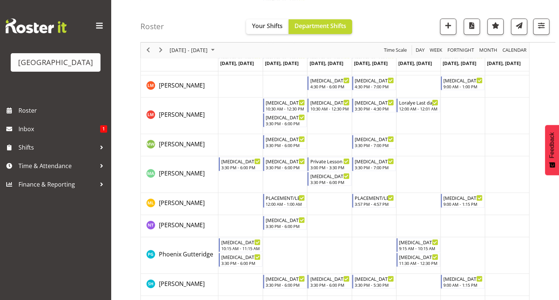
scroll to position [395, 0]
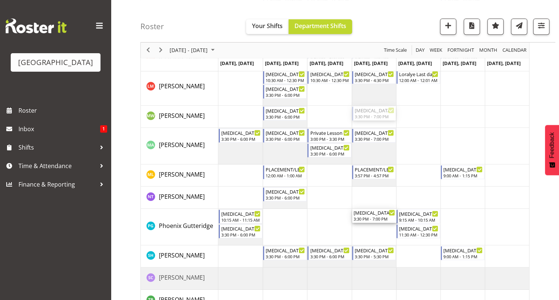
drag, startPoint x: 367, startPoint y: 113, endPoint x: 378, endPoint y: 239, distance: 126.3
click at [378, 239] on div "T3 Squids 3:30 PM - 6:00 PM T3 ST PATRICKS SCHOOL 10:30 AM - 12:30 PM T3 Yellow…" at bounding box center [373, 10] width 310 height 603
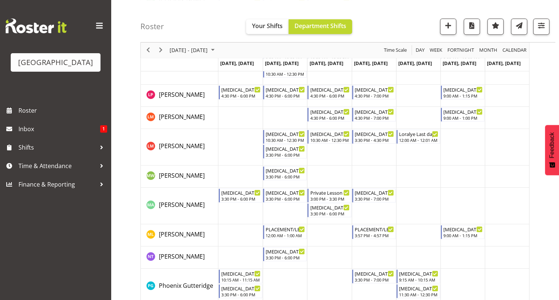
scroll to position [329, 0]
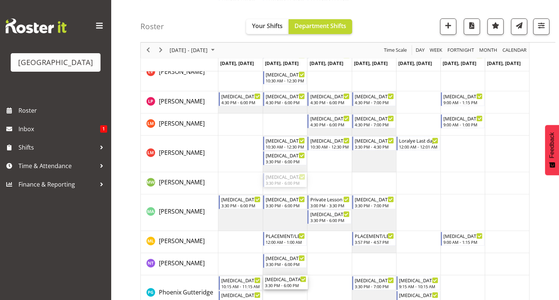
drag, startPoint x: 282, startPoint y: 177, endPoint x: 276, endPoint y: 281, distance: 104.6
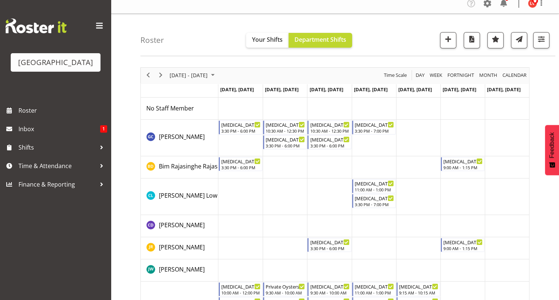
scroll to position [0, 0]
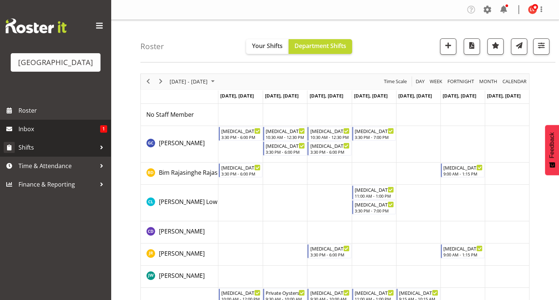
click at [59, 149] on span "Shifts" at bounding box center [57, 147] width 78 height 11
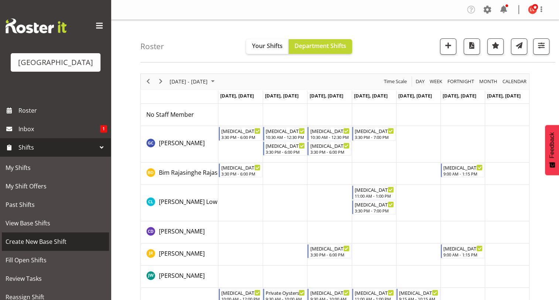
click at [47, 240] on span "Create New Base Shift" at bounding box center [56, 241] width 100 height 11
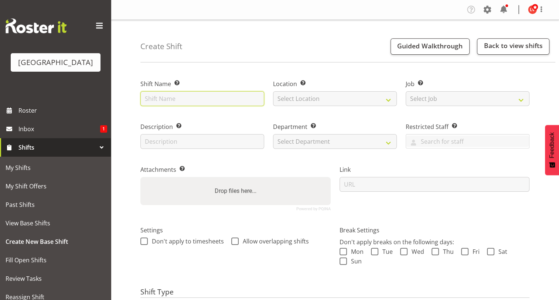
click at [165, 99] on input "text" at bounding box center [202, 98] width 124 height 15
type input "[MEDICAL_DATA] SGHS"
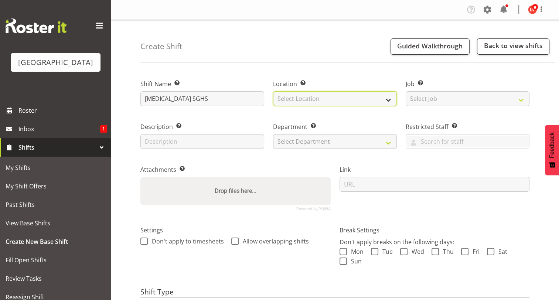
click at [285, 96] on select "Select Location [GEOGRAPHIC_DATA]" at bounding box center [335, 98] width 124 height 15
select select "83"
click at [273, 91] on select "Select Location [GEOGRAPHIC_DATA]" at bounding box center [335, 98] width 124 height 15
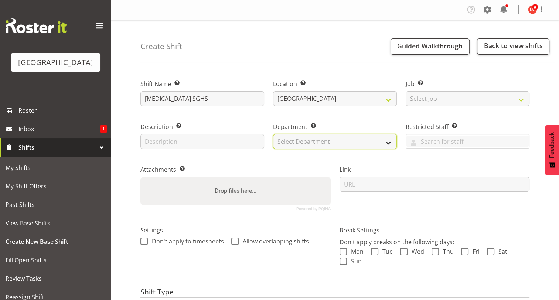
click at [291, 139] on select "Select Department Cleaning Crew Customer Services Crew Lifeguard Crew Maintenan…" at bounding box center [335, 141] width 124 height 15
select select "113"
click at [273, 134] on select "Select Department Cleaning Crew Customer Services Crew Lifeguard Crew Maintenan…" at bounding box center [335, 141] width 124 height 15
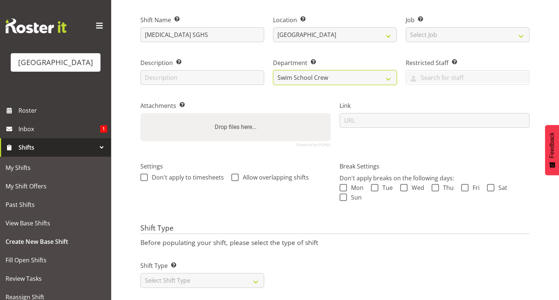
scroll to position [75, 0]
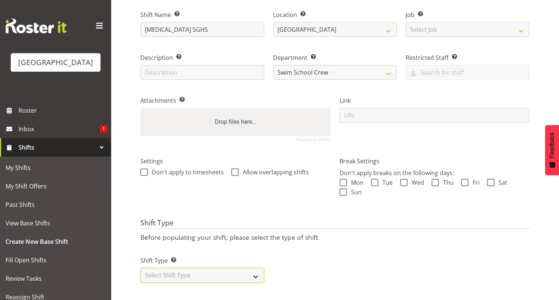
click at [173, 268] on select "Select Shift Type One Off Shift Recurring Shift Rotating Shift" at bounding box center [202, 275] width 124 height 15
select select "recurring"
click at [140, 268] on select "Select Shift Type One Off Shift Recurring Shift Rotating Shift" at bounding box center [202, 275] width 124 height 15
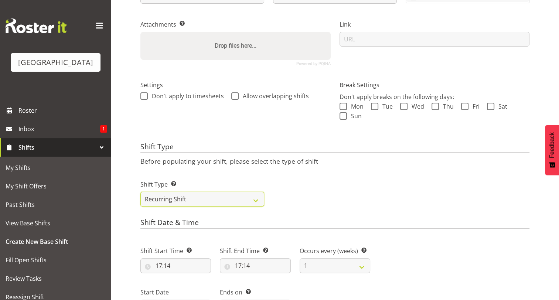
scroll to position [149, 0]
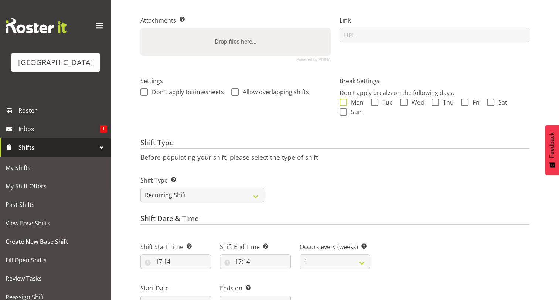
click at [344, 103] on span at bounding box center [342, 102] width 7 height 7
click at [344, 103] on input "Mon" at bounding box center [341, 102] width 5 height 5
checkbox input "true"
click at [372, 101] on span at bounding box center [374, 102] width 7 height 7
click at [372, 101] on input "Tue" at bounding box center [373, 102] width 5 height 5
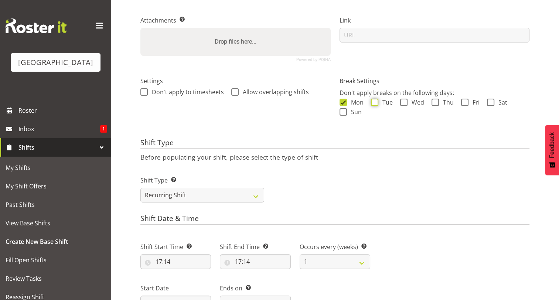
checkbox input "true"
click at [401, 102] on span at bounding box center [403, 102] width 7 height 7
click at [401, 102] on input "Wed" at bounding box center [402, 102] width 5 height 5
checkbox input "true"
click at [433, 102] on span at bounding box center [434, 102] width 7 height 7
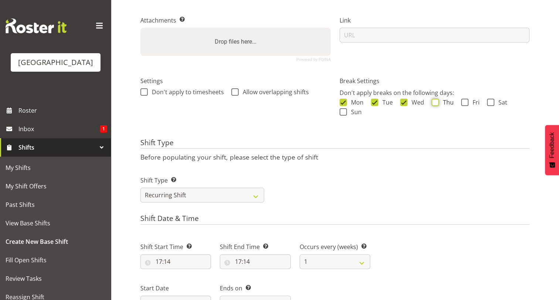
click at [433, 102] on input "Thu" at bounding box center [433, 102] width 5 height 5
checkbox input "true"
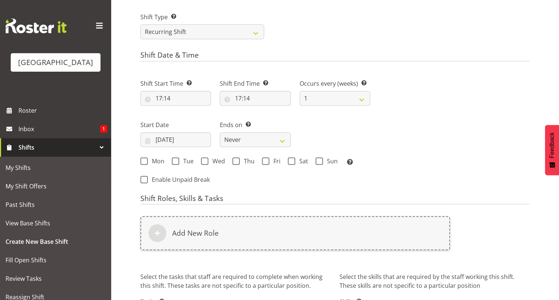
scroll to position [315, 0]
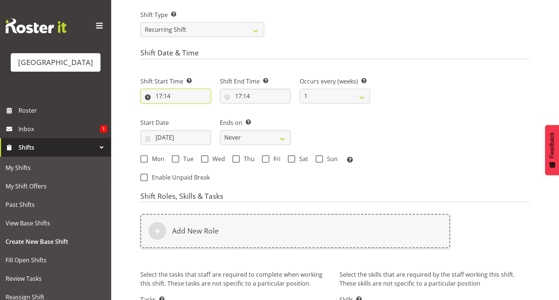
click at [156, 96] on input "17:14" at bounding box center [175, 96] width 71 height 15
click at [191, 116] on select "00 01 02 03 04 05 06 07 08 09 10 11 12 13 14 15 16 17 18 19 20 21 22 23" at bounding box center [190, 115] width 17 height 15
select select "9"
click at [182, 108] on select "00 01 02 03 04 05 06 07 08 09 10 11 12 13 14 15 16 17 18 19 20 21 22 23" at bounding box center [190, 115] width 17 height 15
type input "09:14"
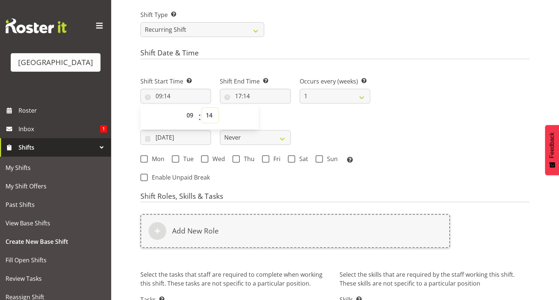
click at [208, 116] on select "00 01 02 03 04 05 06 07 08 09 10 11 12 13 14 15 16 17 18 19 20 21 22 23 24 25 2…" at bounding box center [210, 115] width 17 height 15
select select "0"
click at [202, 108] on select "00 01 02 03 04 05 06 07 08 09 10 11 12 13 14 15 16 17 18 19 20 21 22 23 24 25 2…" at bounding box center [210, 115] width 17 height 15
type input "09:00"
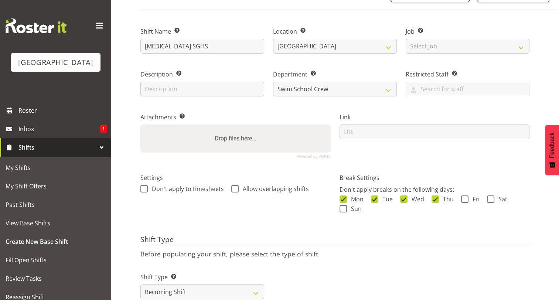
scroll to position [48, 0]
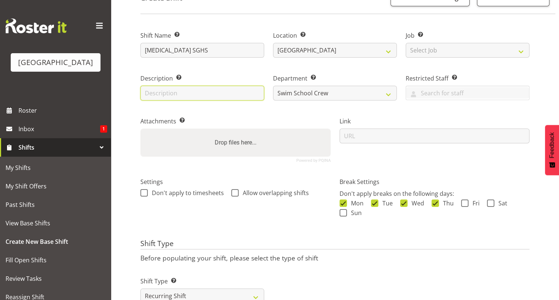
click at [247, 92] on input "text" at bounding box center [202, 93] width 124 height 15
type input "T"
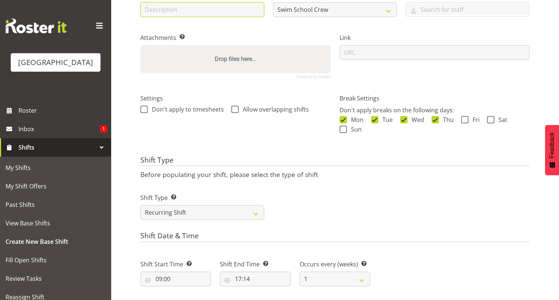
scroll to position [166, 0]
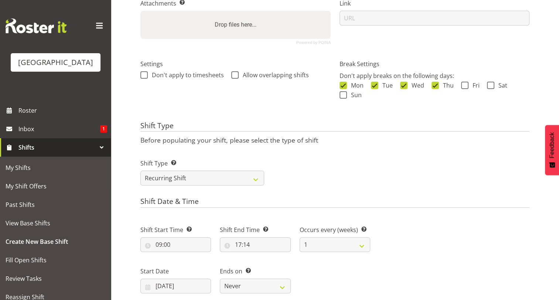
click at [343, 80] on div "Don't apply breaks on the following days: Mon Tue Wed Thu Fri Sat Sun" at bounding box center [434, 86] width 190 height 30
click at [342, 85] on span at bounding box center [342, 85] width 7 height 7
click at [342, 85] on input "Mon" at bounding box center [341, 85] width 5 height 5
checkbox input "false"
click at [374, 84] on span at bounding box center [374, 85] width 7 height 7
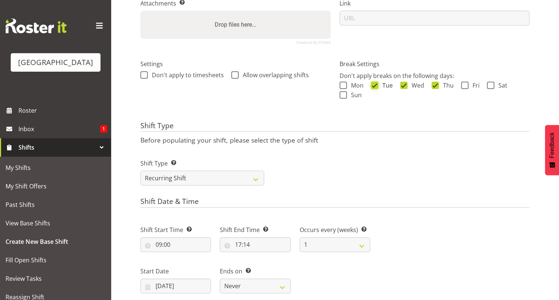
click at [374, 84] on input "Tue" at bounding box center [373, 85] width 5 height 5
checkbox input "false"
click at [402, 86] on span at bounding box center [403, 85] width 7 height 7
click at [402, 86] on input "Wed" at bounding box center [402, 85] width 5 height 5
checkbox input "false"
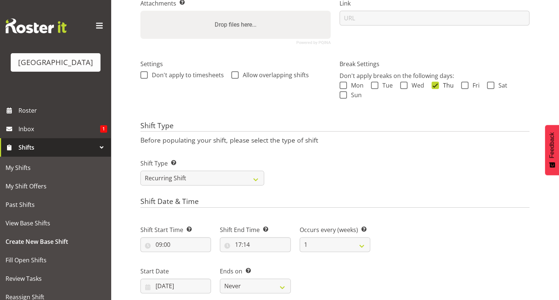
click at [434, 84] on span at bounding box center [434, 85] width 7 height 7
click at [434, 84] on input "Thu" at bounding box center [433, 85] width 5 height 5
checkbox input "false"
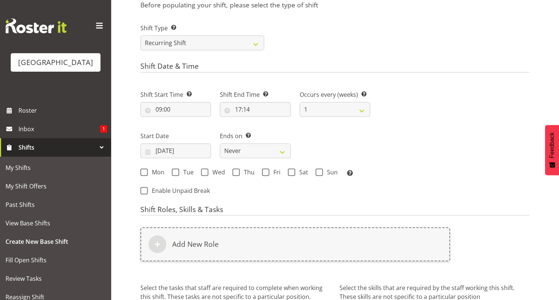
scroll to position [307, 0]
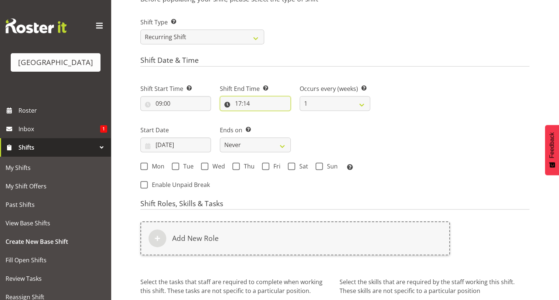
click at [239, 102] on input "17:14" at bounding box center [255, 103] width 71 height 15
click at [270, 122] on select "00 01 02 03 04 05 06 07 08 09 10 11 12 13 14 15 16 17 18 19 20 21 22 23" at bounding box center [270, 122] width 17 height 15
select select "10"
click at [262, 115] on select "00 01 02 03 04 05 06 07 08 09 10 11 12 13 14 15 16 17 18 19 20 21 22 23" at bounding box center [270, 122] width 17 height 15
type input "10:14"
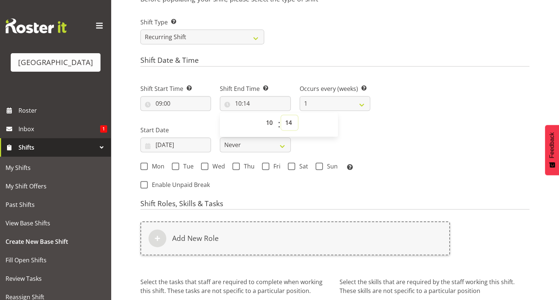
click at [288, 121] on select "00 01 02 03 04 05 06 07 08 09 10 11 12 13 14 15 16 17 18 19 20 21 22 23 24 25 2…" at bounding box center [289, 122] width 17 height 15
select select "0"
click at [281, 115] on select "00 01 02 03 04 05 06 07 08 09 10 11 12 13 14 15 16 17 18 19 20 21 22 23 24 25 2…" at bounding box center [289, 122] width 17 height 15
type input "10:00"
click at [482, 108] on div "Next Shifts" at bounding box center [453, 134] width 159 height 121
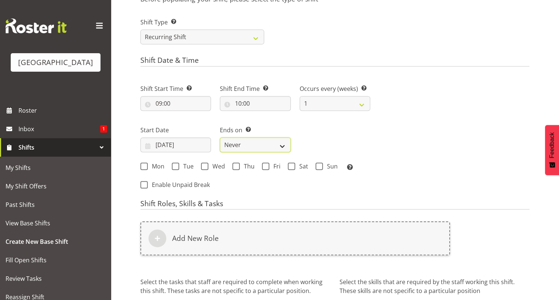
click at [282, 147] on select "Never On Date" at bounding box center [255, 144] width 71 height 15
click at [182, 143] on input "17/08/2025" at bounding box center [175, 144] width 71 height 15
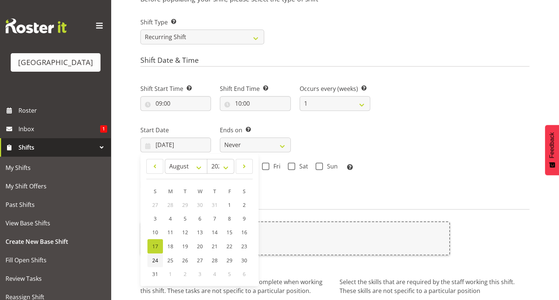
click at [157, 261] on span "24" at bounding box center [155, 260] width 6 height 7
type input "24/08/2025"
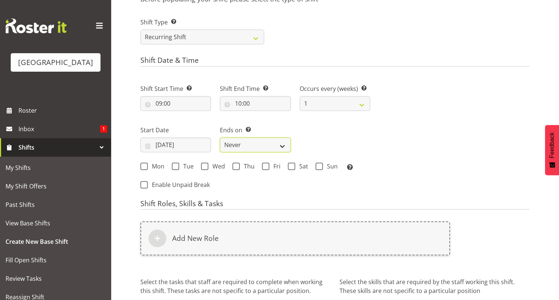
click at [279, 143] on select "Never On Date" at bounding box center [255, 144] width 71 height 15
select select "date"
click at [220, 137] on select "Never On Date" at bounding box center [255, 144] width 71 height 15
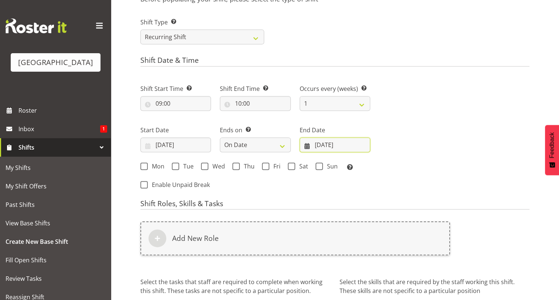
click at [329, 151] on input "17/08/2025" at bounding box center [334, 144] width 71 height 15
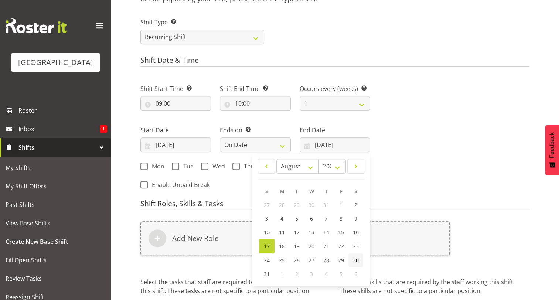
click at [354, 257] on span "30" at bounding box center [356, 260] width 6 height 7
type input "30/08/2025"
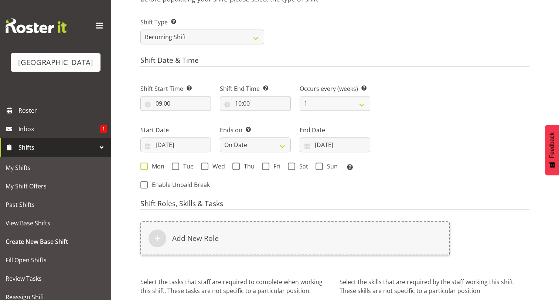
click at [143, 169] on span at bounding box center [143, 165] width 7 height 7
click at [143, 168] on input "Mon" at bounding box center [142, 166] width 5 height 5
checkbox input "true"
click at [173, 166] on span at bounding box center [175, 165] width 7 height 7
click at [173, 166] on input "Tue" at bounding box center [174, 166] width 5 height 5
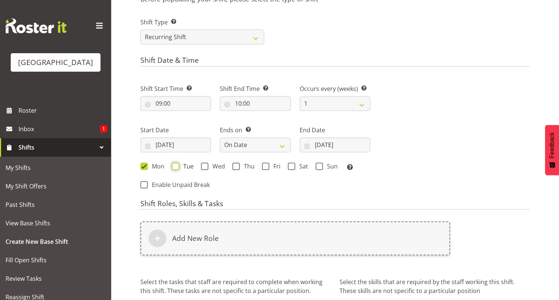
checkbox input "true"
click at [205, 164] on span at bounding box center [204, 165] width 7 height 7
click at [205, 164] on input "Wed" at bounding box center [203, 166] width 5 height 5
checkbox input "true"
click at [236, 165] on span at bounding box center [235, 165] width 7 height 7
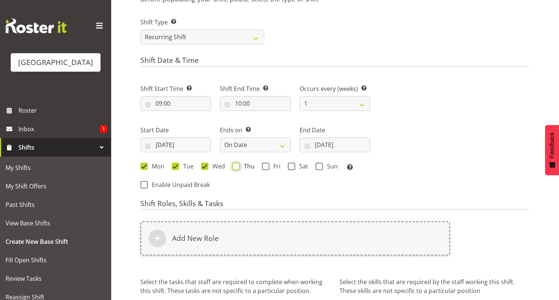
click at [236, 165] on input "Thu" at bounding box center [234, 166] width 5 height 5
checkbox input "true"
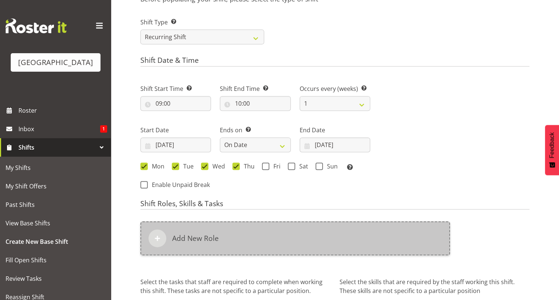
click at [175, 240] on h6 "Add New Role" at bounding box center [195, 238] width 47 height 9
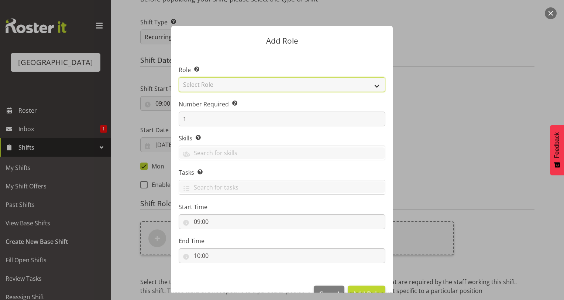
click at [197, 82] on select "Select Role Aquatic Customer Services Officer Cleaner - Splash Palace Facilties…" at bounding box center [282, 84] width 207 height 15
select select "98"
click at [179, 77] on select "Select Role Aquatic Customer Services Officer Cleaner - Splash Palace Facilties…" at bounding box center [282, 84] width 207 height 15
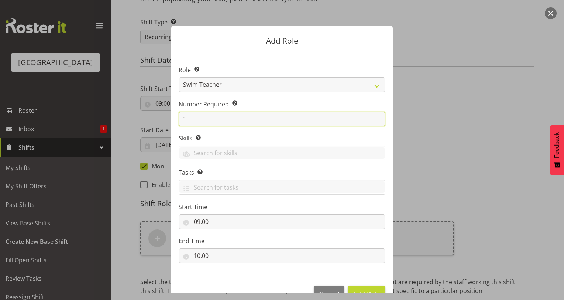
drag, startPoint x: 192, startPoint y: 121, endPoint x: 177, endPoint y: 120, distance: 15.2
click at [179, 120] on input "1" at bounding box center [282, 118] width 207 height 15
type input "3"
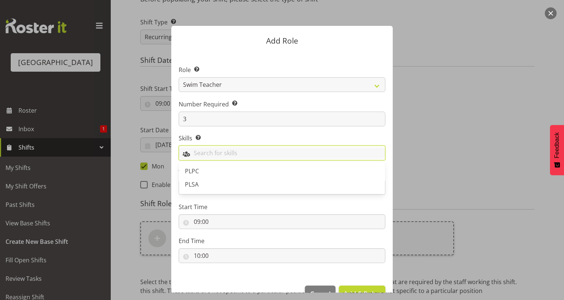
click at [192, 157] on input "text" at bounding box center [282, 152] width 206 height 11
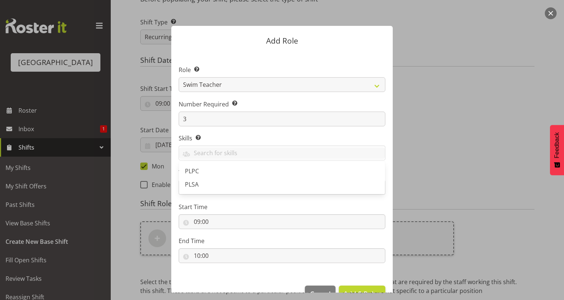
click at [259, 210] on label "Start Time" at bounding box center [282, 206] width 207 height 9
click at [246, 189] on input "text" at bounding box center [282, 186] width 206 height 11
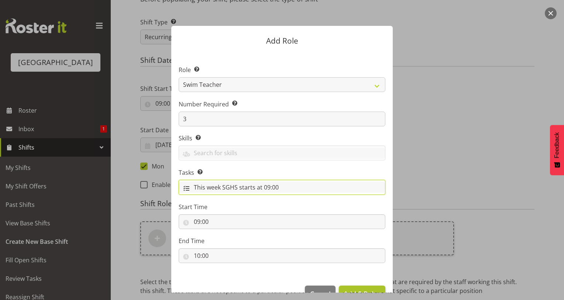
type input "This week SGHS starts at 09:00"
click at [352, 289] on span "Add 3 Roles" at bounding box center [362, 293] width 37 height 9
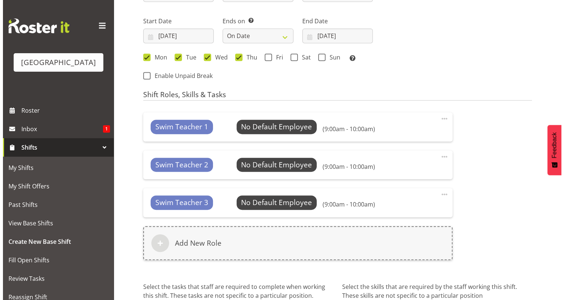
scroll to position [415, 0]
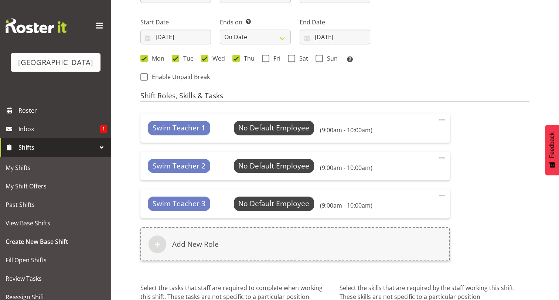
click at [439, 120] on span at bounding box center [441, 119] width 9 height 9
click at [403, 137] on link "Edit" at bounding box center [410, 135] width 71 height 13
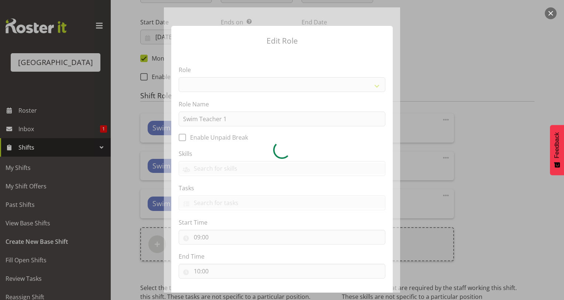
select select "98"
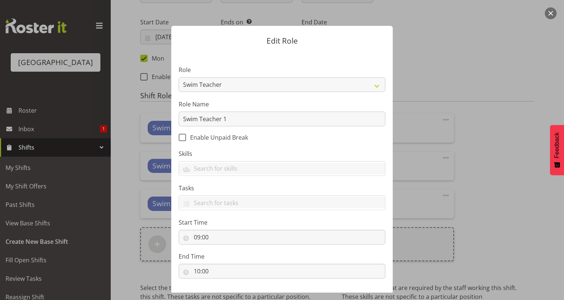
click at [484, 89] on div at bounding box center [282, 150] width 564 height 300
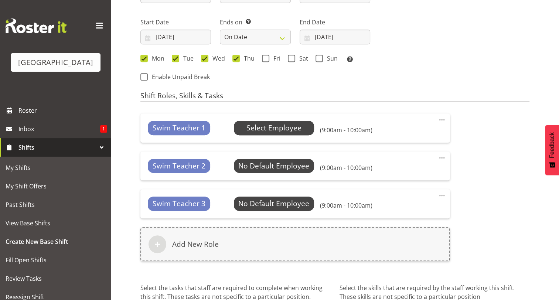
click at [283, 131] on span "Select Employee" at bounding box center [273, 128] width 55 height 11
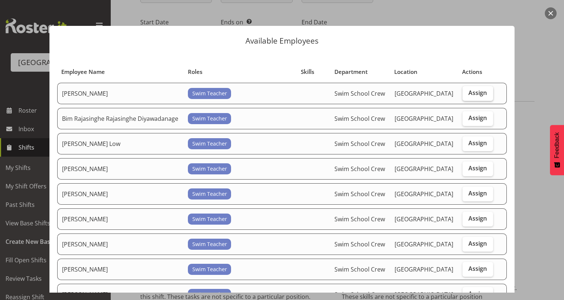
click at [477, 96] on span "Assign" at bounding box center [477, 92] width 18 height 7
click at [467, 95] on input "Assign" at bounding box center [465, 92] width 5 height 5
checkbox input "true"
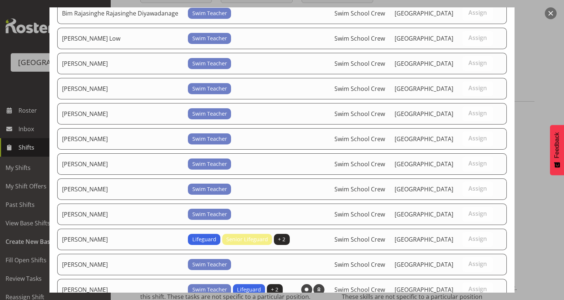
scroll to position [229, 0]
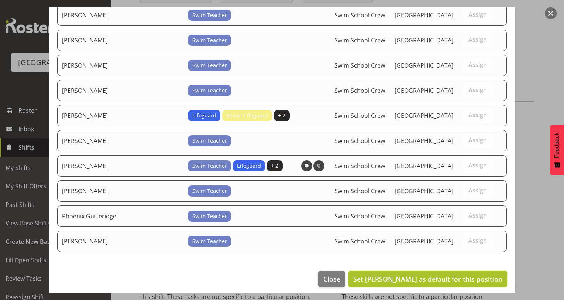
click at [466, 274] on span "Set Argus Chay as default for this position" at bounding box center [427, 278] width 149 height 9
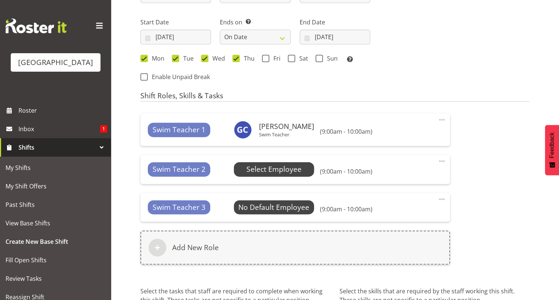
click at [302, 171] on span "Select Employee" at bounding box center [274, 169] width 80 height 14
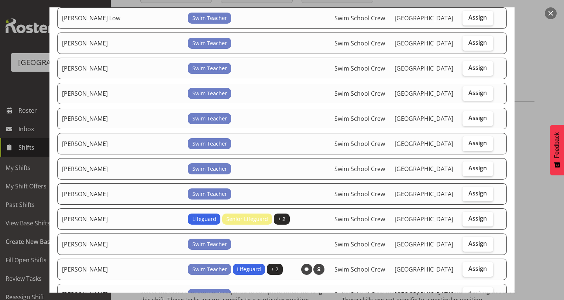
scroll to position [100, 0]
click at [468, 191] on span "Assign" at bounding box center [477, 192] width 18 height 7
click at [464, 191] on input "Assign" at bounding box center [465, 193] width 5 height 5
checkbox input "true"
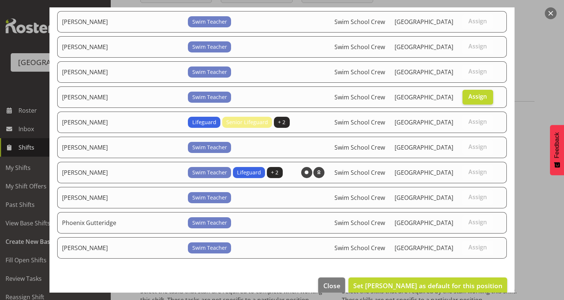
scroll to position [204, 0]
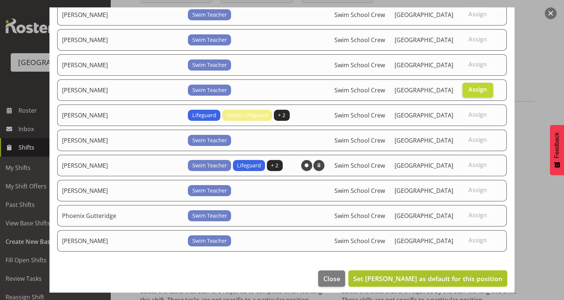
click at [449, 274] on span "Set Loralye McLean as default for this position" at bounding box center [427, 278] width 149 height 9
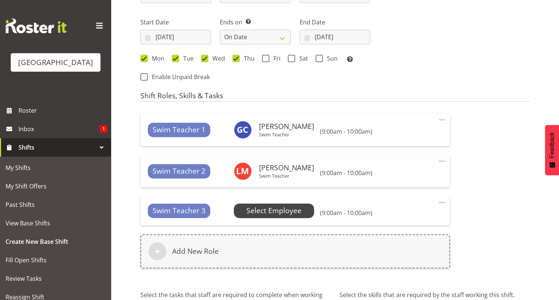
click at [292, 210] on span "Select Employee" at bounding box center [273, 210] width 55 height 11
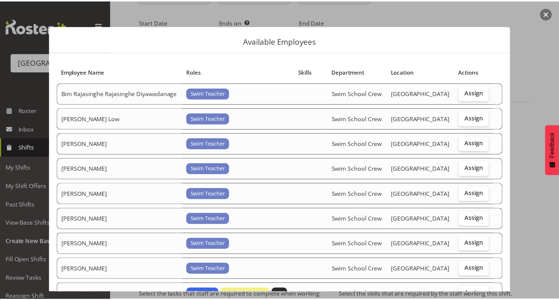
scroll to position [179, 0]
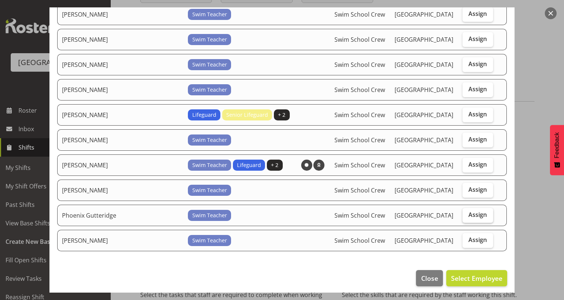
drag, startPoint x: 464, startPoint y: 210, endPoint x: 457, endPoint y: 209, distance: 7.0
click at [463, 209] on label "Assign" at bounding box center [478, 215] width 31 height 15
click at [463, 212] on input "Assign" at bounding box center [465, 214] width 5 height 5
checkbox input "true"
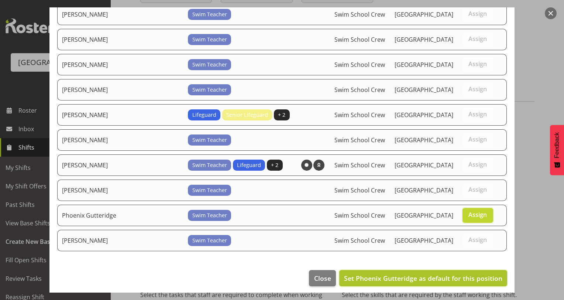
click at [403, 274] on span "Set Phoenix Gutteridge as default for this position" at bounding box center [423, 278] width 158 height 9
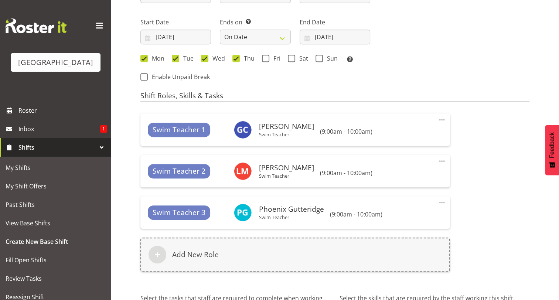
scroll to position [497, 0]
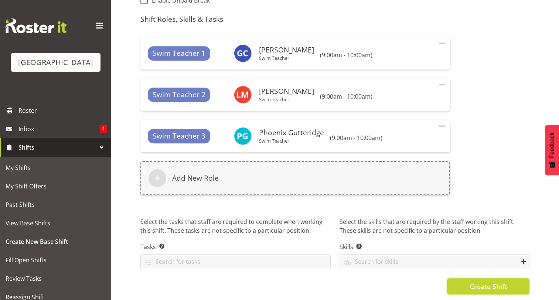
click at [482, 281] on span "Create Shift" at bounding box center [487, 286] width 37 height 10
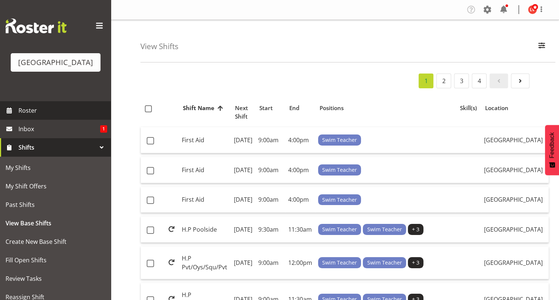
click at [46, 113] on span "Roster" at bounding box center [62, 110] width 89 height 11
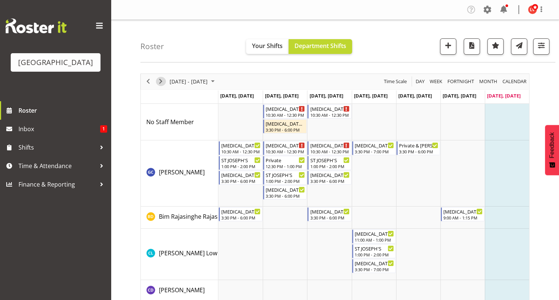
click at [162, 79] on span "Next" at bounding box center [160, 81] width 9 height 9
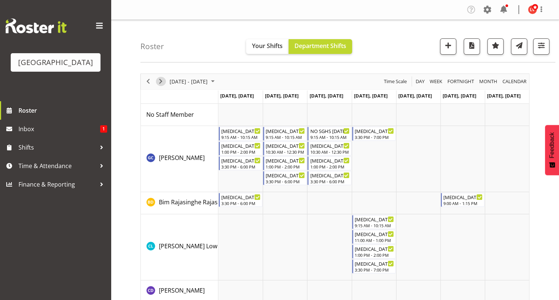
click at [159, 79] on span "Next" at bounding box center [160, 81] width 9 height 9
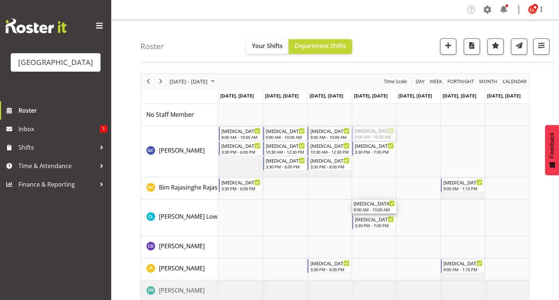
drag, startPoint x: 374, startPoint y: 133, endPoint x: 365, endPoint y: 205, distance: 72.5
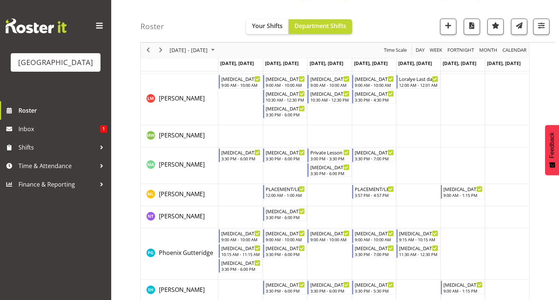
scroll to position [418, 0]
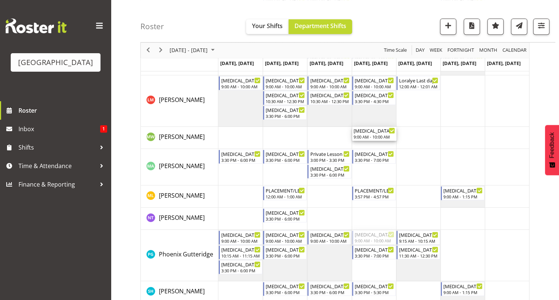
drag, startPoint x: 370, startPoint y: 236, endPoint x: 366, endPoint y: 140, distance: 95.3
click at [366, 140] on div "[MEDICAL_DATA] SGHS 9:00 AM - 10:00 AM [MEDICAL_DATA] Squids 3:30 PM - 6:00 PM …" at bounding box center [373, 16] width 310 height 662
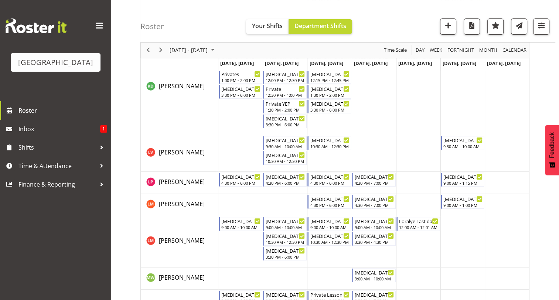
scroll to position [267, 0]
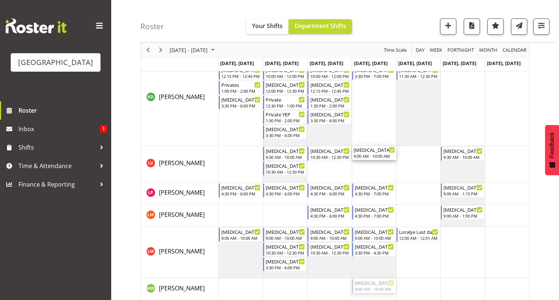
drag, startPoint x: 369, startPoint y: 286, endPoint x: 365, endPoint y: 172, distance: 113.8
click at [365, 172] on div "[MEDICAL_DATA] SGHS 9:00 AM - 10:00 AM [MEDICAL_DATA] Squids 3:30 PM - 6:00 PM …" at bounding box center [373, 168] width 310 height 662
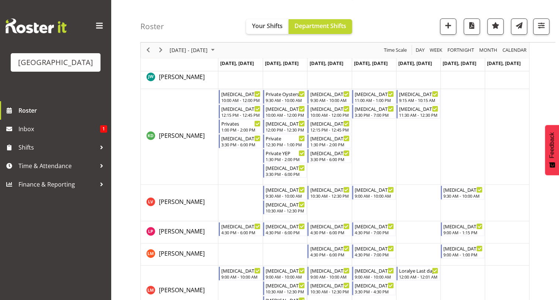
scroll to position [224, 0]
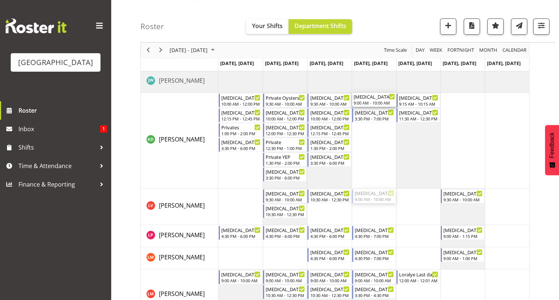
drag, startPoint x: 363, startPoint y: 198, endPoint x: 365, endPoint y: 183, distance: 15.0
click at [365, 183] on div "[MEDICAL_DATA] SGHS 9:00 AM - 10:00 AM [MEDICAL_DATA] Squids 3:30 PM - 6:00 PM …" at bounding box center [373, 210] width 310 height 662
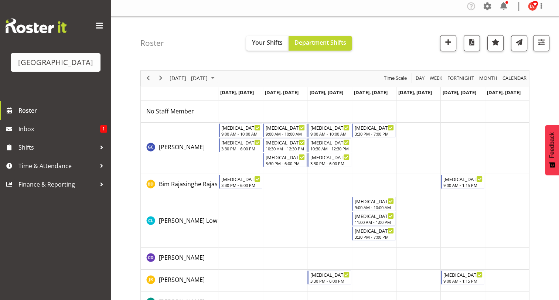
scroll to position [0, 0]
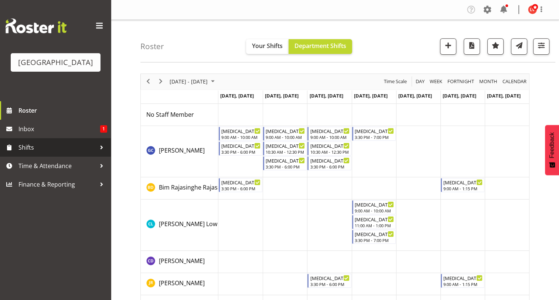
click at [25, 145] on span "Shifts" at bounding box center [57, 147] width 78 height 11
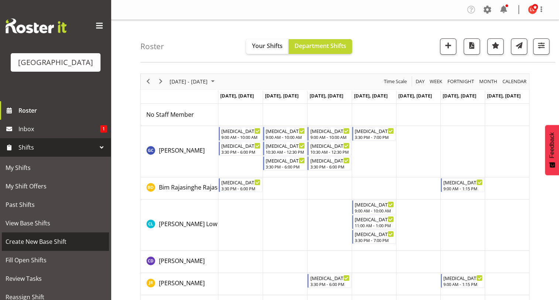
click at [41, 238] on span "Create New Base Shift" at bounding box center [56, 241] width 100 height 11
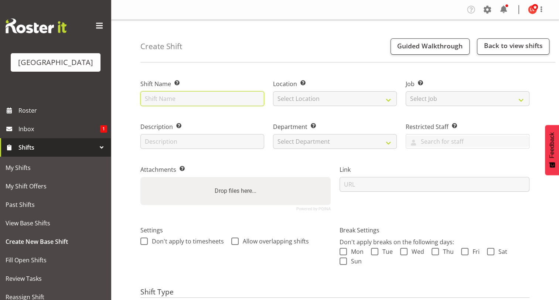
click at [153, 97] on input "text" at bounding box center [202, 98] width 124 height 15
drag, startPoint x: 196, startPoint y: 97, endPoint x: 158, endPoint y: 95, distance: 37.7
click at [158, 95] on input "[MEDICAL_DATA][GEOGRAPHIC_DATA]" at bounding box center [202, 98] width 124 height 15
type input "[MEDICAL_DATA][GEOGRAPHIC_DATA]"
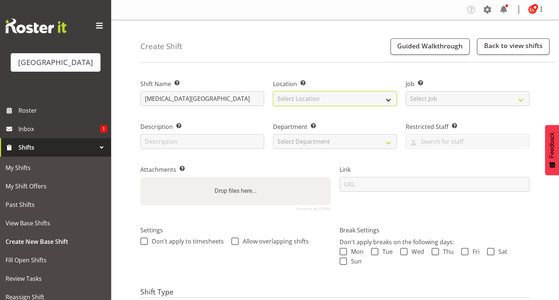
click at [283, 94] on select "Select Location [GEOGRAPHIC_DATA]" at bounding box center [335, 98] width 124 height 15
select select "83"
click at [273, 91] on select "Select Location Splash Palace" at bounding box center [335, 98] width 124 height 15
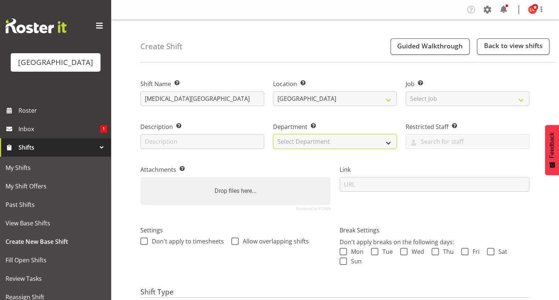
click at [309, 141] on select "Select Department Cleaning Crew Customer Services Crew Lifeguard Crew Maintenan…" at bounding box center [335, 141] width 124 height 15
select select "113"
click at [273, 134] on select "Select Department Cleaning Crew Customer Services Crew Lifeguard Crew Maintenan…" at bounding box center [335, 141] width 124 height 15
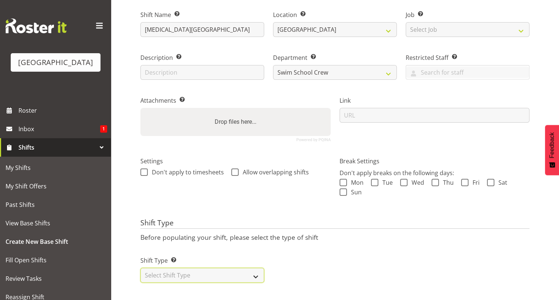
click at [226, 268] on select "Select Shift Type One Off Shift Recurring Shift Rotating Shift" at bounding box center [202, 275] width 124 height 15
select select "recurring"
click at [140, 268] on select "Select Shift Type One Off Shift Recurring Shift Rotating Shift" at bounding box center [202, 275] width 124 height 15
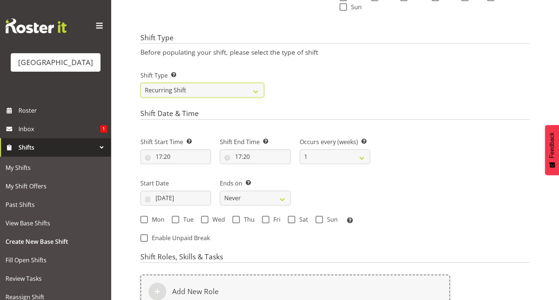
scroll to position [255, 0]
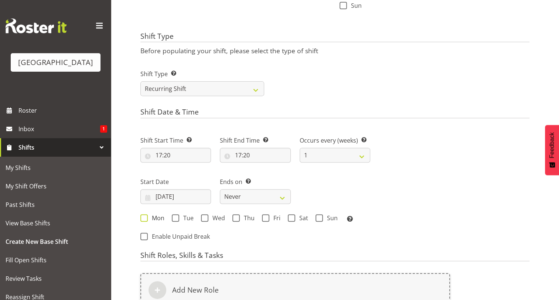
click at [145, 217] on span at bounding box center [143, 217] width 7 height 7
click at [145, 217] on input "Mon" at bounding box center [142, 217] width 5 height 5
checkbox input "true"
click at [174, 219] on span at bounding box center [175, 217] width 7 height 7
click at [174, 219] on input "Tue" at bounding box center [174, 217] width 5 height 5
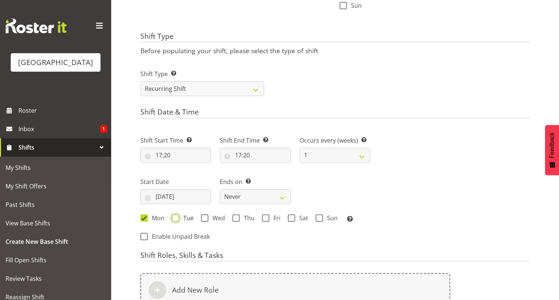
checkbox input "true"
click at [204, 219] on span at bounding box center [204, 217] width 7 height 7
click at [204, 219] on input "Wed" at bounding box center [203, 217] width 5 height 5
checkbox input "true"
click at [236, 217] on span at bounding box center [235, 217] width 7 height 7
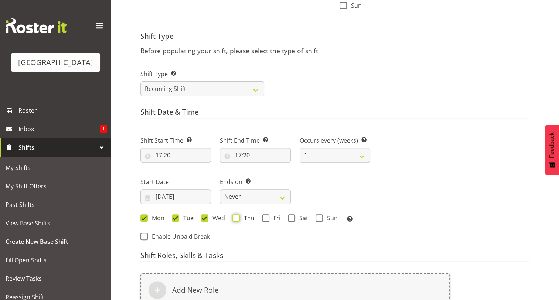
click at [236, 217] on input "Thu" at bounding box center [234, 217] width 5 height 5
checkbox input "true"
click at [159, 156] on input "17:20" at bounding box center [175, 155] width 71 height 15
click at [190, 174] on select "00 01 02 03 04 05 06 07 08 09 10 11 12 13 14 15 16 17 18 19 20 21 22 23" at bounding box center [190, 174] width 17 height 15
select select "13"
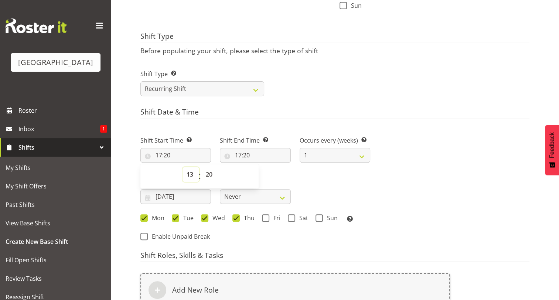
click at [182, 167] on select "00 01 02 03 04 05 06 07 08 09 10 11 12 13 14 15 16 17 18 19 20 21 22 23" at bounding box center [190, 174] width 17 height 15
type input "13:20"
click at [208, 175] on select "00 01 02 03 04 05 06 07 08 09 10 11 12 13 14 15 16 17 18 19 20 21 22 23 24 25 2…" at bounding box center [210, 174] width 17 height 15
select select "0"
click at [202, 167] on select "00 01 02 03 04 05 06 07 08 09 10 11 12 13 14 15 16 17 18 19 20 21 22 23 24 25 2…" at bounding box center [210, 174] width 17 height 15
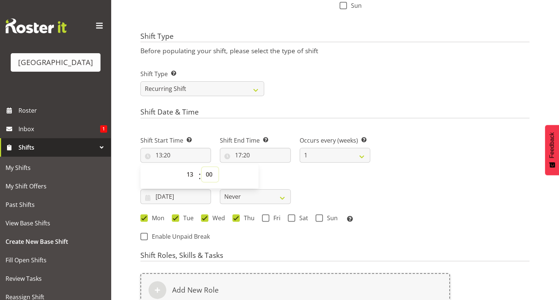
type input "13:00"
click at [405, 167] on div "Next Shifts" at bounding box center [453, 186] width 159 height 121
click at [237, 154] on input "17:20" at bounding box center [255, 155] width 71 height 15
click at [269, 176] on select "00 01 02 03 04 05 06 07 08 09 10 11 12 13 14 15 16 17 18 19 20 21 22 23" at bounding box center [270, 174] width 17 height 15
select select "14"
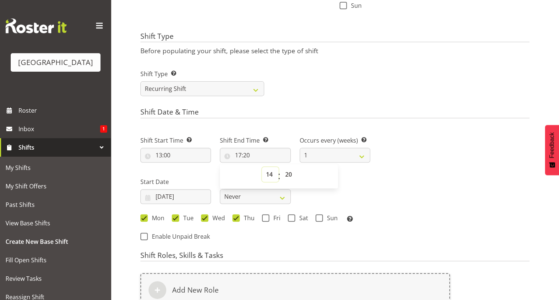
click at [262, 167] on select "00 01 02 03 04 05 06 07 08 09 10 11 12 13 14 15 16 17 18 19 20 21 22 23" at bounding box center [270, 174] width 17 height 15
type input "14:20"
click at [289, 171] on select "00 01 02 03 04 05 06 07 08 09 10 11 12 13 14 15 16 17 18 19 20 21 22 23 24 25 2…" at bounding box center [289, 174] width 17 height 15
select select "30"
click at [281, 167] on select "00 01 02 03 04 05 06 07 08 09 10 11 12 13 14 15 16 17 18 19 20 21 22 23 24 25 2…" at bounding box center [289, 174] width 17 height 15
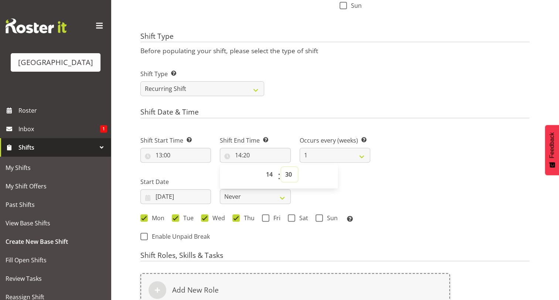
type input "14:30"
click at [429, 190] on div "Next Shifts" at bounding box center [453, 186] width 159 height 121
click at [360, 157] on select "1 2 3 4 5 6 7 8 9 10 11 12" at bounding box center [334, 155] width 71 height 15
click at [467, 130] on div "Next Shifts" at bounding box center [453, 186] width 159 height 121
click at [183, 198] on input "[DATE]" at bounding box center [175, 196] width 71 height 15
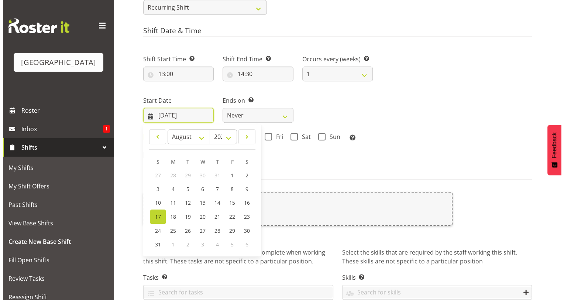
scroll to position [346, 0]
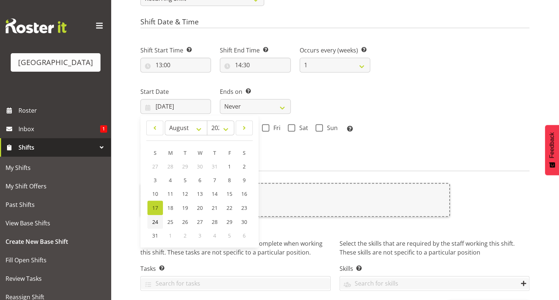
click at [154, 220] on span "24" at bounding box center [155, 221] width 6 height 7
type input "24/08/2025"
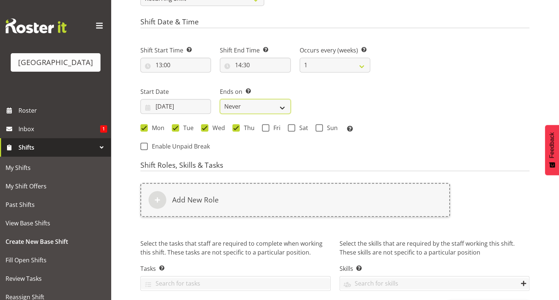
click at [281, 108] on select "Never On Date" at bounding box center [255, 106] width 71 height 15
select select "date"
click at [220, 99] on select "Never On Date" at bounding box center [255, 106] width 71 height 15
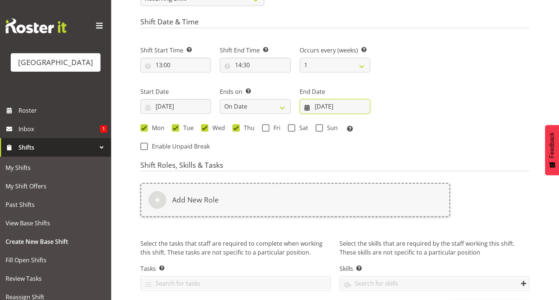
click at [323, 107] on input "[DATE]" at bounding box center [334, 106] width 71 height 15
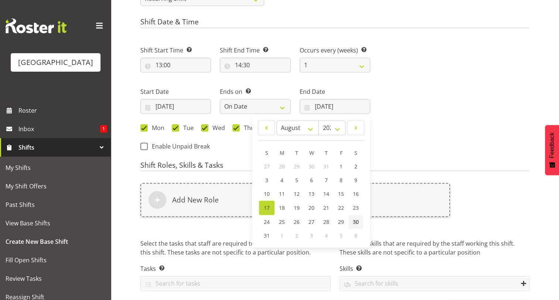
click at [356, 220] on span "30" at bounding box center [356, 221] width 6 height 7
type input "30/08/2025"
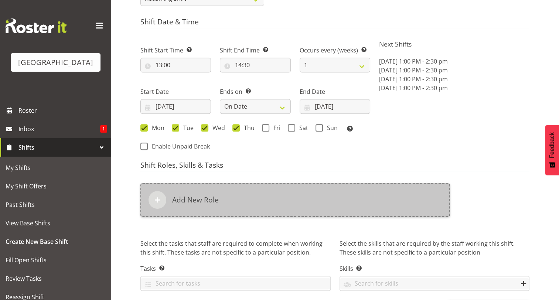
click at [288, 216] on div "Add New Role" at bounding box center [294, 200] width 309 height 34
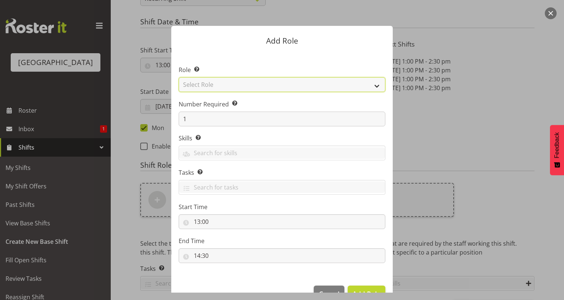
click at [230, 78] on select "Select Role Aquatic Customer Services Officer Cleaner - Splash Palace Facilties…" at bounding box center [282, 84] width 207 height 15
select select "98"
click at [179, 77] on select "Select Role Aquatic Customer Services Officer Cleaner - Splash Palace Facilties…" at bounding box center [282, 84] width 207 height 15
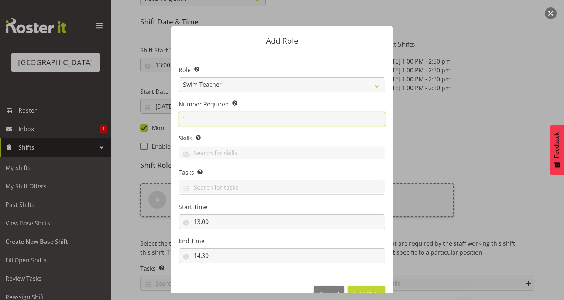
drag, startPoint x: 196, startPoint y: 120, endPoint x: 178, endPoint y: 118, distance: 18.2
click at [179, 118] on input "1" at bounding box center [282, 118] width 207 height 15
type input "2"
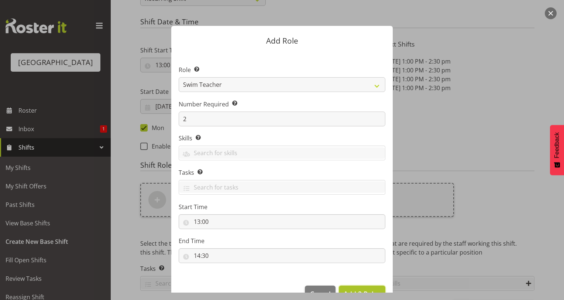
click at [353, 289] on span "Add 2 Roles" at bounding box center [362, 293] width 37 height 9
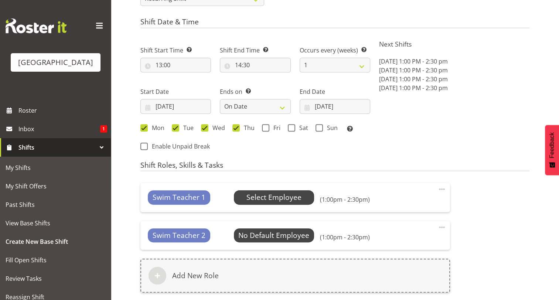
click at [295, 198] on span "Select Employee" at bounding box center [273, 197] width 55 height 11
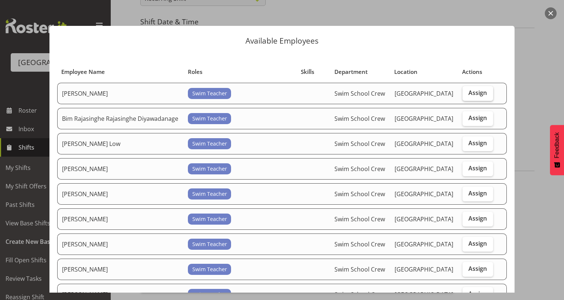
click at [468, 92] on span "Assign" at bounding box center [477, 92] width 18 height 7
click at [465, 92] on input "Assign" at bounding box center [465, 92] width 5 height 5
checkbox input "true"
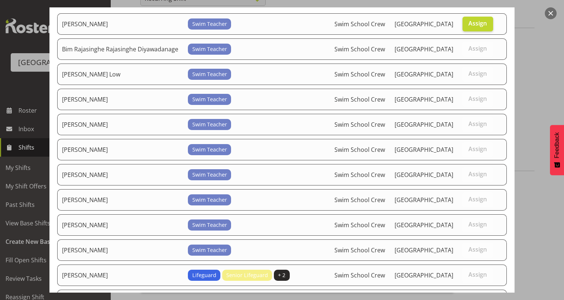
scroll to position [229, 0]
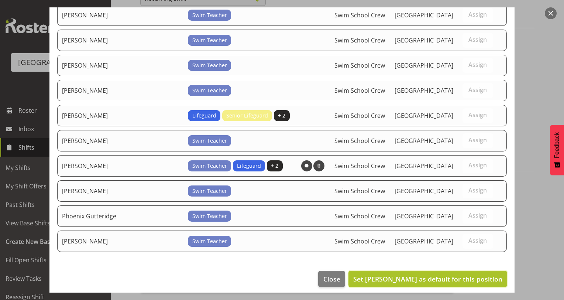
click at [460, 274] on span "Set Argus Chay as default for this position" at bounding box center [427, 278] width 149 height 9
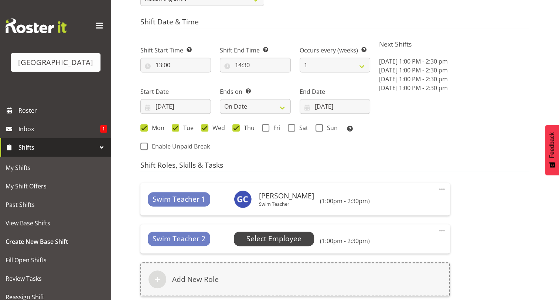
click at [295, 241] on span "Select Employee" at bounding box center [273, 238] width 55 height 11
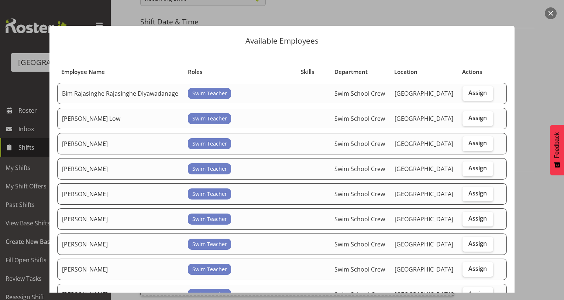
click at [478, 290] on span "Assign" at bounding box center [477, 293] width 18 height 7
click at [467, 291] on input "Assign" at bounding box center [465, 293] width 5 height 5
checkbox input "true"
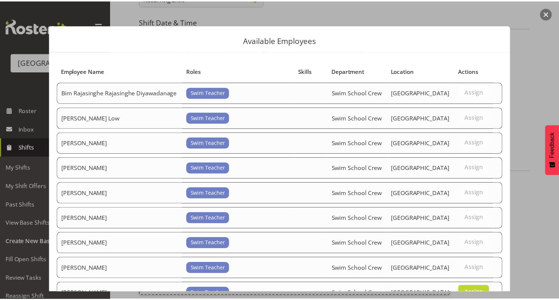
scroll to position [204, 0]
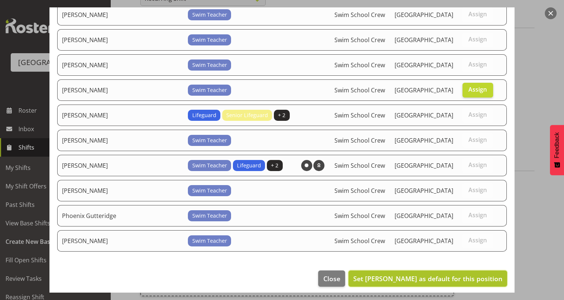
click at [464, 274] on span "Set Loralye McLean as default for this position" at bounding box center [427, 278] width 149 height 9
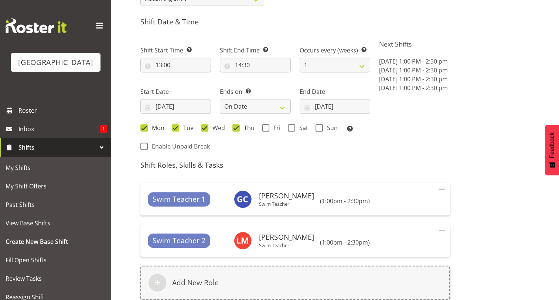
scroll to position [456, 0]
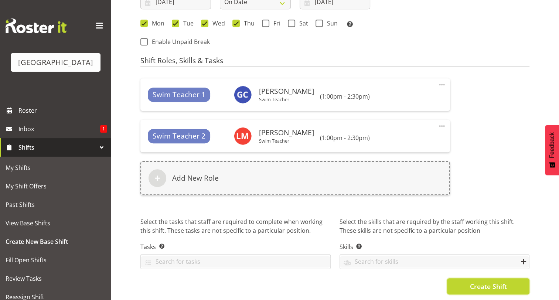
click at [491, 281] on span "Create Shift" at bounding box center [487, 286] width 37 height 10
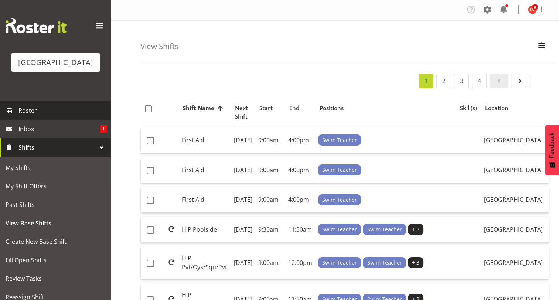
click at [48, 107] on span "Roster" at bounding box center [62, 110] width 89 height 11
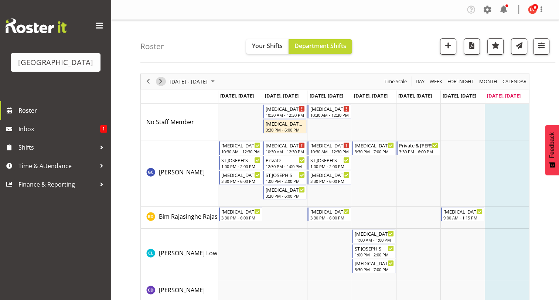
click at [161, 81] on span "Next" at bounding box center [160, 81] width 9 height 9
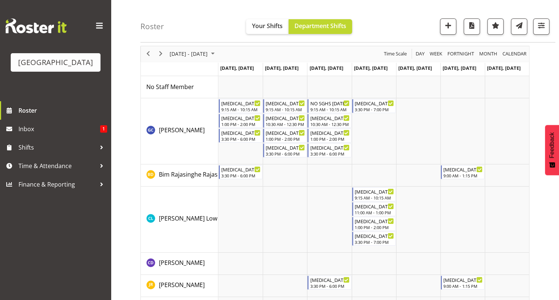
scroll to position [23, 0]
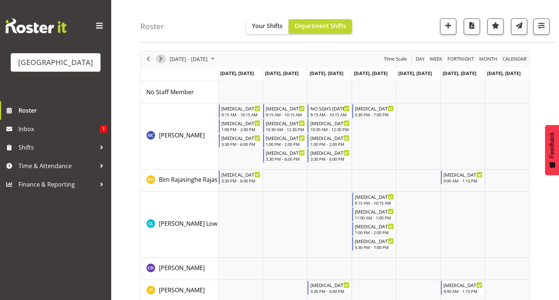
click at [161, 58] on span "Next" at bounding box center [160, 58] width 9 height 9
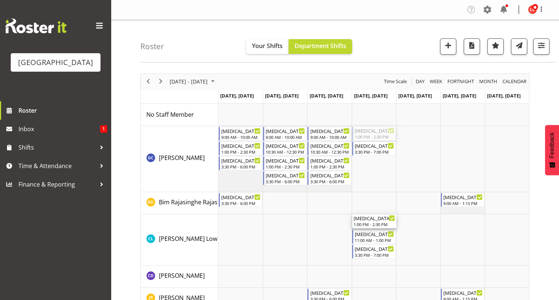
drag, startPoint x: 374, startPoint y: 128, endPoint x: 367, endPoint y: 224, distance: 95.6
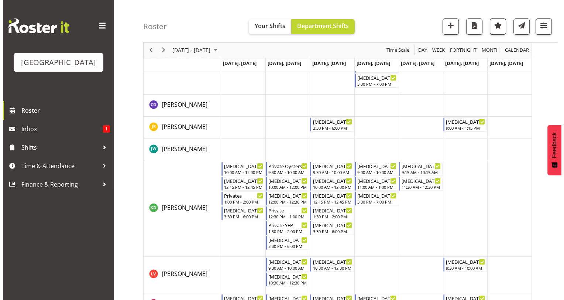
scroll to position [201, 0]
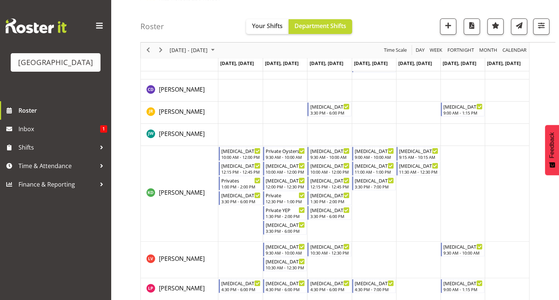
click at [409, 187] on td "Timeline Week of August 31, 2025" at bounding box center [418, 194] width 44 height 96
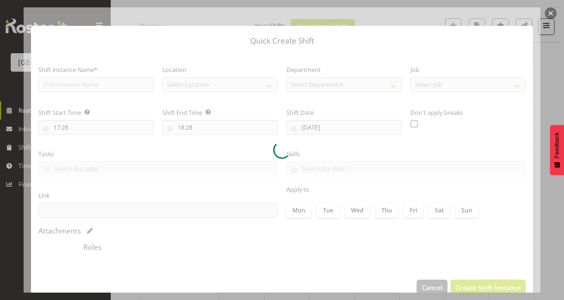
type input "[DATE]"
checkbox input "true"
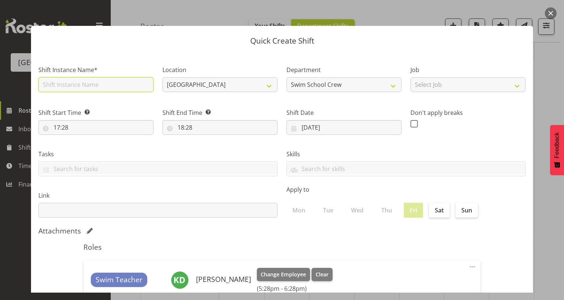
click at [78, 83] on input "text" at bounding box center [95, 84] width 115 height 15
type input "[MEDICAL_DATA] AURORA"
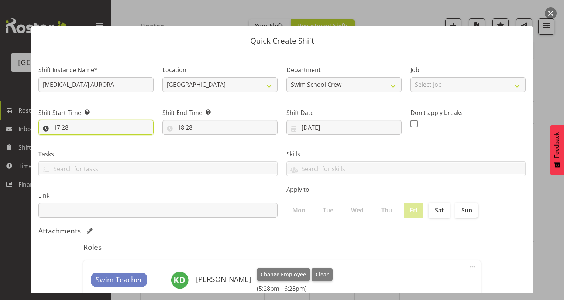
click at [57, 126] on input "17:28" at bounding box center [95, 127] width 115 height 15
click at [91, 145] on select "00 01 02 03 04 05 06 07 08 09 10 11 12 13 14 15 16 17 18 19 20 21 22 23" at bounding box center [88, 146] width 17 height 15
select select "13"
click at [80, 139] on select "00 01 02 03 04 05 06 07 08 09 10 11 12 13 14 15 16 17 18 19 20 21 22 23" at bounding box center [88, 146] width 17 height 15
type input "13:28"
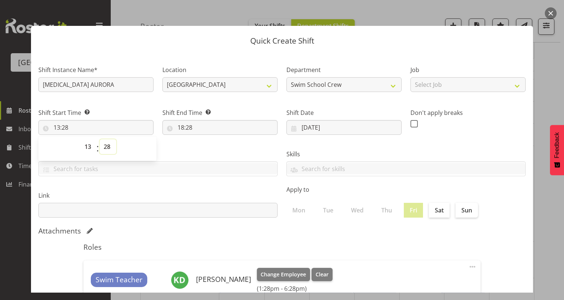
click at [109, 146] on select "00 01 02 03 04 05 06 07 08 09 10 11 12 13 14 15 16 17 18 19 20 21 22 23 24 25 2…" at bounding box center [108, 146] width 17 height 15
select select "0"
click at [100, 139] on select "00 01 02 03 04 05 06 07 08 09 10 11 12 13 14 15 16 17 18 19 20 21 22 23 24 25 2…" at bounding box center [108, 146] width 17 height 15
type input "13:00"
click at [180, 127] on input "18:28" at bounding box center [219, 127] width 115 height 15
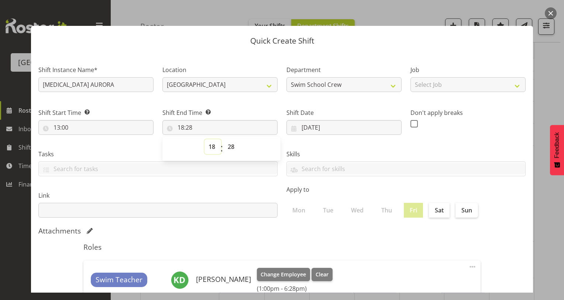
click at [211, 145] on select "00 01 02 03 04 05 06 07 08 09 10 11 12 13 14 15 16 17 18 19 20 21 22 23" at bounding box center [213, 146] width 17 height 15
select select "14"
click at [205, 139] on select "00 01 02 03 04 05 06 07 08 09 10 11 12 13 14 15 16 17 18 19 20 21 22 23" at bounding box center [213, 146] width 17 height 15
type input "14:28"
click at [231, 146] on select "00 01 02 03 04 05 06 07 08 09 10 11 12 13 14 15 16 17 18 19 20 21 22 23 24 25 2…" at bounding box center [232, 146] width 17 height 15
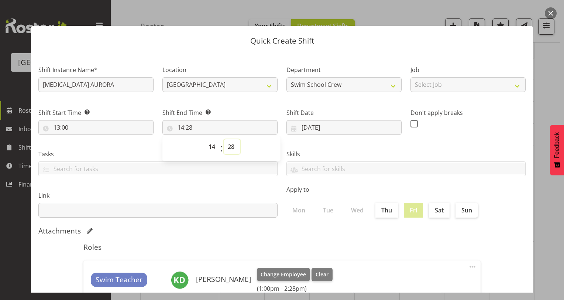
select select "30"
click at [224, 139] on select "00 01 02 03 04 05 06 07 08 09 10 11 12 13 14 15 16 17 18 19 20 21 22 23 24 25 2…" at bounding box center [232, 146] width 17 height 15
type input "14:30"
click at [428, 150] on label "Skills" at bounding box center [405, 154] width 239 height 9
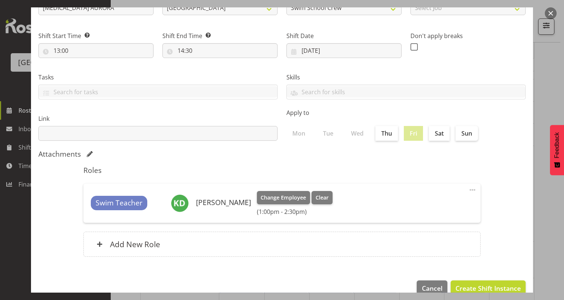
scroll to position [83, 0]
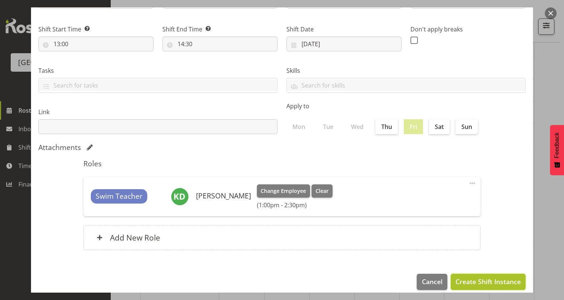
click at [466, 284] on span "Create Shift Instance" at bounding box center [488, 281] width 65 height 10
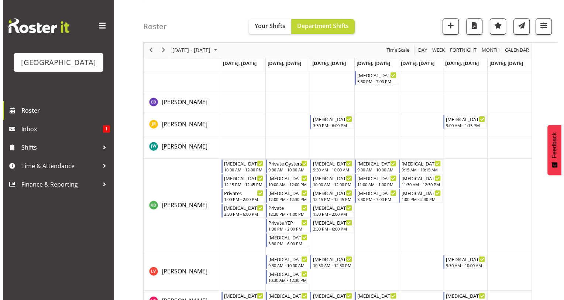
scroll to position [191, 0]
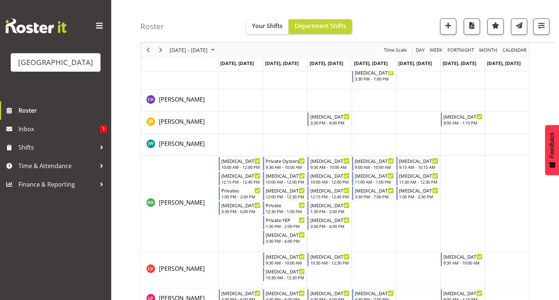
click at [380, 218] on td "Timeline Week of August 31, 2025" at bounding box center [373, 204] width 44 height 96
select select "17"
select select "29"
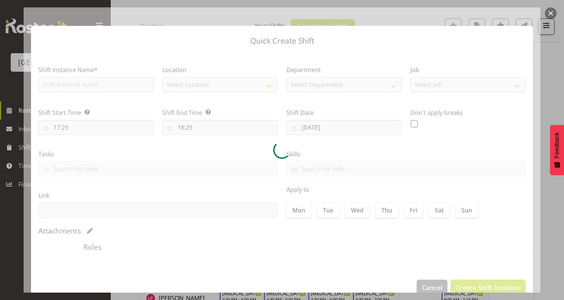
type input "[DATE]"
checkbox input "true"
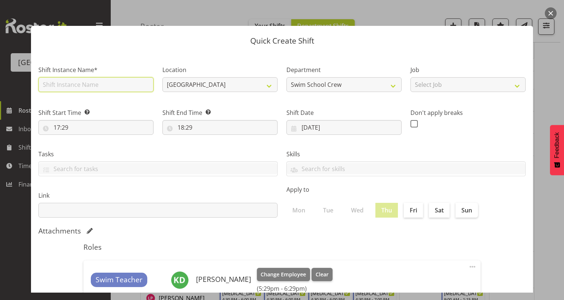
click at [91, 86] on input "text" at bounding box center [95, 84] width 115 height 15
type input "[MEDICAL_DATA] AURORA"
